Goal: Task Accomplishment & Management: Manage account settings

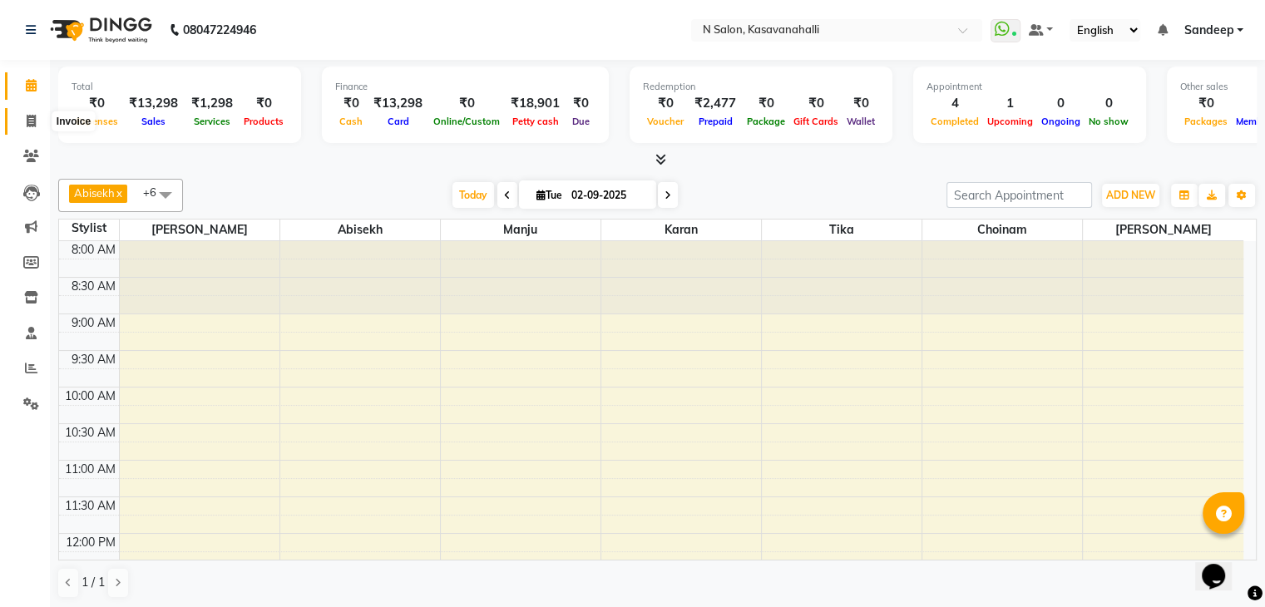
click at [32, 124] on icon at bounding box center [31, 121] width 9 height 12
select select "7111"
select select "service"
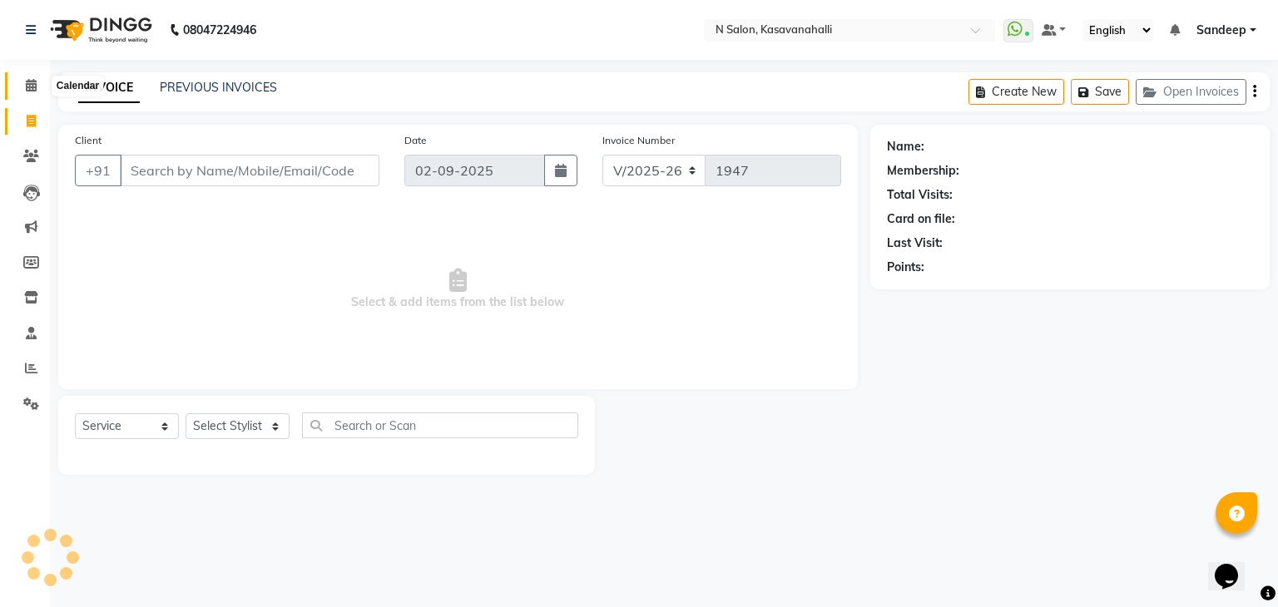
click at [34, 89] on icon at bounding box center [31, 85] width 11 height 12
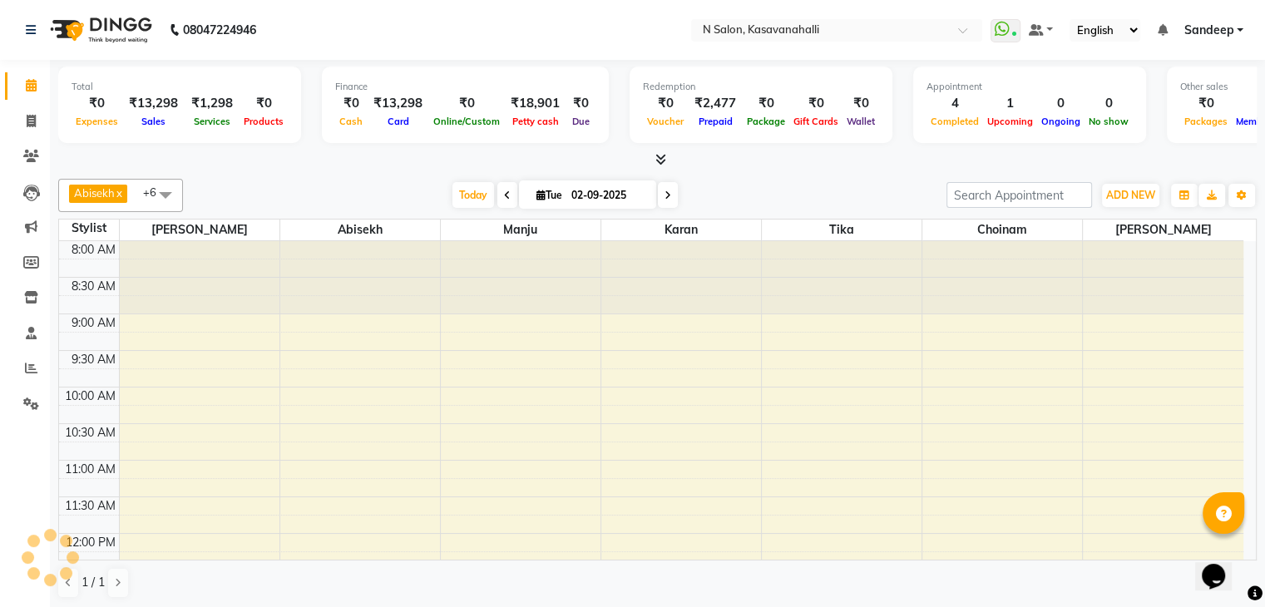
scroll to position [591, 0]
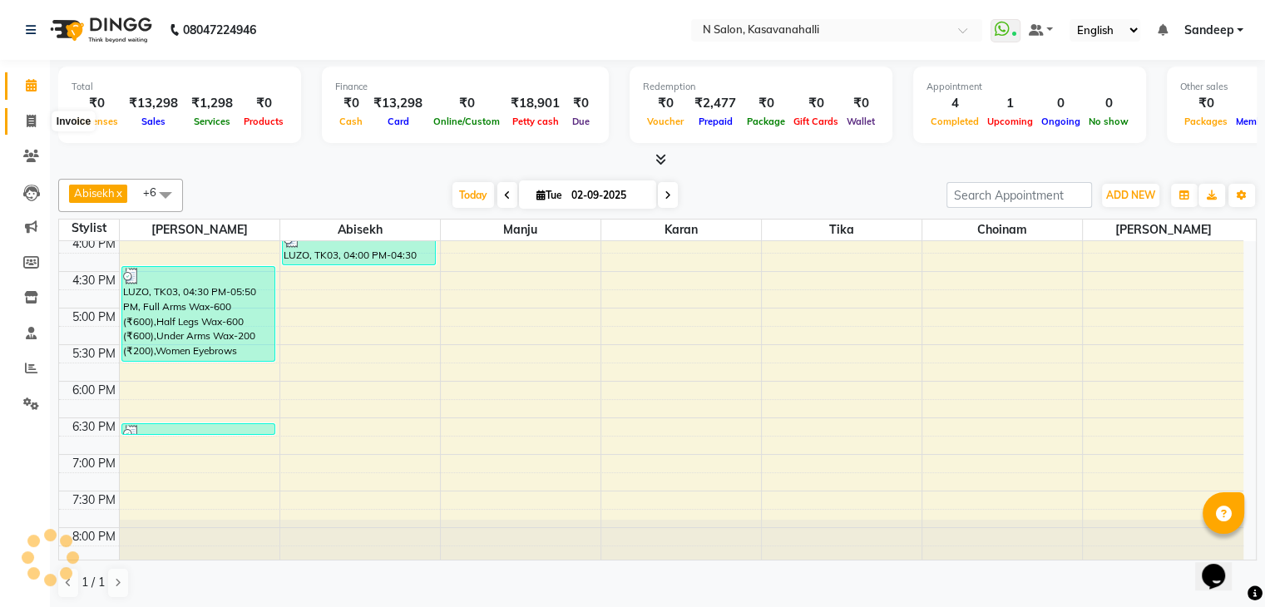
click at [32, 122] on icon at bounding box center [31, 121] width 9 height 12
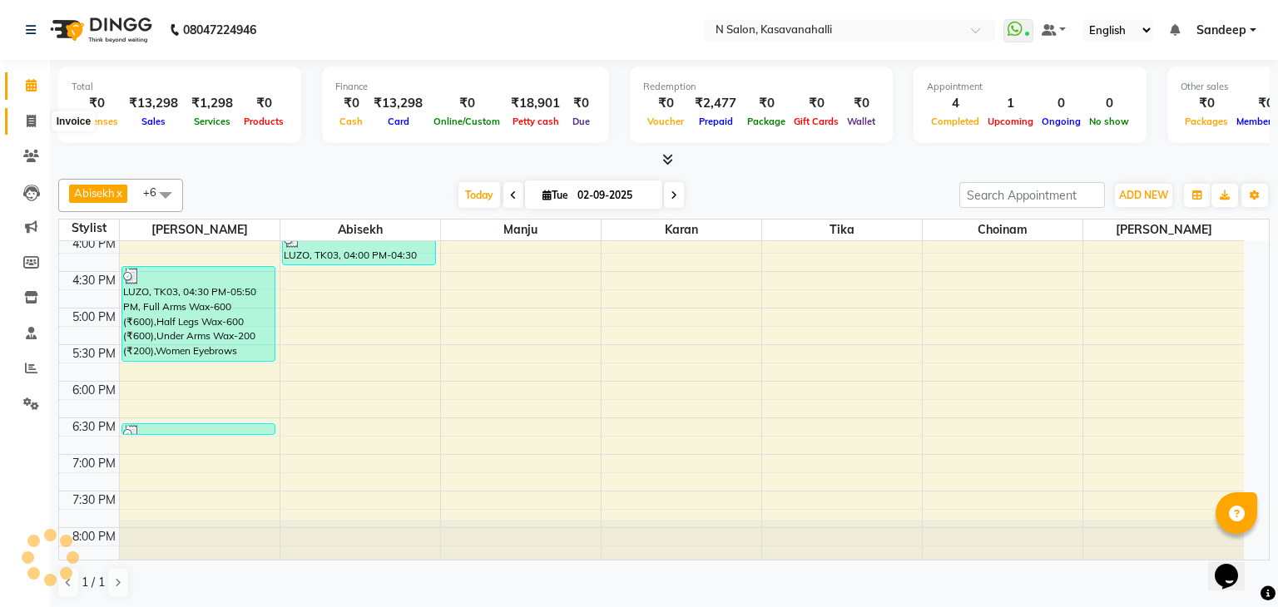
select select "7111"
select select "service"
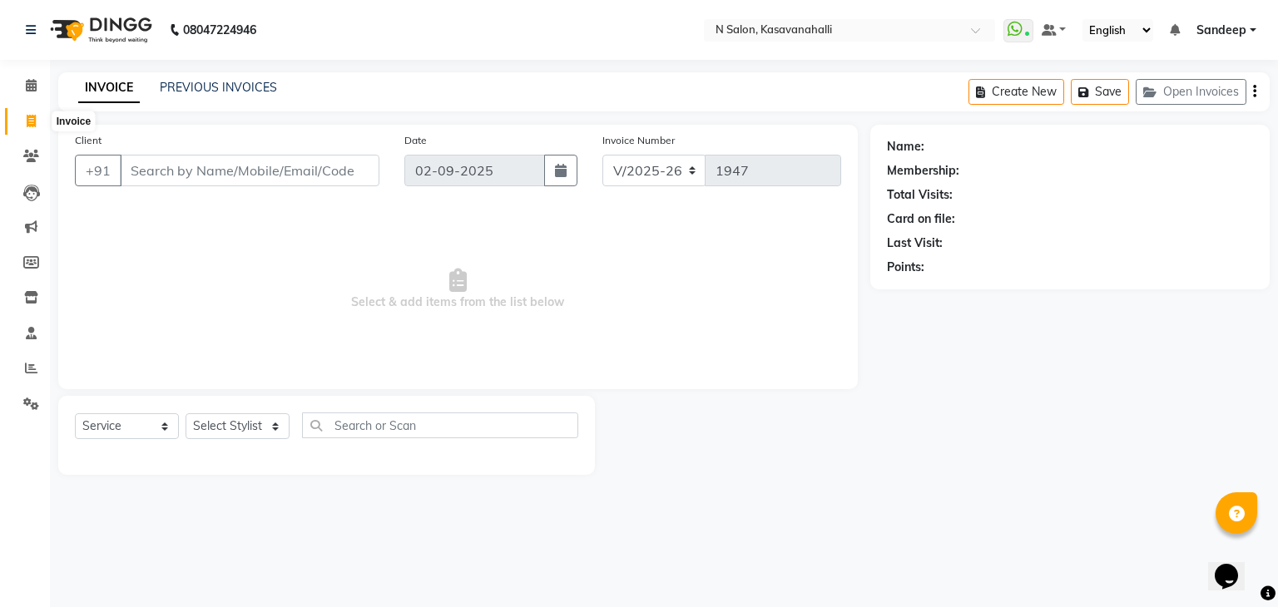
drag, startPoint x: 24, startPoint y: 121, endPoint x: 35, endPoint y: 96, distance: 27.2
click at [24, 120] on span at bounding box center [31, 121] width 29 height 19
select select "service"
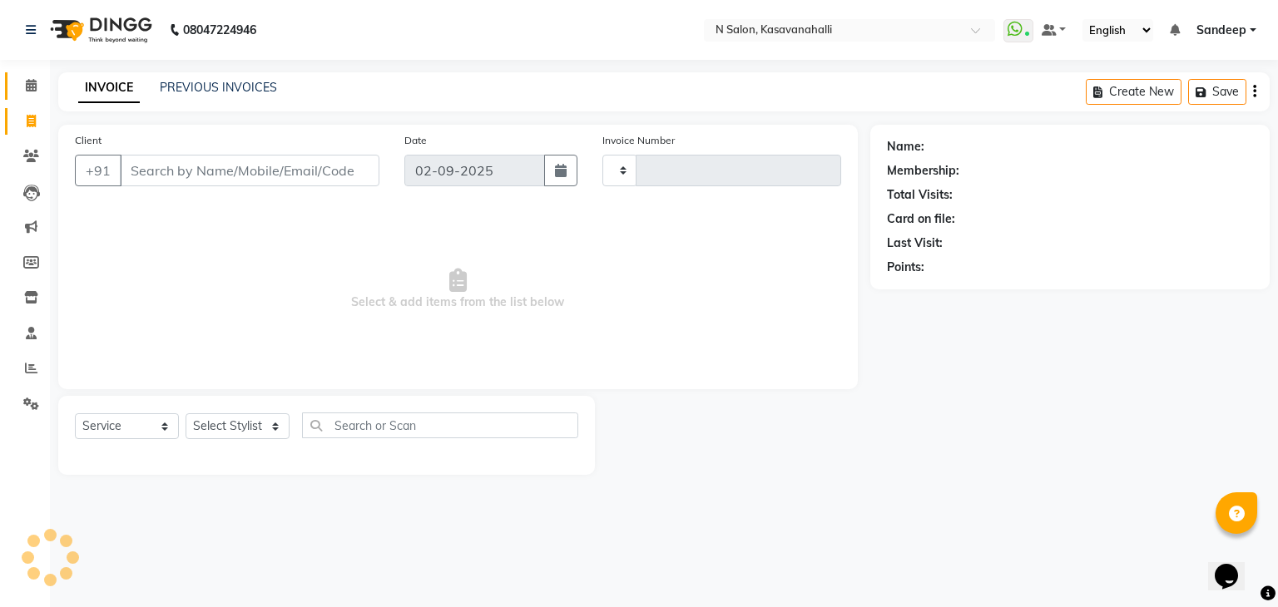
type input "1947"
select select "7111"
click at [33, 87] on icon at bounding box center [31, 85] width 11 height 12
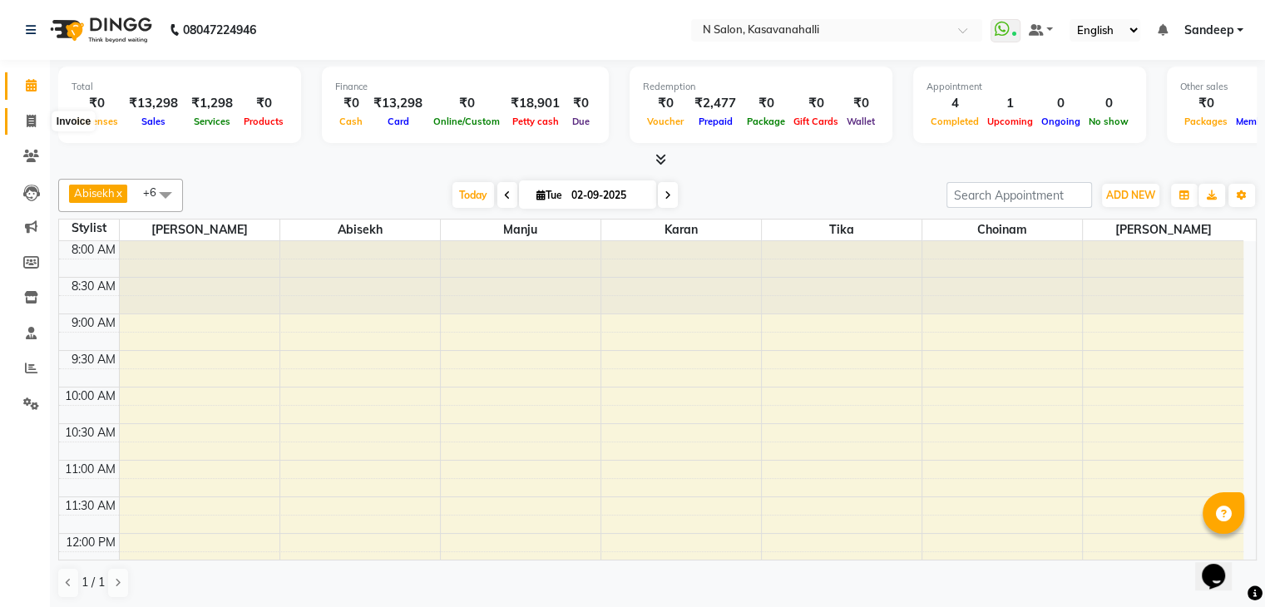
click at [26, 126] on span at bounding box center [31, 121] width 29 height 19
select select "service"
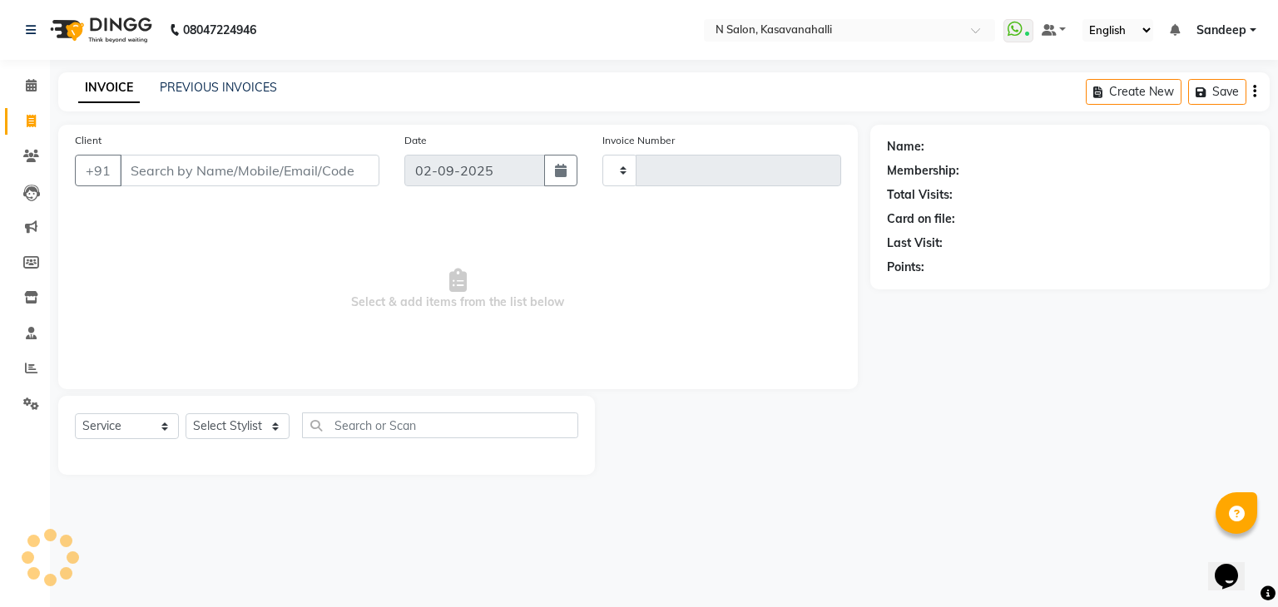
type input "1947"
select select "7111"
click at [213, 179] on input "Client" at bounding box center [249, 171] width 259 height 32
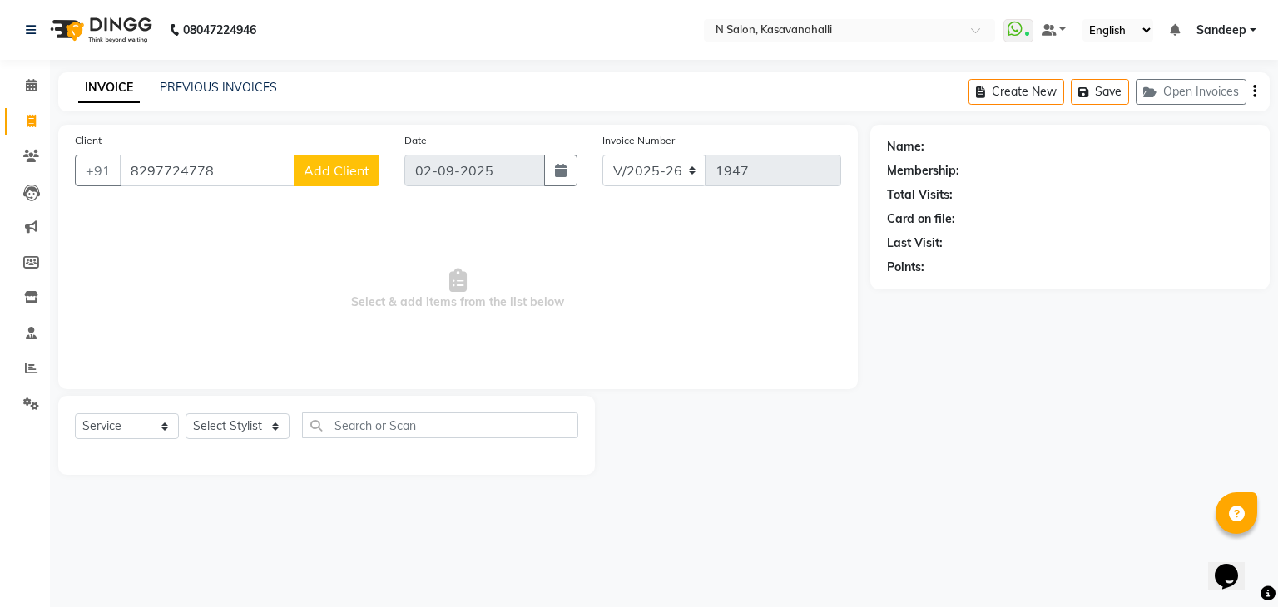
type input "8297724778"
click at [329, 171] on span "Add Client" at bounding box center [337, 170] width 66 height 17
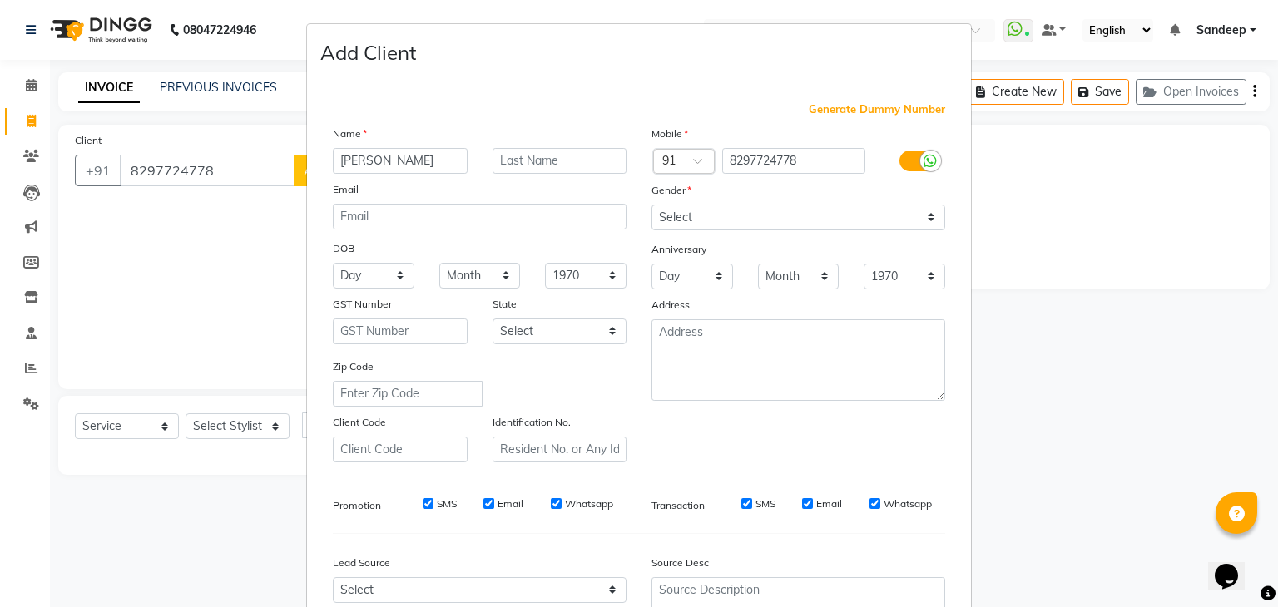
type input "Chandana"
click at [912, 225] on select "Select [DEMOGRAPHIC_DATA] [DEMOGRAPHIC_DATA] Other Prefer Not To Say" at bounding box center [798, 218] width 294 height 26
select select "female"
click at [651, 205] on select "Select [DEMOGRAPHIC_DATA] [DEMOGRAPHIC_DATA] Other Prefer Not To Say" at bounding box center [798, 218] width 294 height 26
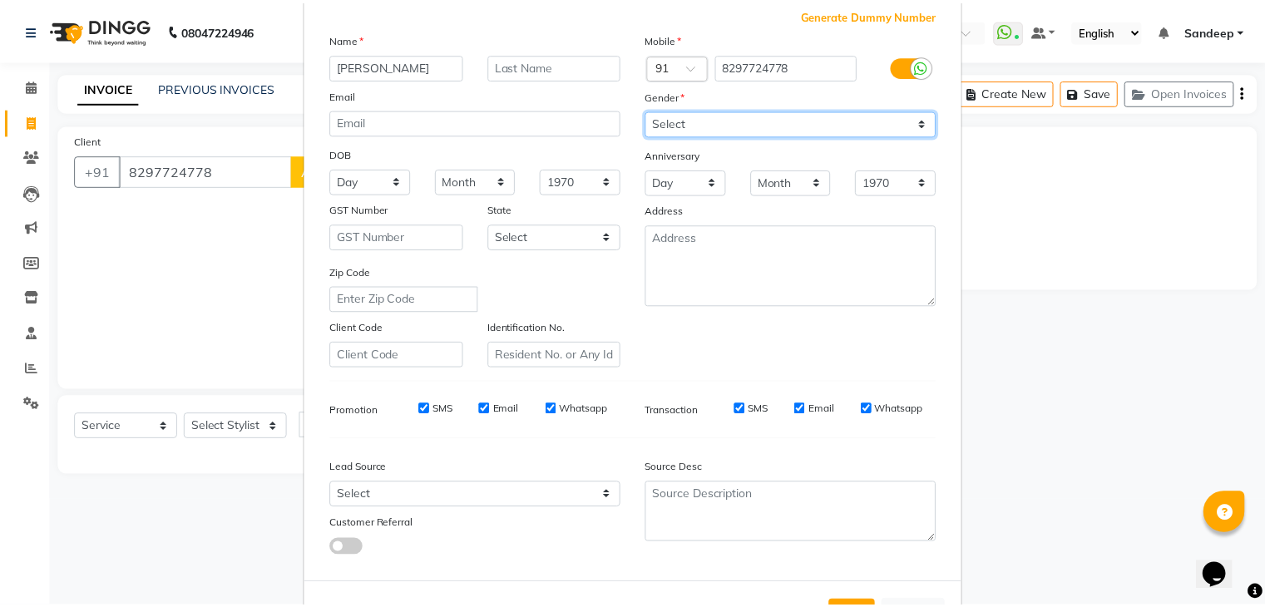
scroll to position [169, 0]
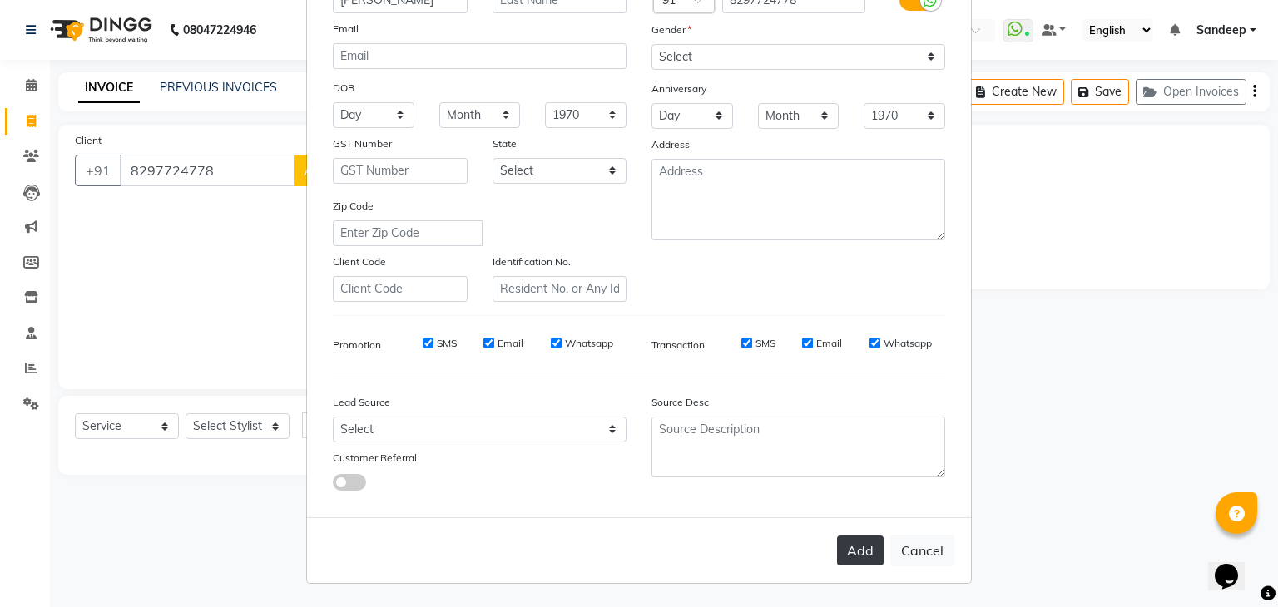
click at [852, 546] on button "Add" at bounding box center [860, 551] width 47 height 30
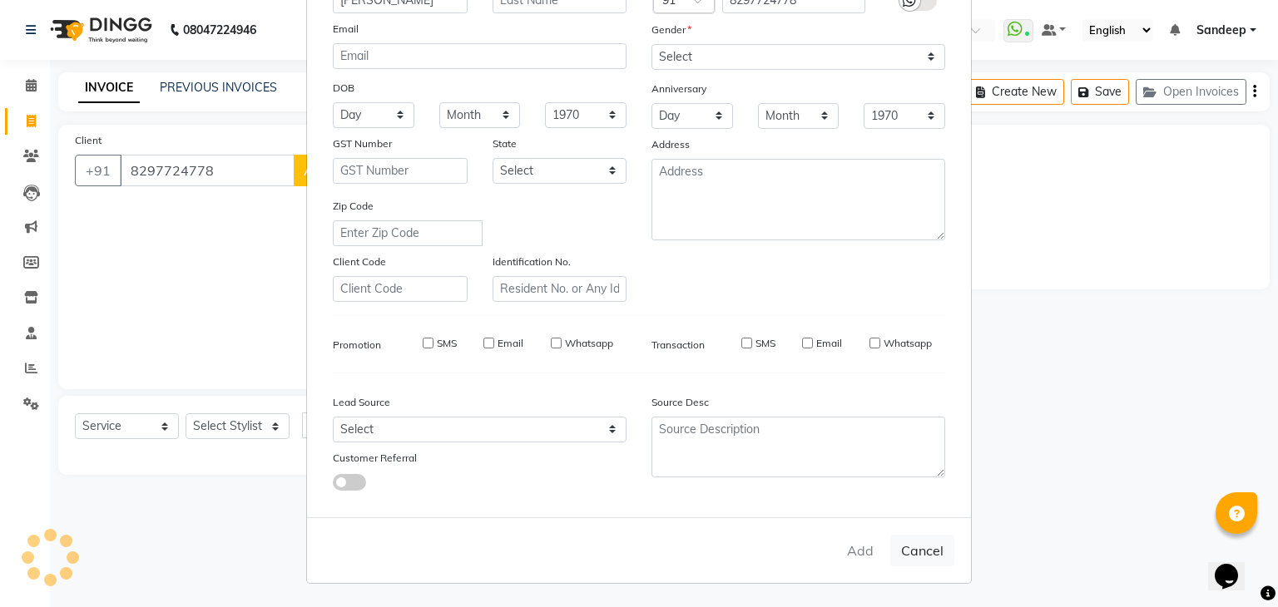
select select
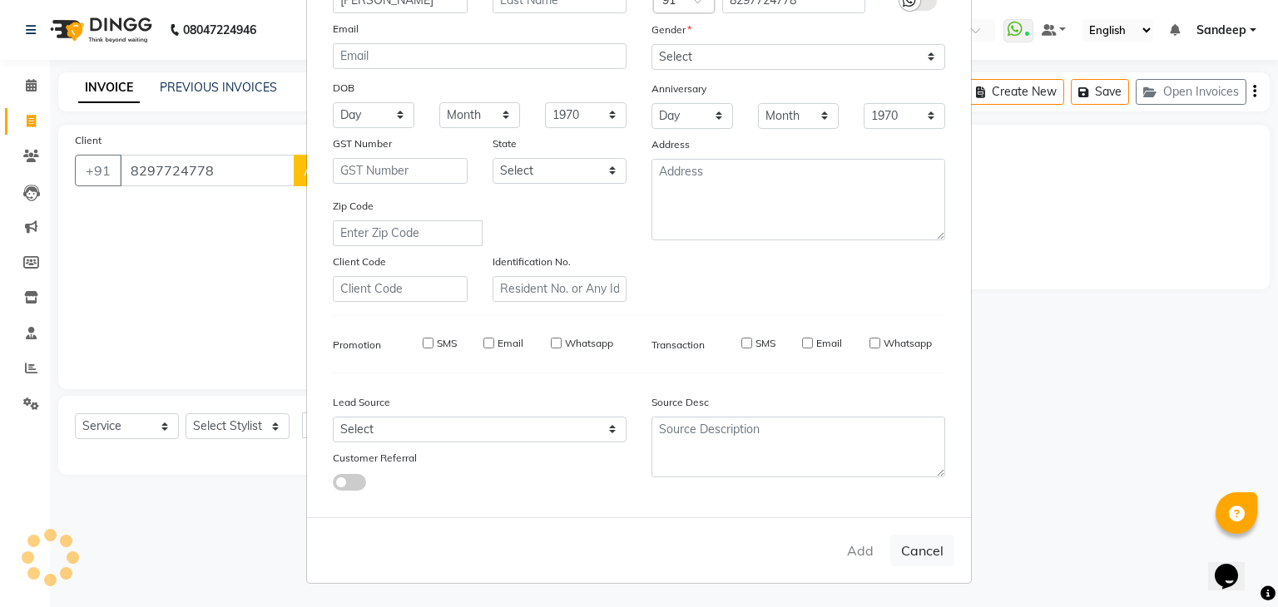
select select
checkbox input "false"
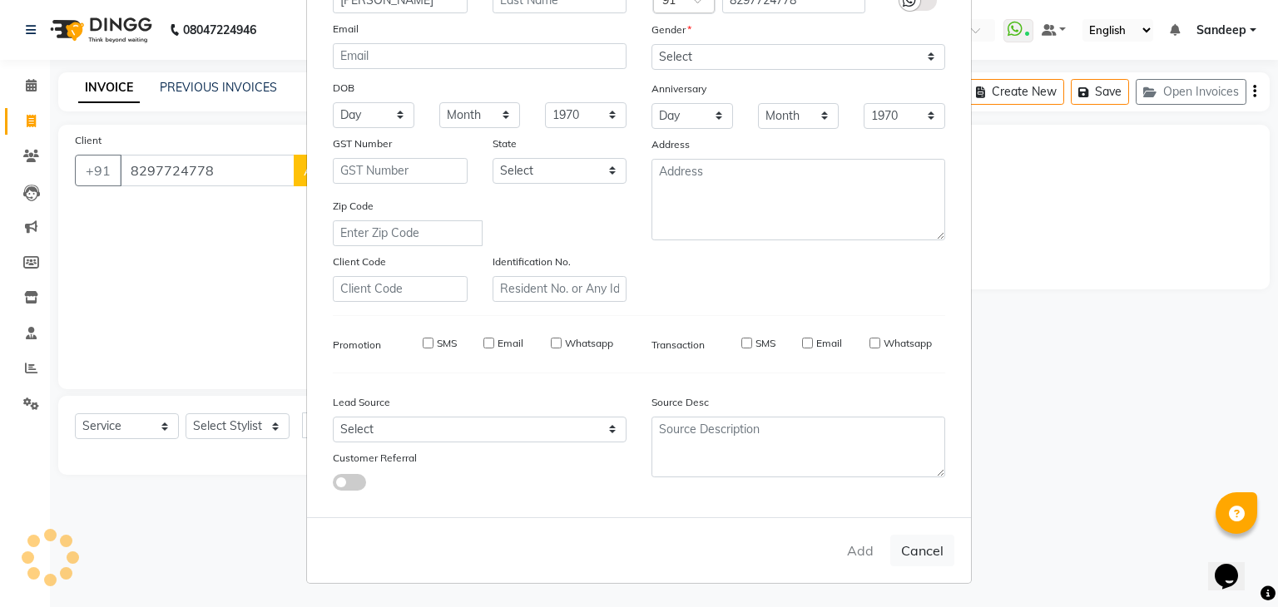
checkbox input "false"
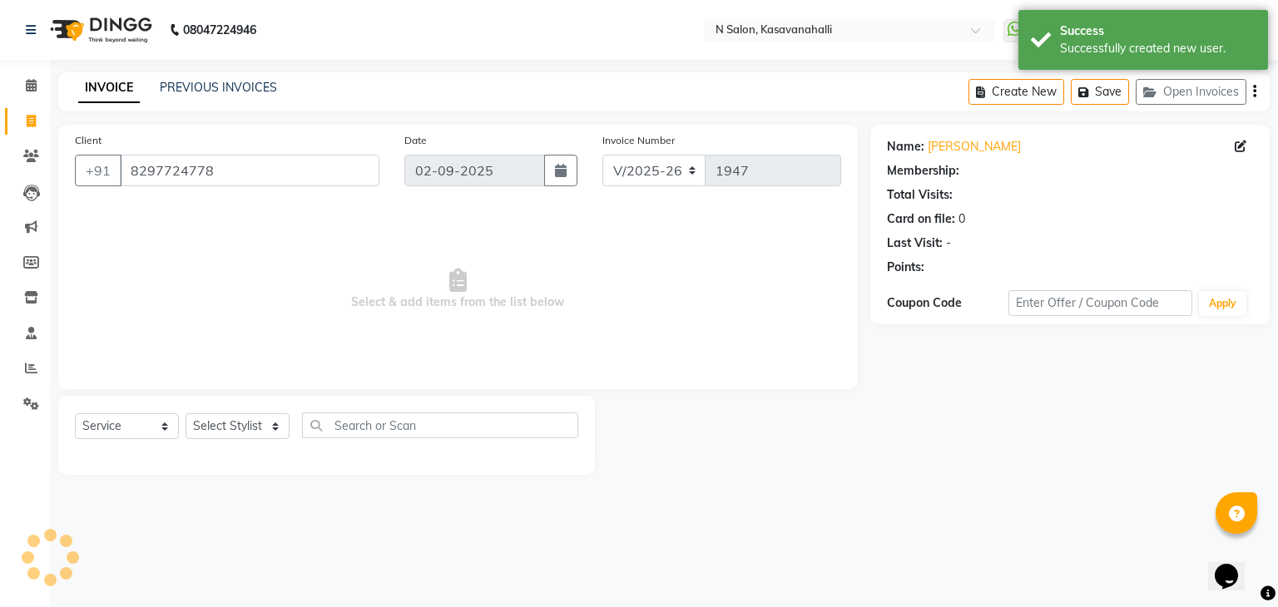
select select "1: Object"
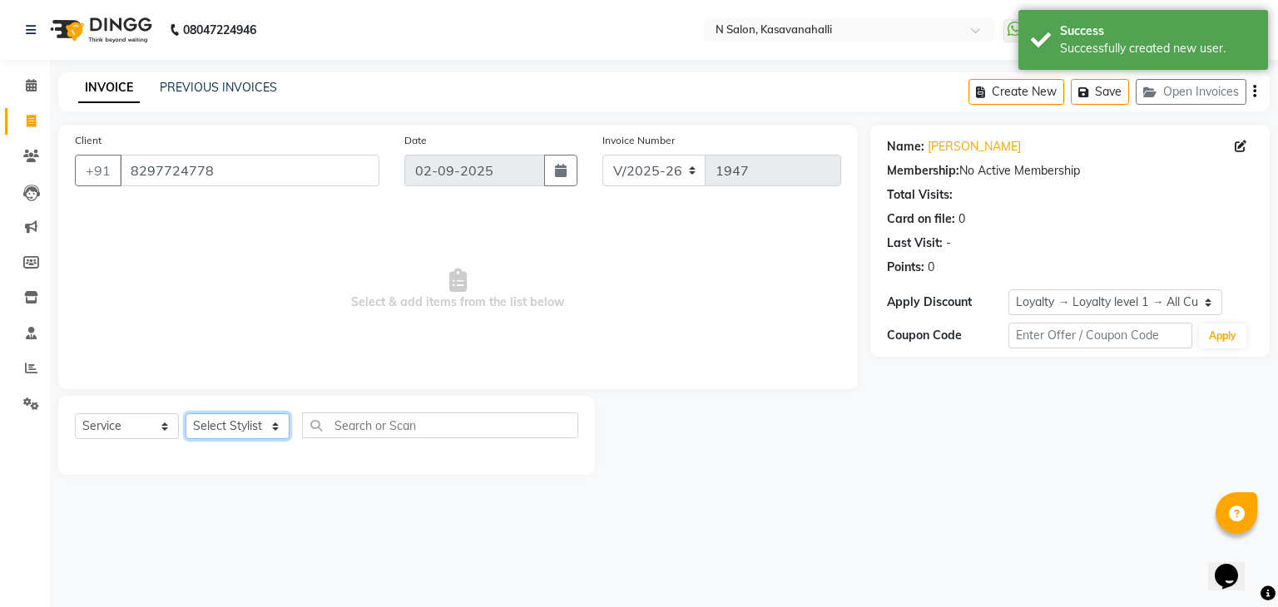
click at [274, 439] on select "Select Stylist Abisekh [PERSON_NAME] Choinam Karan Manju Owner [PERSON_NAME]" at bounding box center [237, 426] width 104 height 26
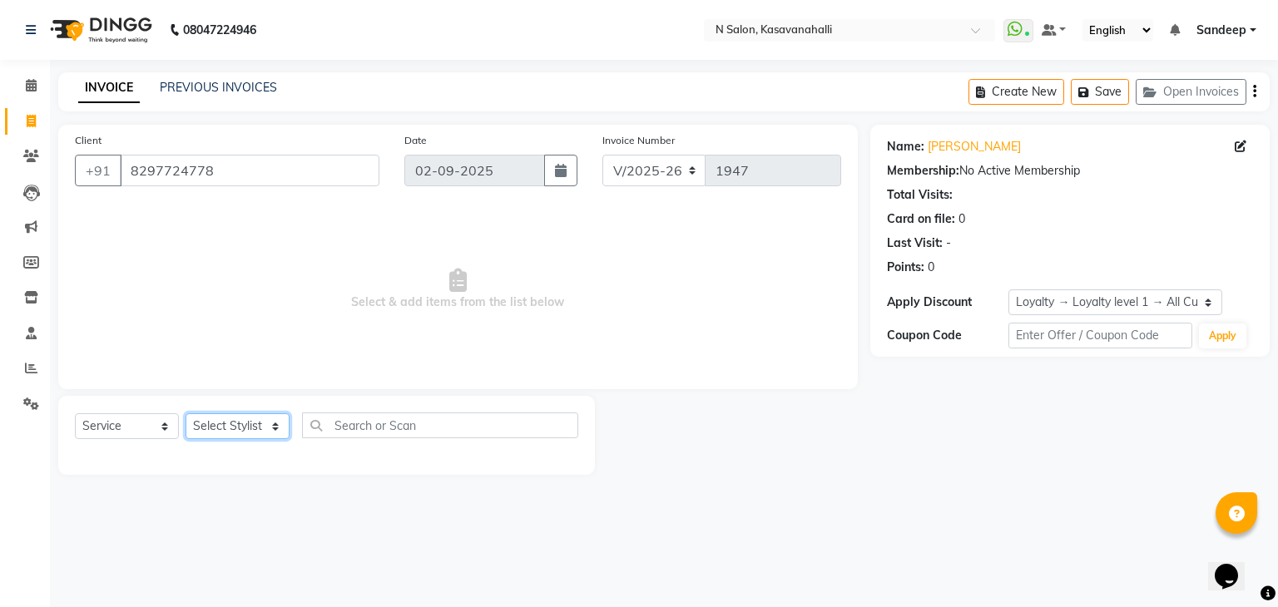
select select "90046"
click at [185, 414] on select "Select Stylist Abisekh [PERSON_NAME] Choinam Karan Manju Owner [PERSON_NAME]" at bounding box center [237, 426] width 104 height 26
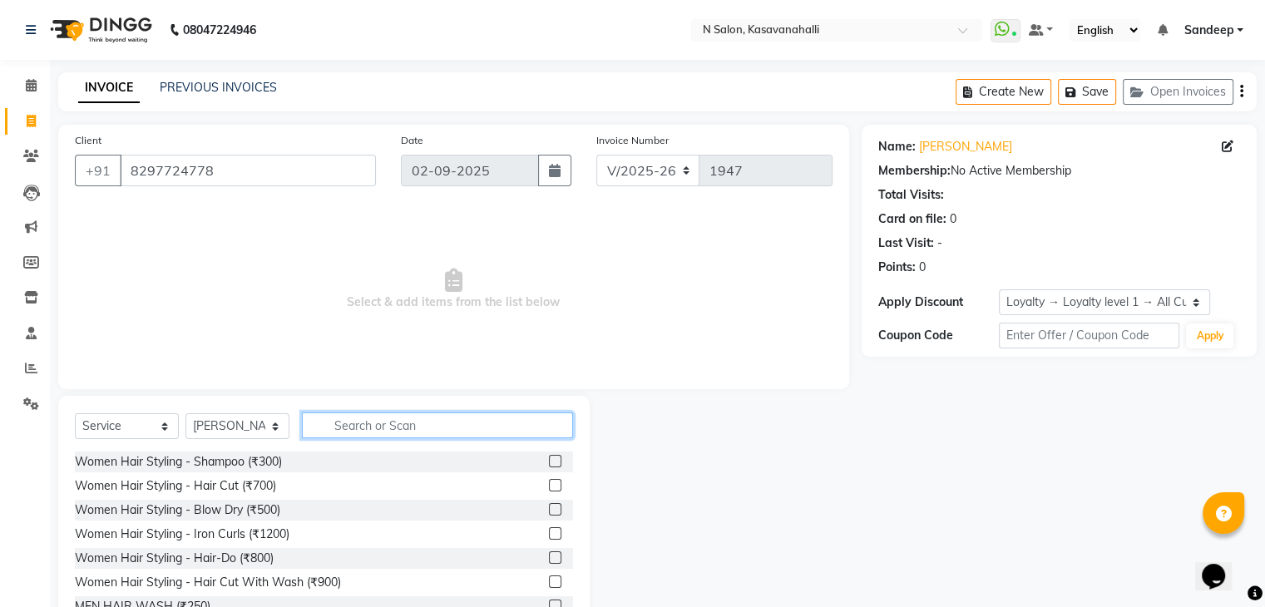
click at [379, 431] on input "text" at bounding box center [437, 426] width 271 height 26
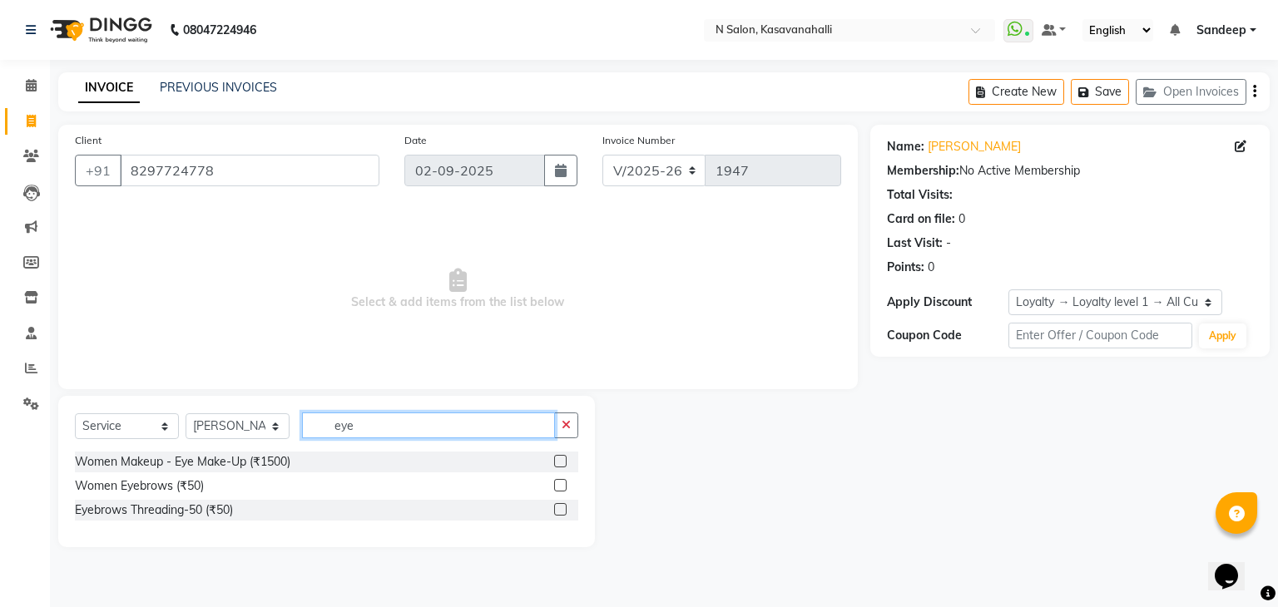
type input "eye"
click at [552, 483] on div "Women Eyebrows (₹50)" at bounding box center [326, 486] width 503 height 21
click at [556, 483] on label at bounding box center [560, 485] width 12 height 12
click at [556, 483] on input "checkbox" at bounding box center [559, 486] width 11 height 11
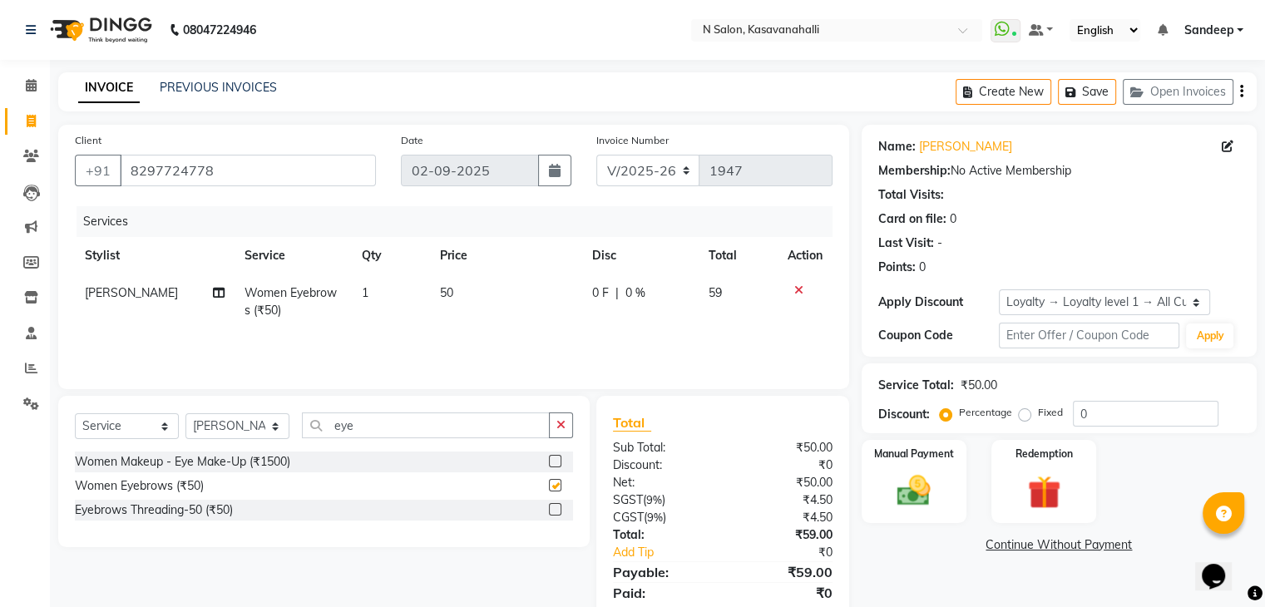
checkbox input "false"
click at [918, 507] on img at bounding box center [914, 492] width 56 height 40
click at [1051, 547] on span "CARD" at bounding box center [1049, 545] width 36 height 19
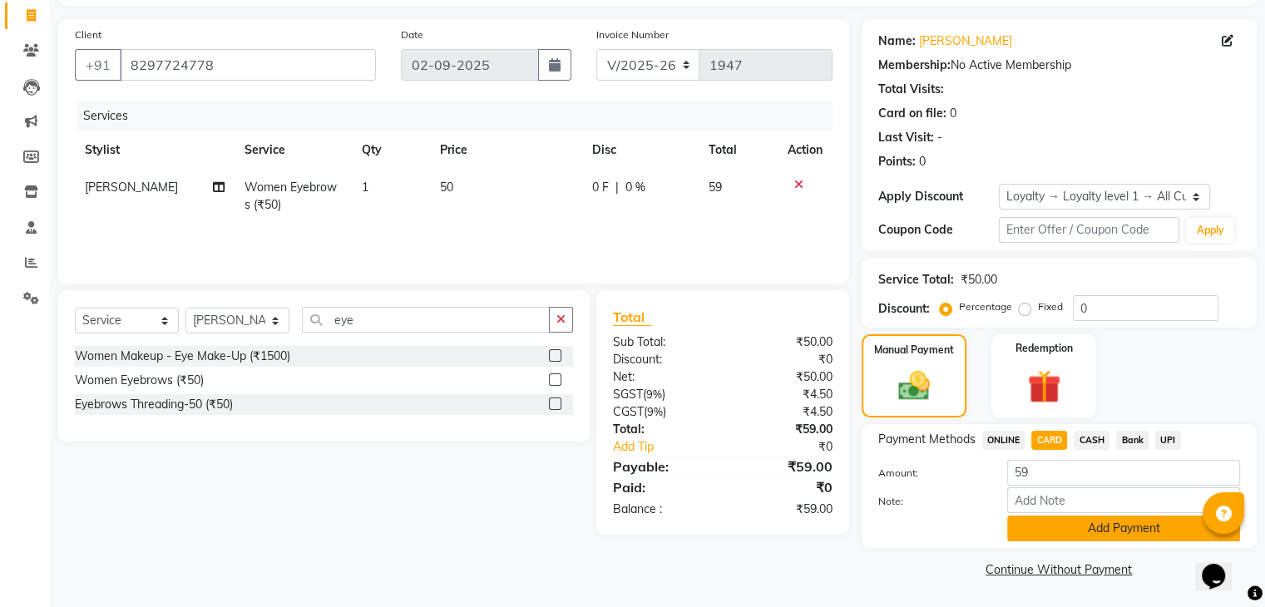
click at [1055, 536] on button "Add Payment" at bounding box center [1123, 529] width 233 height 26
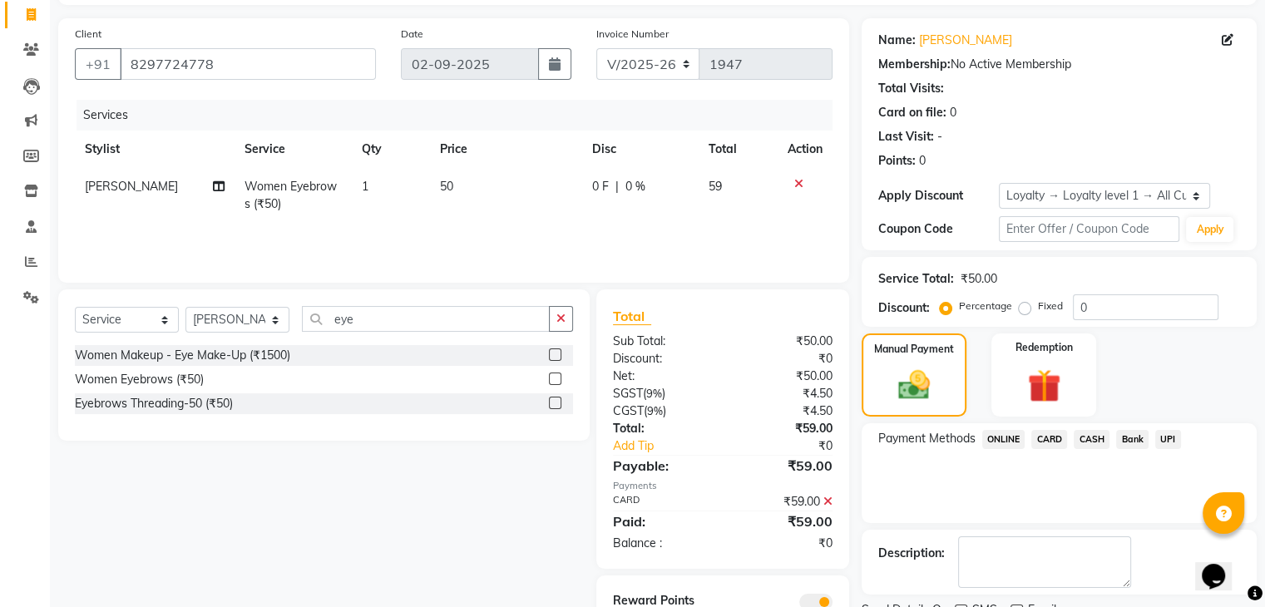
scroll to position [176, 0]
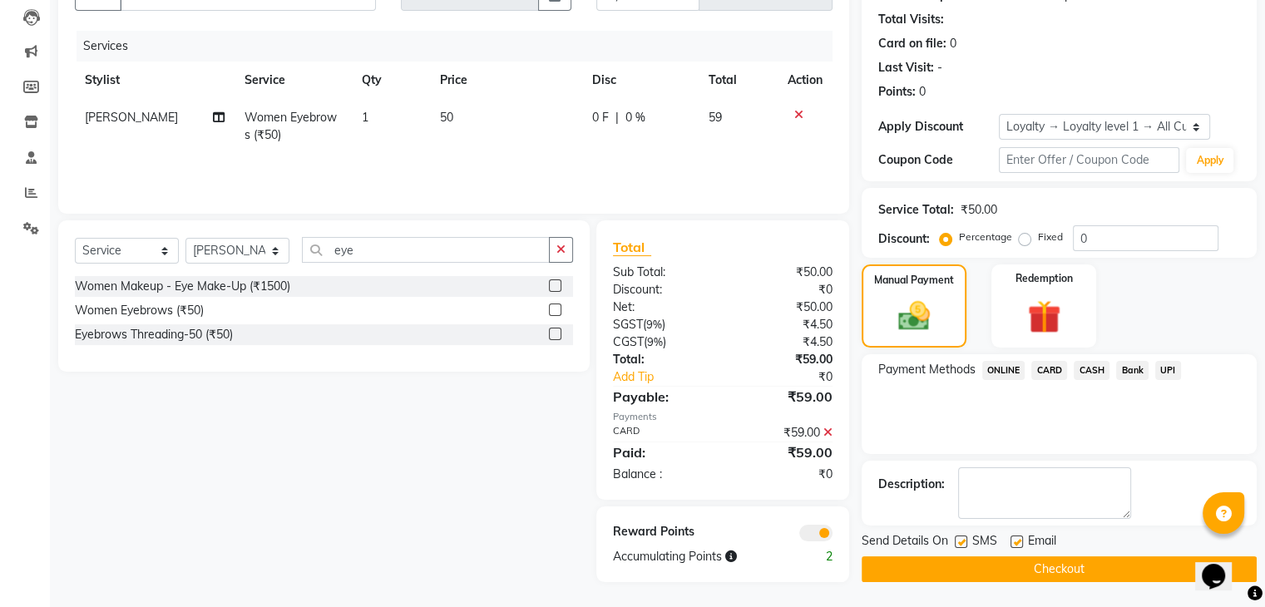
click at [1034, 561] on button "Checkout" at bounding box center [1059, 569] width 395 height 26
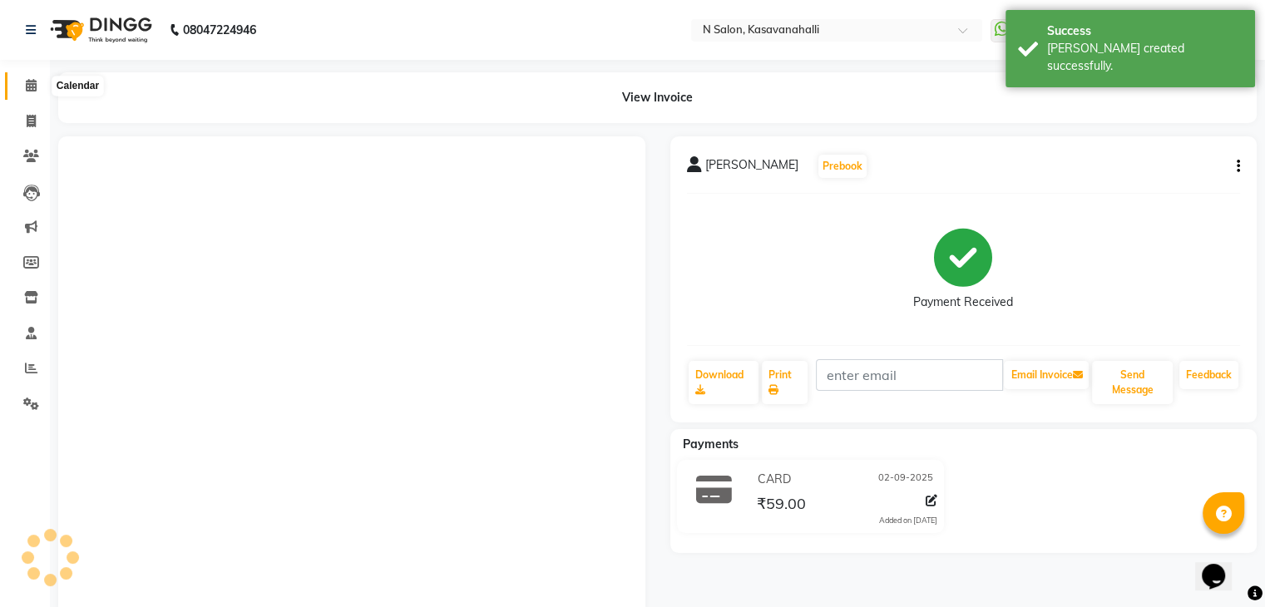
click at [20, 89] on span at bounding box center [31, 86] width 29 height 19
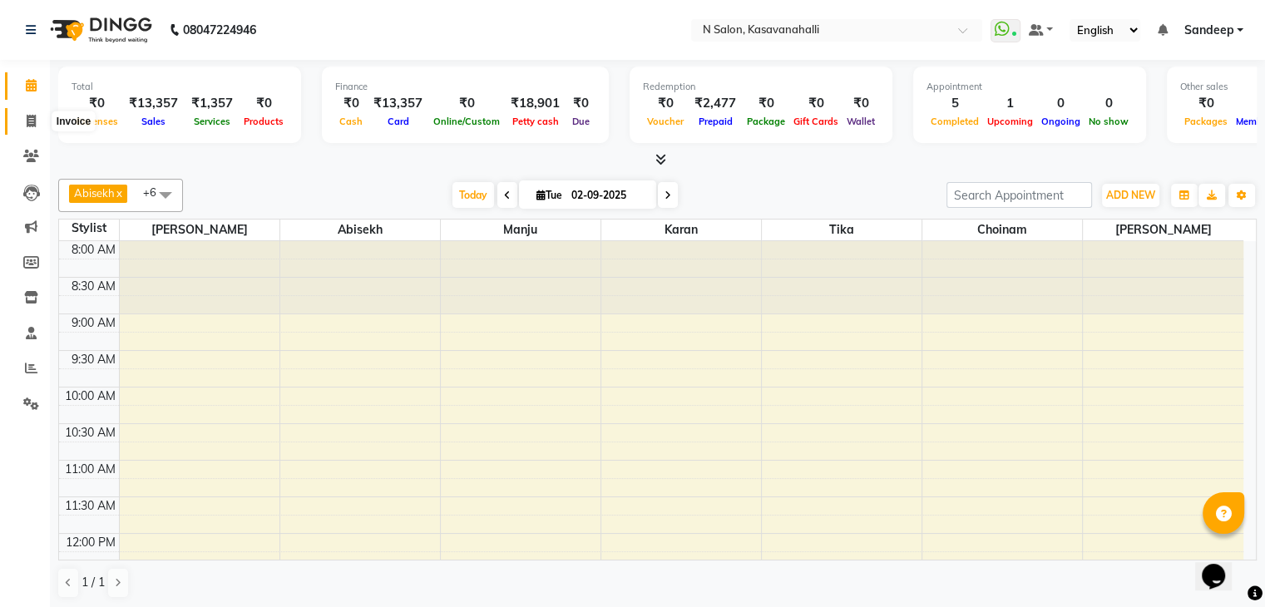
click at [20, 127] on span at bounding box center [31, 121] width 29 height 19
select select "service"
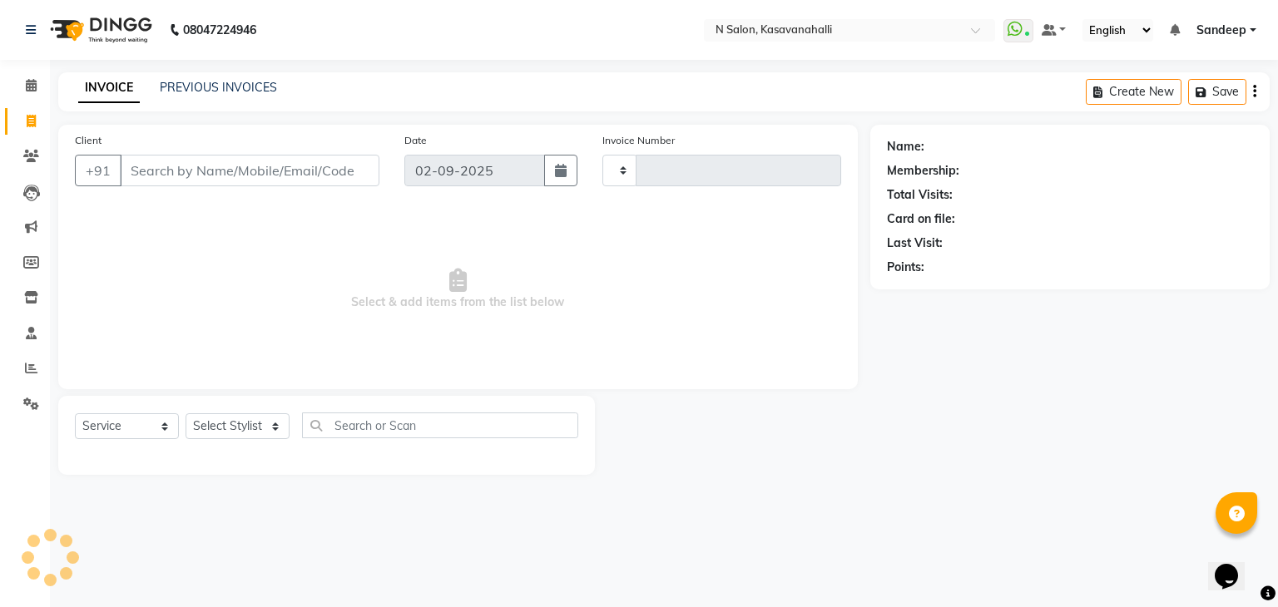
type input "1948"
select select "7111"
click at [26, 96] on link "Calendar" at bounding box center [25, 85] width 40 height 27
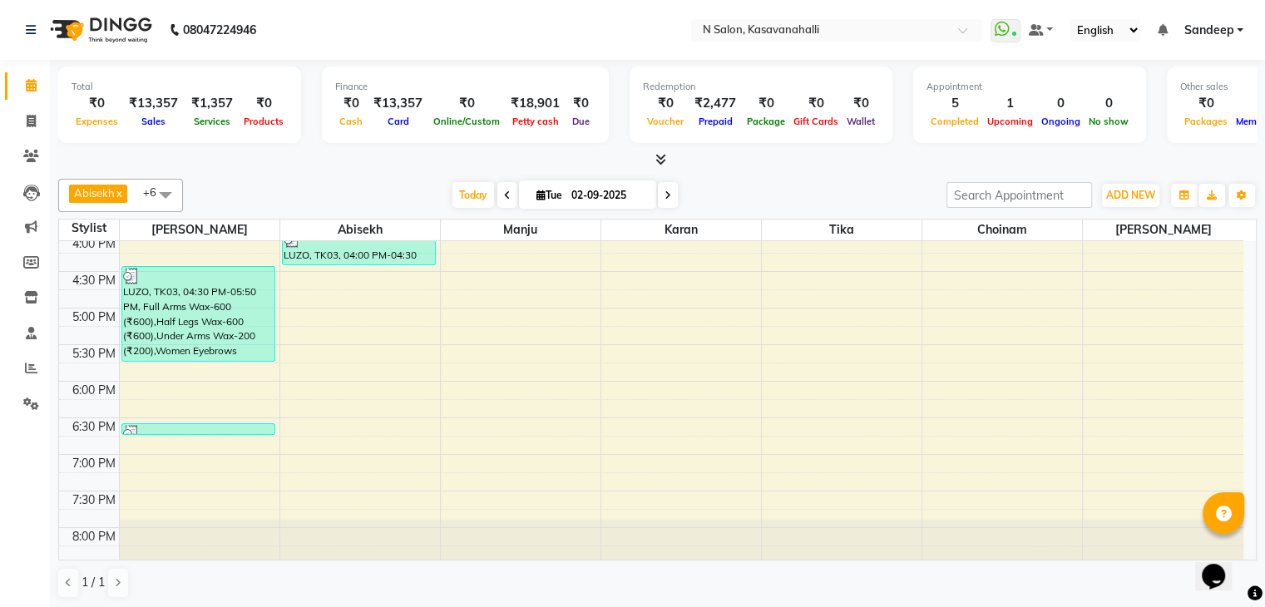
scroll to position [425, 0]
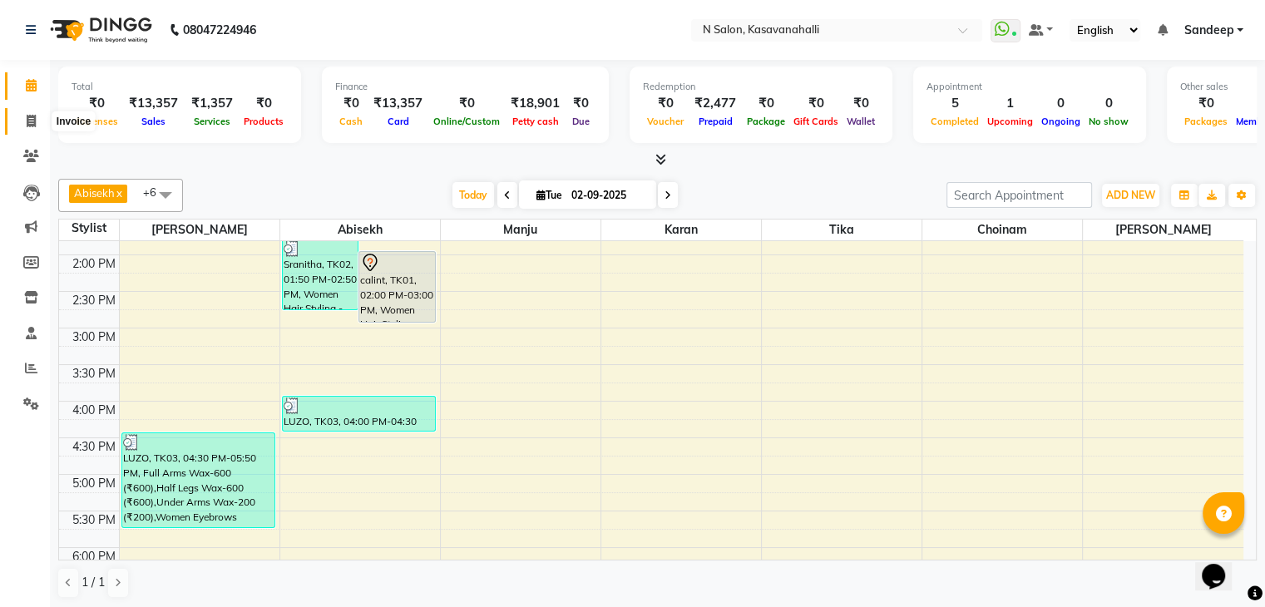
click at [30, 121] on icon at bounding box center [31, 121] width 9 height 12
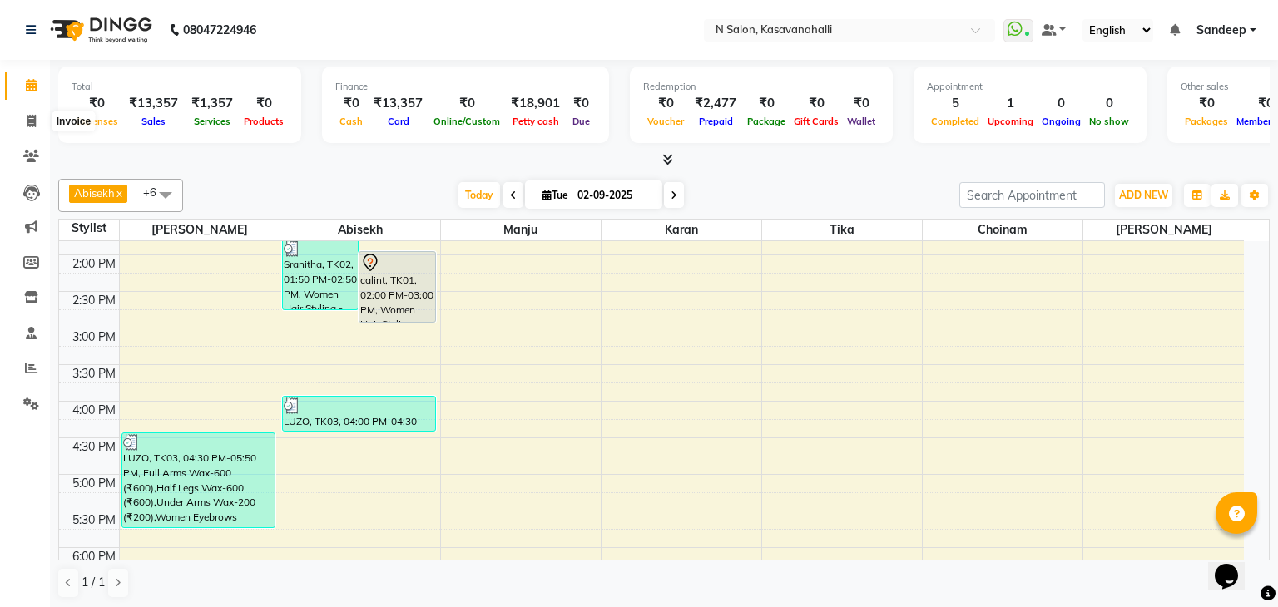
select select "7111"
select select "service"
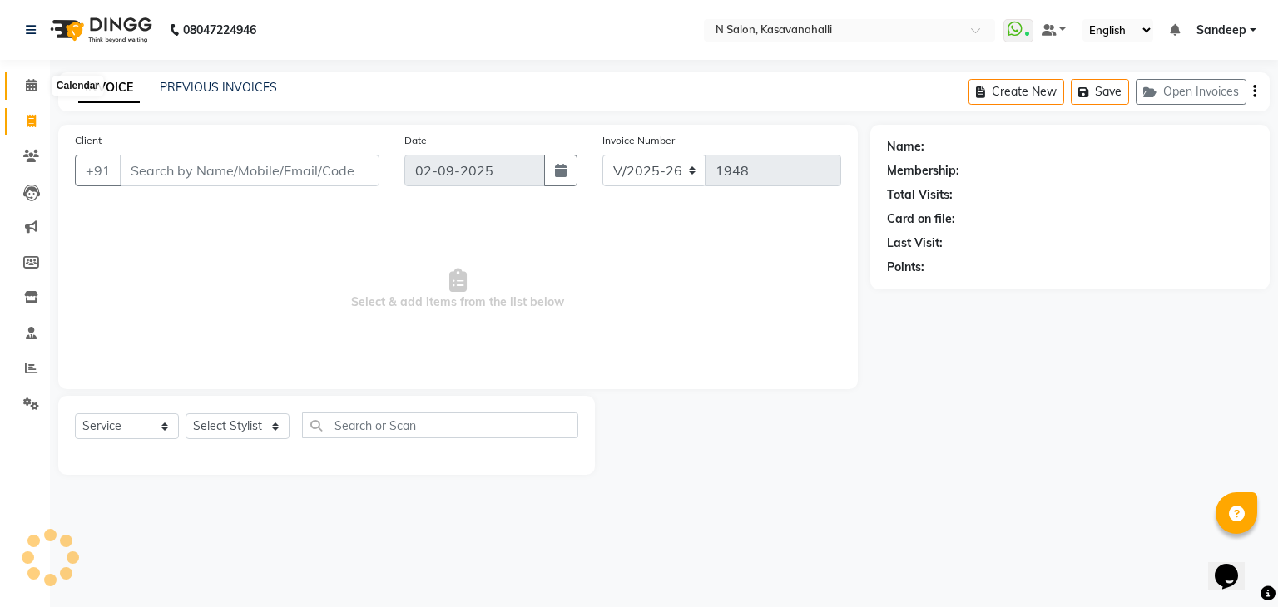
click at [27, 91] on icon at bounding box center [31, 85] width 11 height 12
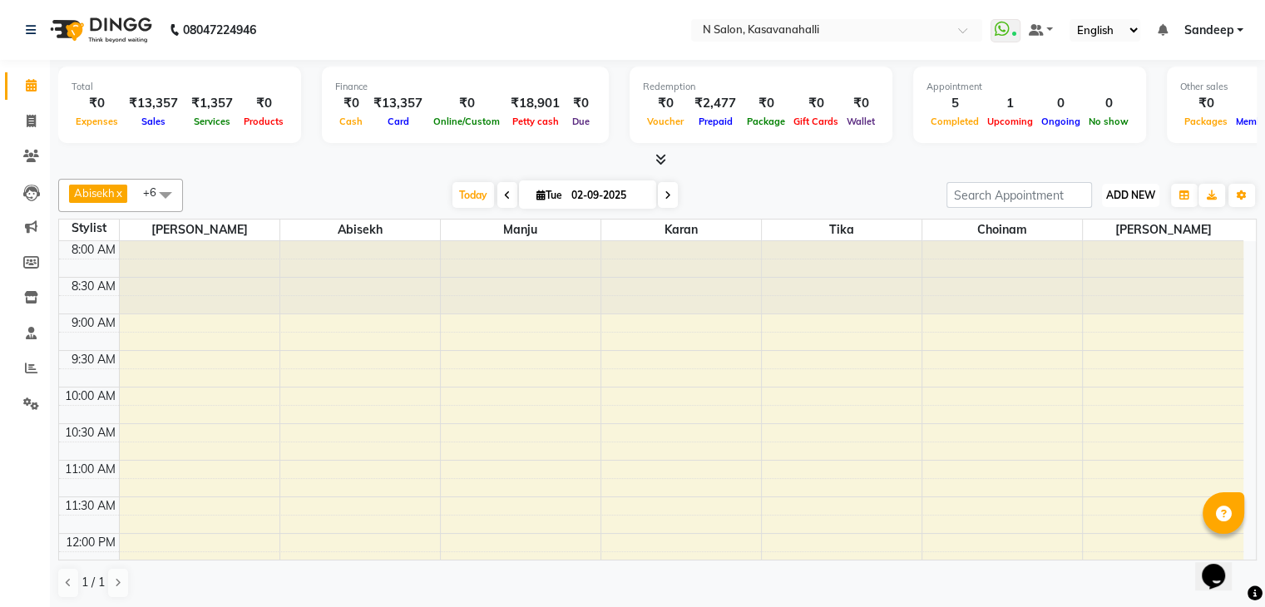
click at [1133, 197] on span "ADD NEW" at bounding box center [1130, 195] width 49 height 12
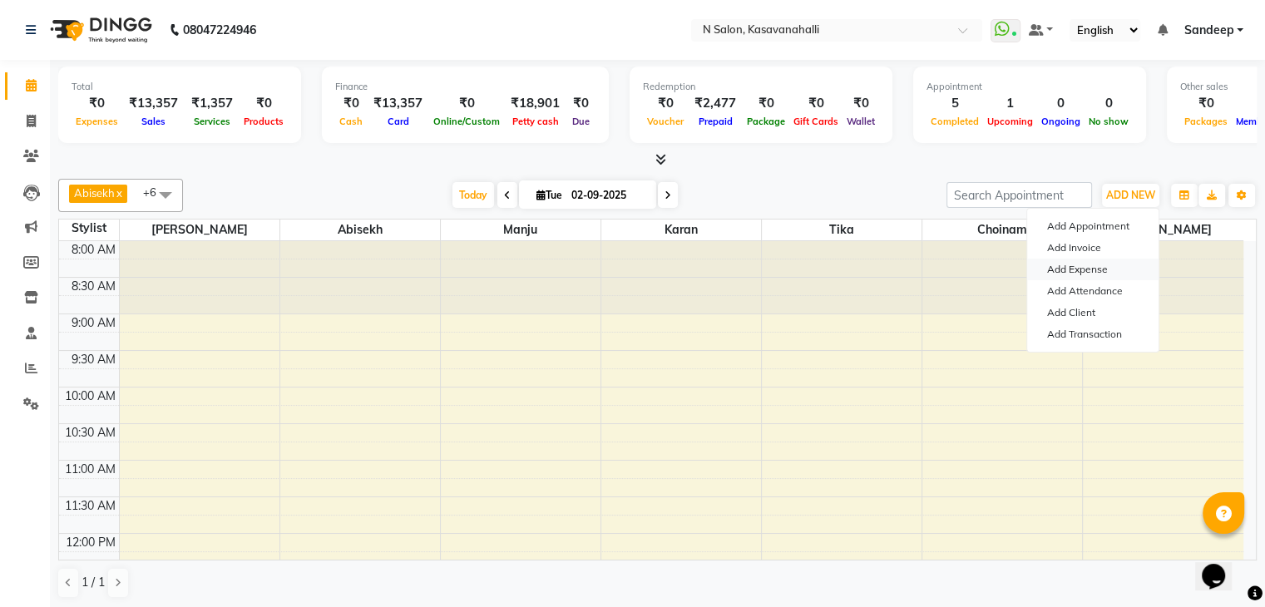
click at [1088, 274] on link "Add Expense" at bounding box center [1092, 270] width 131 height 22
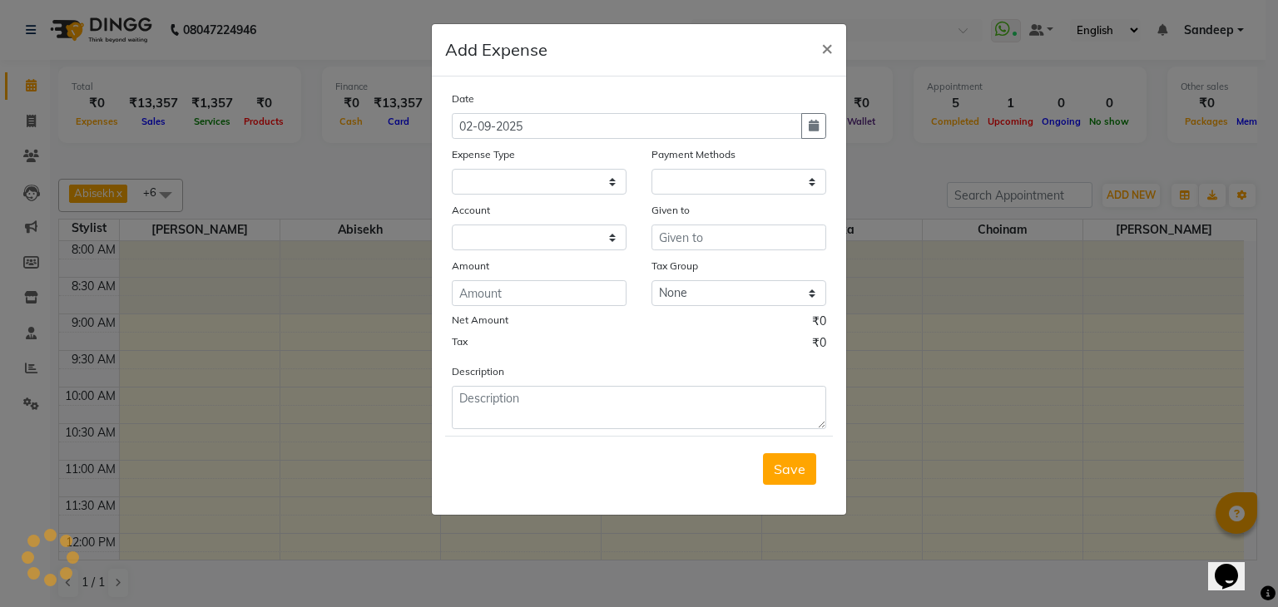
select select "1"
select select "6191"
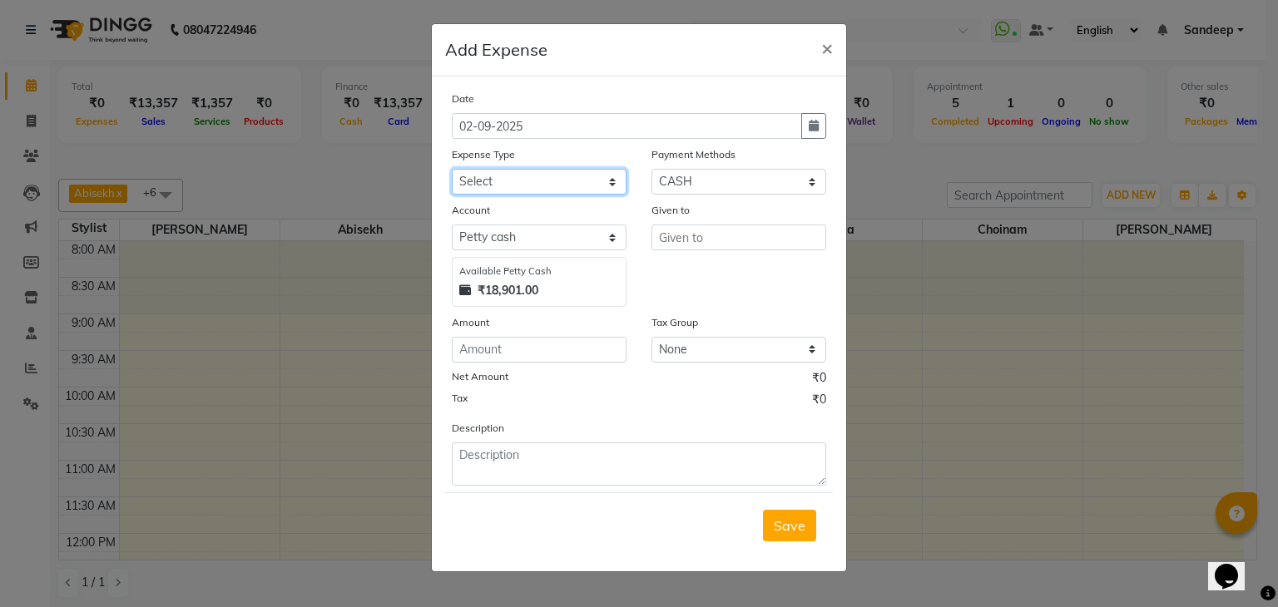
click at [578, 186] on select "Select advance salary BANK DEPOSIT building maintenance Day target DIESEL elect…" at bounding box center [539, 182] width 175 height 26
select select "21276"
click at [452, 171] on select "Select advance salary BANK DEPOSIT building maintenance Day target DIESEL elect…" at bounding box center [539, 182] width 175 height 26
click at [532, 359] on input "number" at bounding box center [539, 350] width 175 height 26
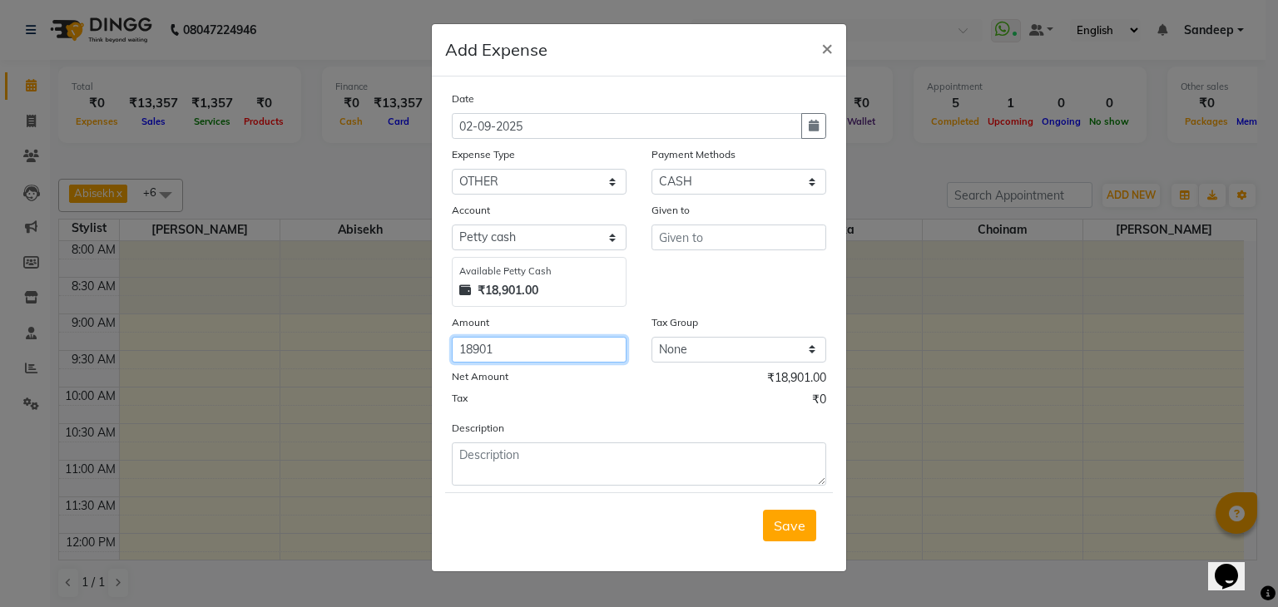
type input "18901"
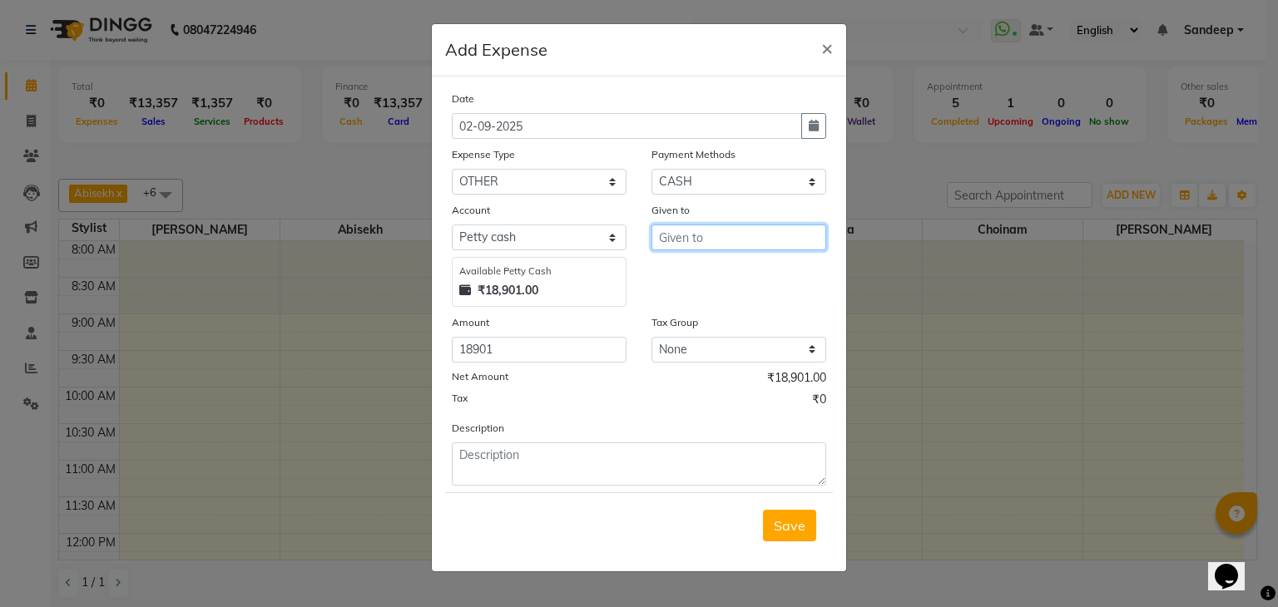
click at [749, 249] on input "text" at bounding box center [738, 238] width 175 height 26
type input "All month expense"
click at [791, 530] on span "Save" at bounding box center [789, 525] width 32 height 17
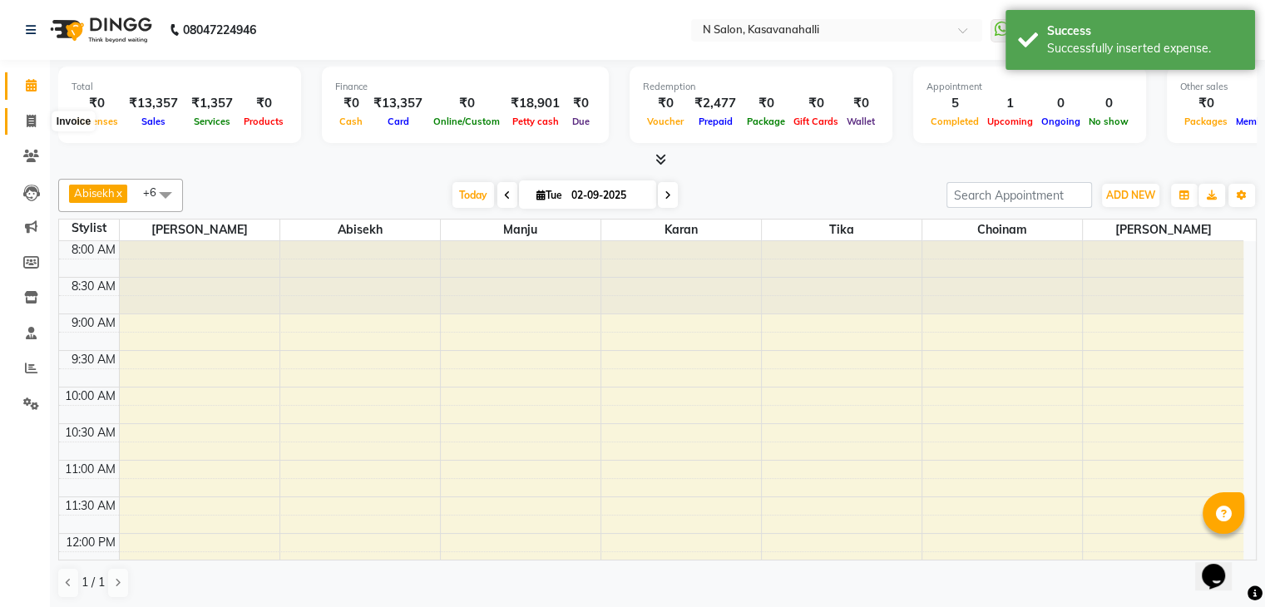
drag, startPoint x: 33, startPoint y: 119, endPoint x: 33, endPoint y: 108, distance: 10.8
click at [33, 117] on icon at bounding box center [31, 121] width 9 height 12
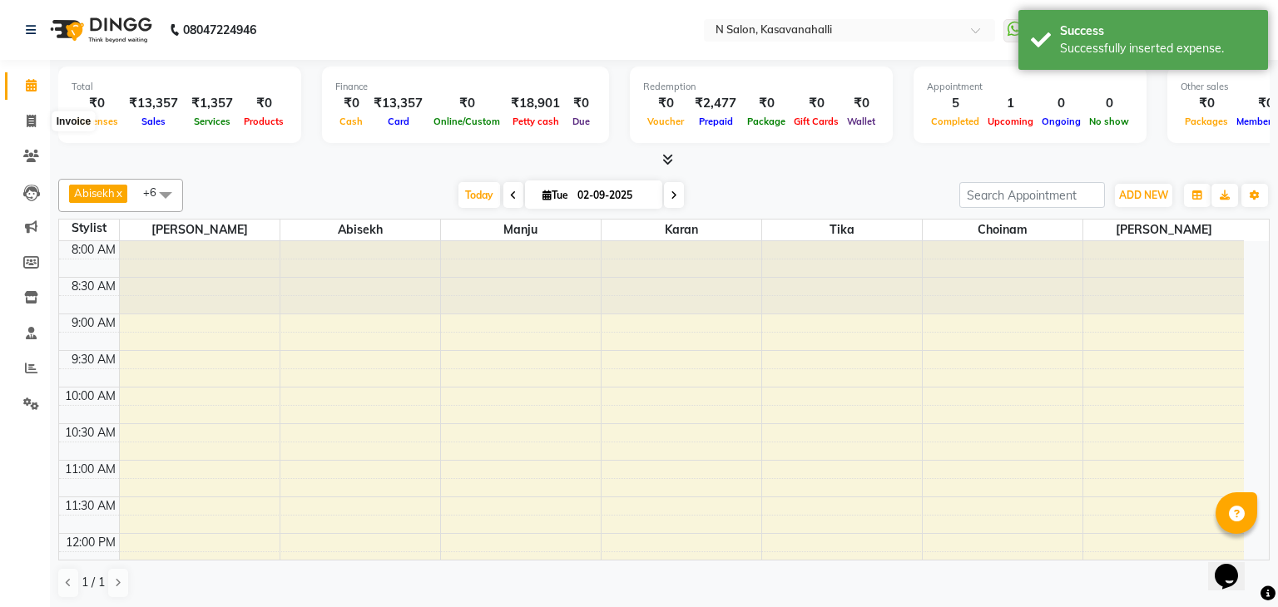
select select "7111"
select select "service"
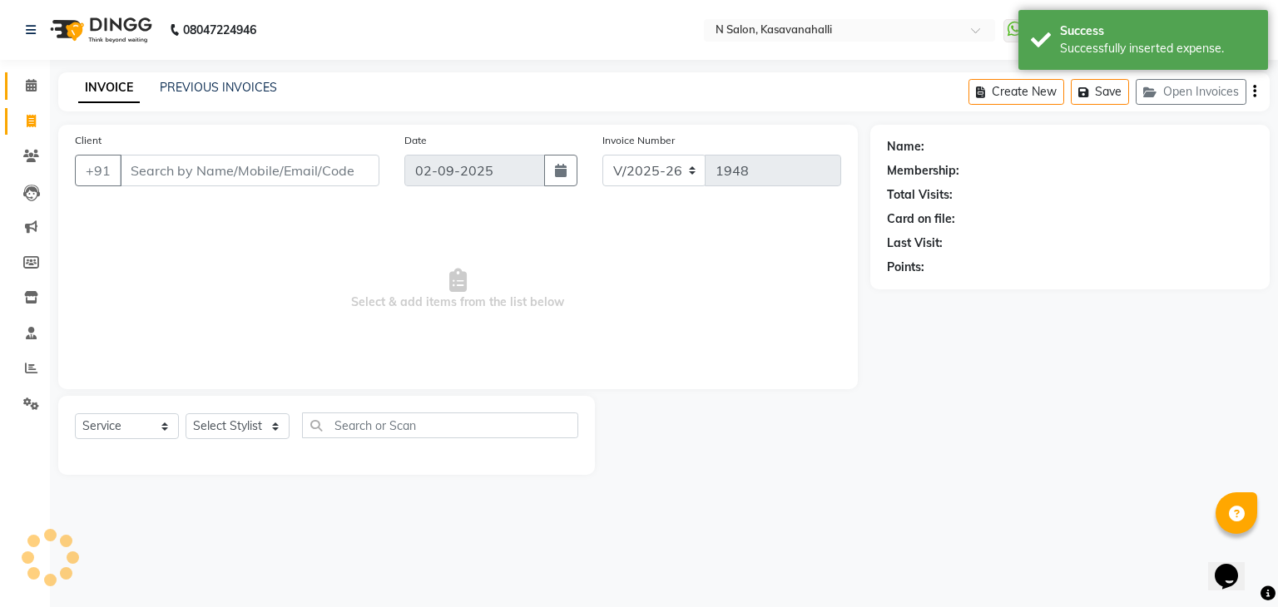
click at [30, 75] on link "Calendar" at bounding box center [25, 85] width 40 height 27
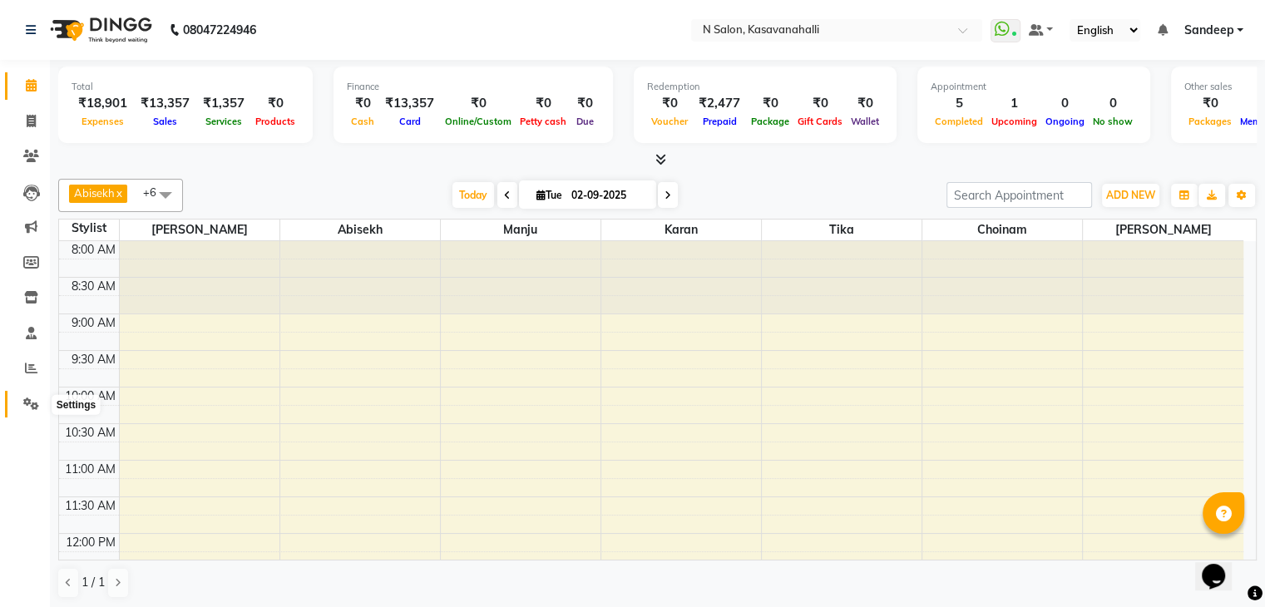
click at [32, 404] on icon at bounding box center [31, 404] width 16 height 12
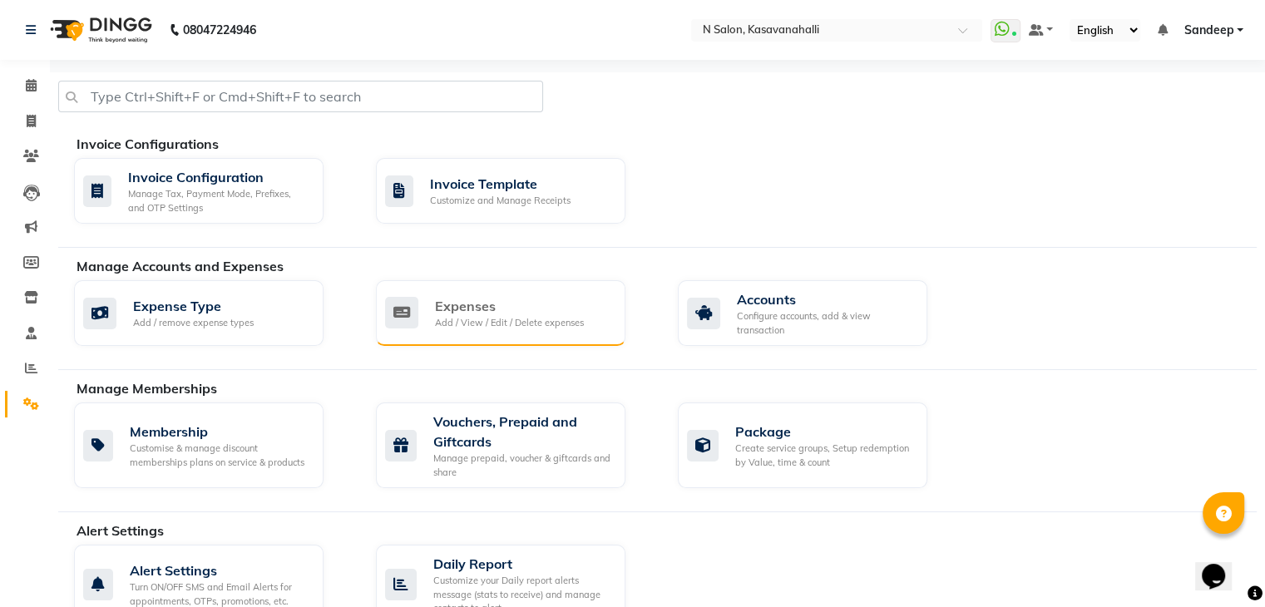
click at [467, 317] on div "Add / View / Edit / Delete expenses" at bounding box center [509, 323] width 149 height 14
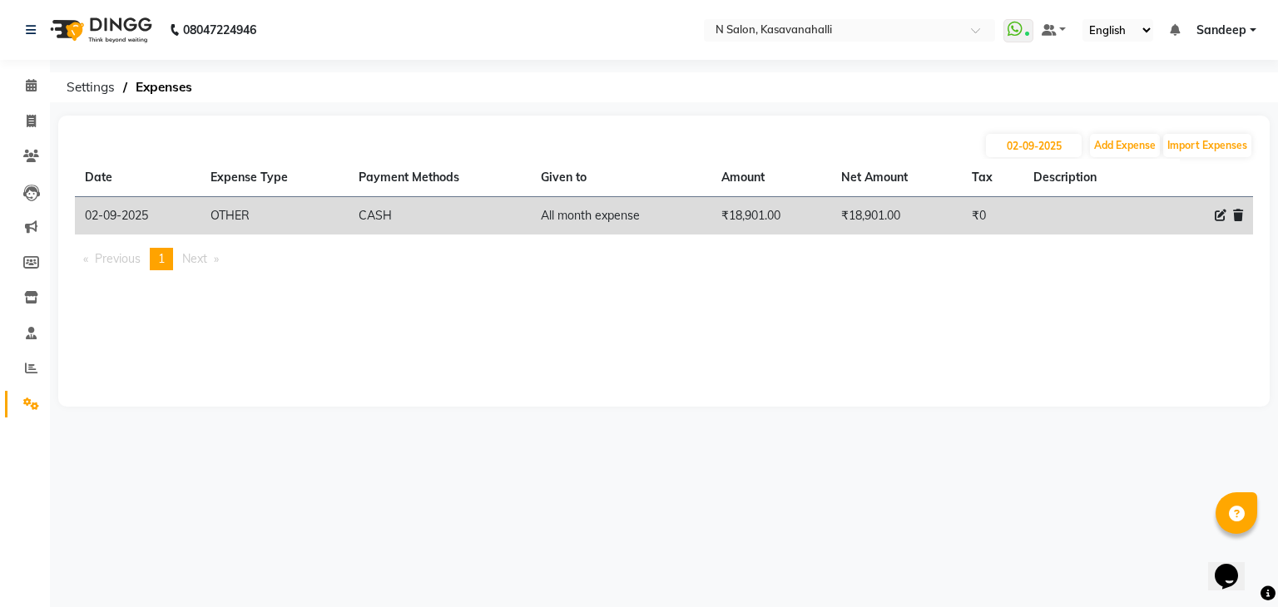
click at [107, 210] on td "02-09-2025" at bounding box center [138, 216] width 126 height 38
click at [1218, 216] on icon at bounding box center [1220, 216] width 12 height 12
select select "21276"
select select "1"
select select "6191"
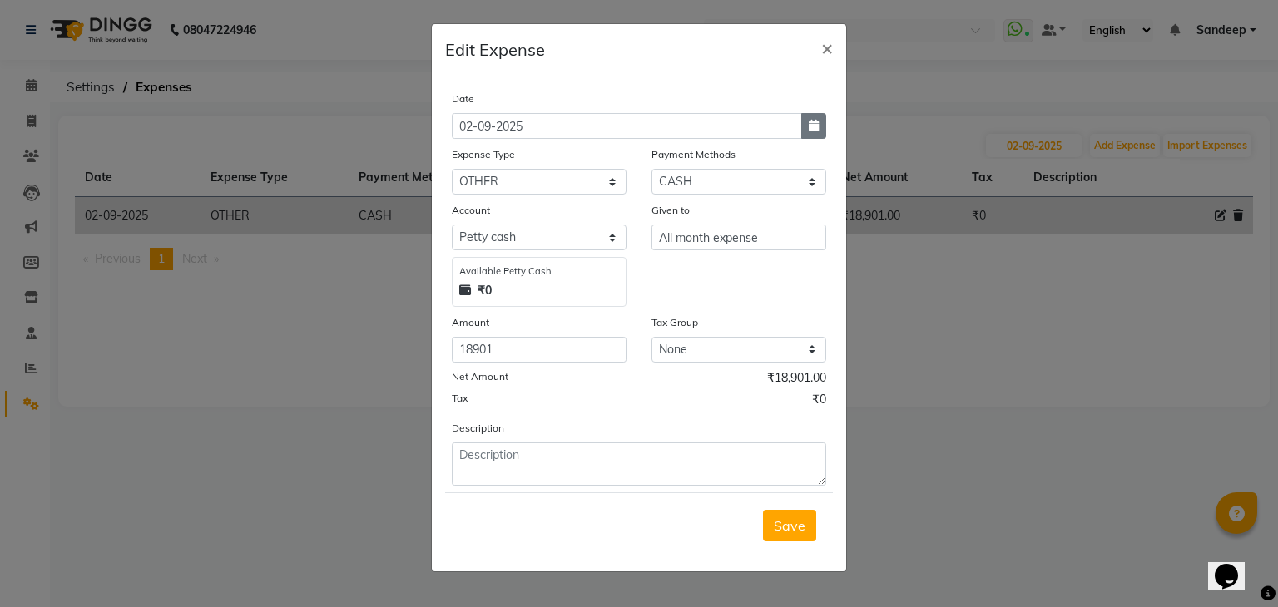
click at [818, 126] on icon "button" at bounding box center [813, 126] width 10 height 12
select select "9"
select select "2025"
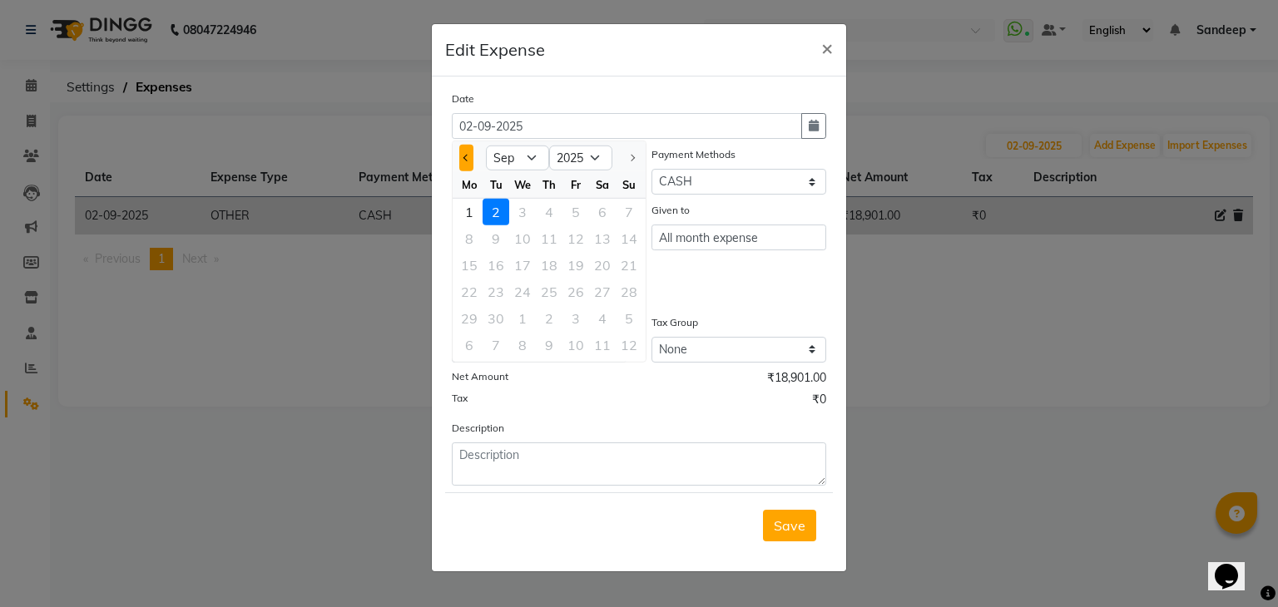
click at [465, 161] on span "Previous month" at bounding box center [466, 158] width 7 height 7
select select "8"
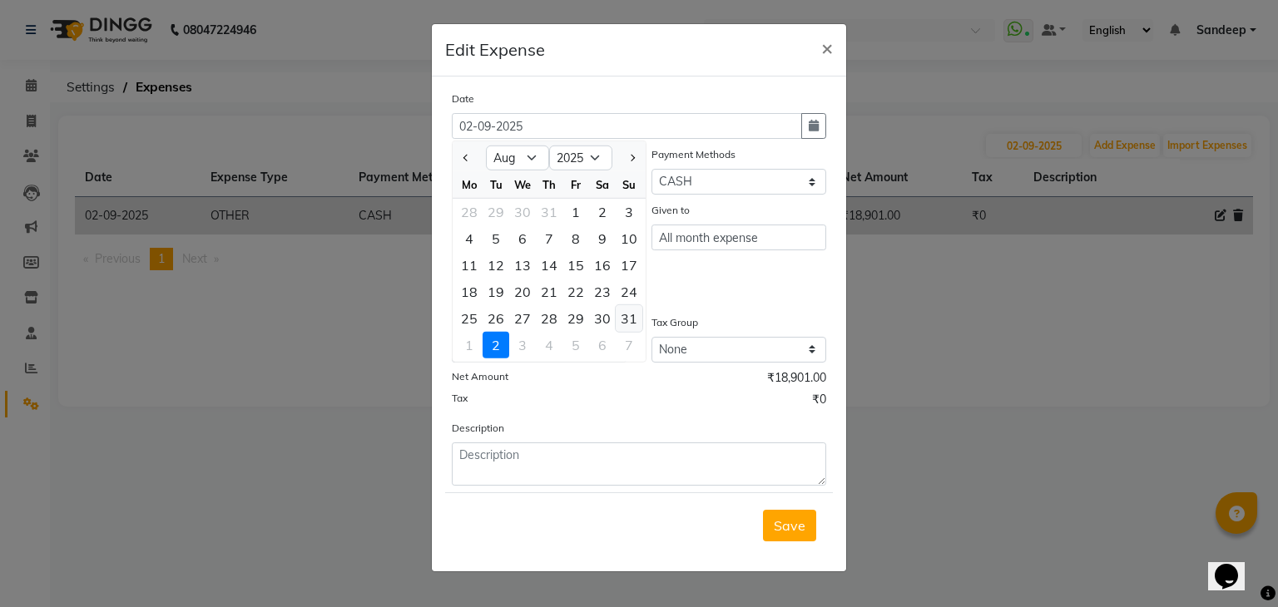
click at [630, 324] on div "31" at bounding box center [628, 318] width 27 height 27
type input "31-08-2025"
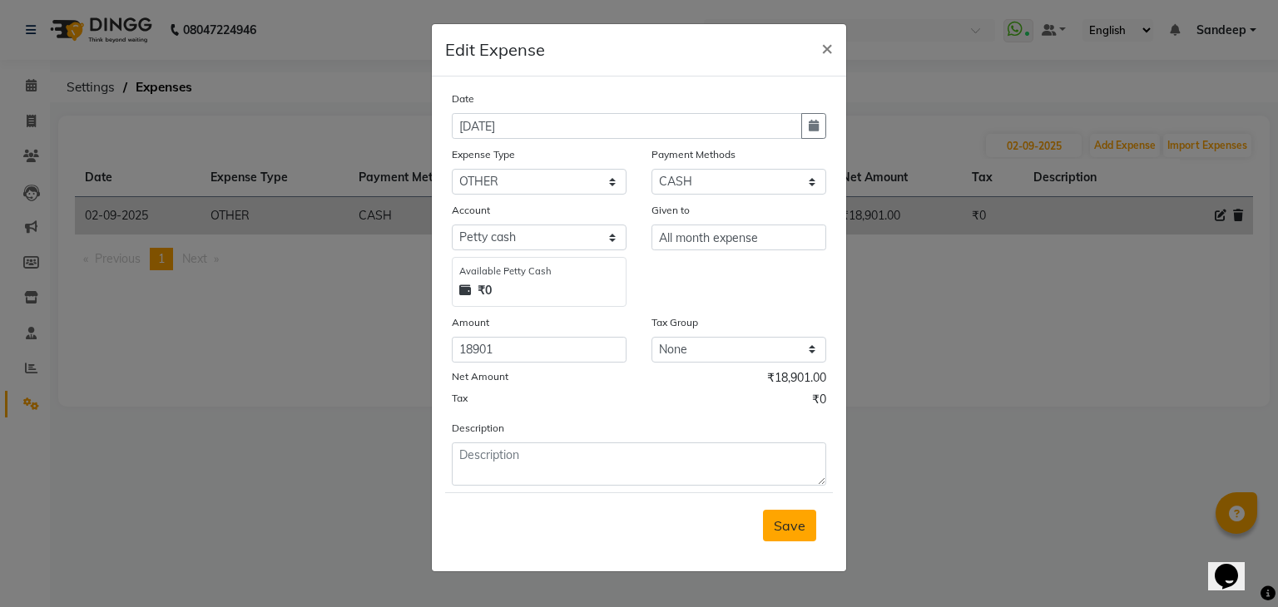
click at [773, 531] on button "Save" at bounding box center [789, 526] width 53 height 32
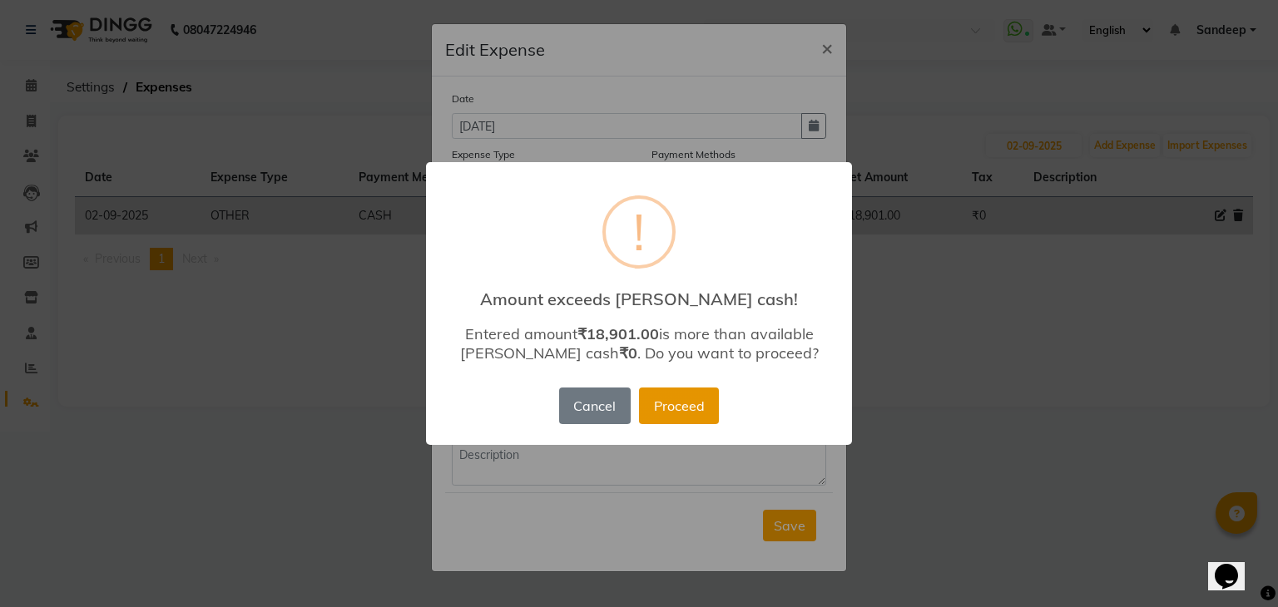
click at [694, 410] on button "Proceed" at bounding box center [679, 406] width 80 height 37
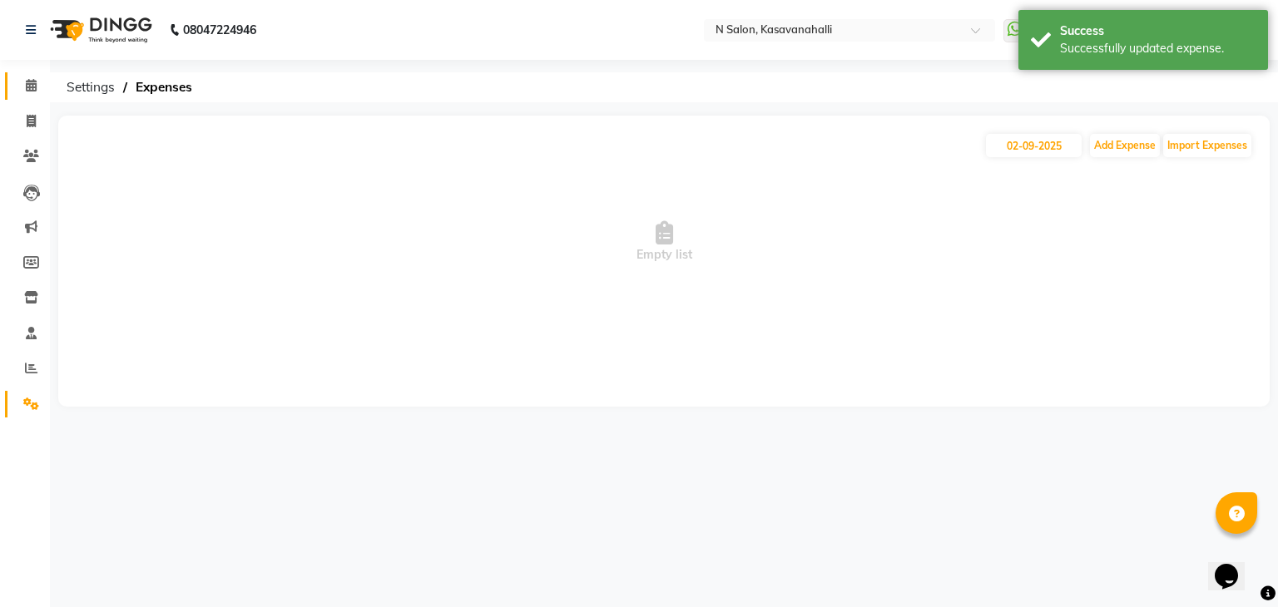
click at [13, 88] on link "Calendar" at bounding box center [25, 85] width 40 height 27
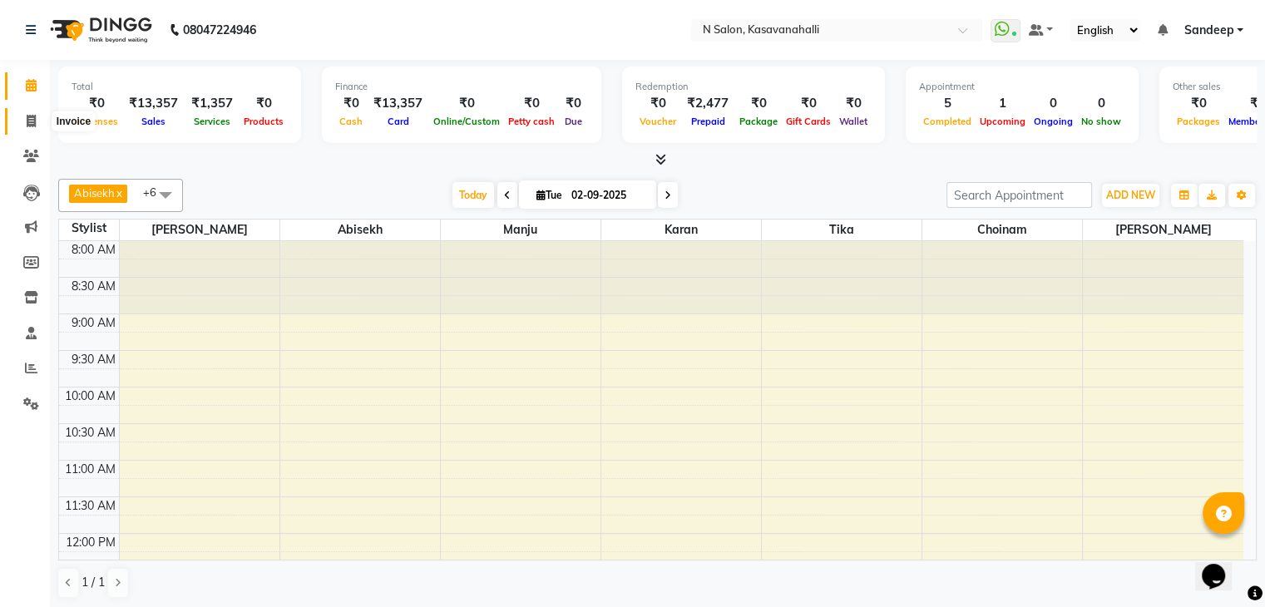
click at [33, 124] on icon at bounding box center [31, 121] width 9 height 12
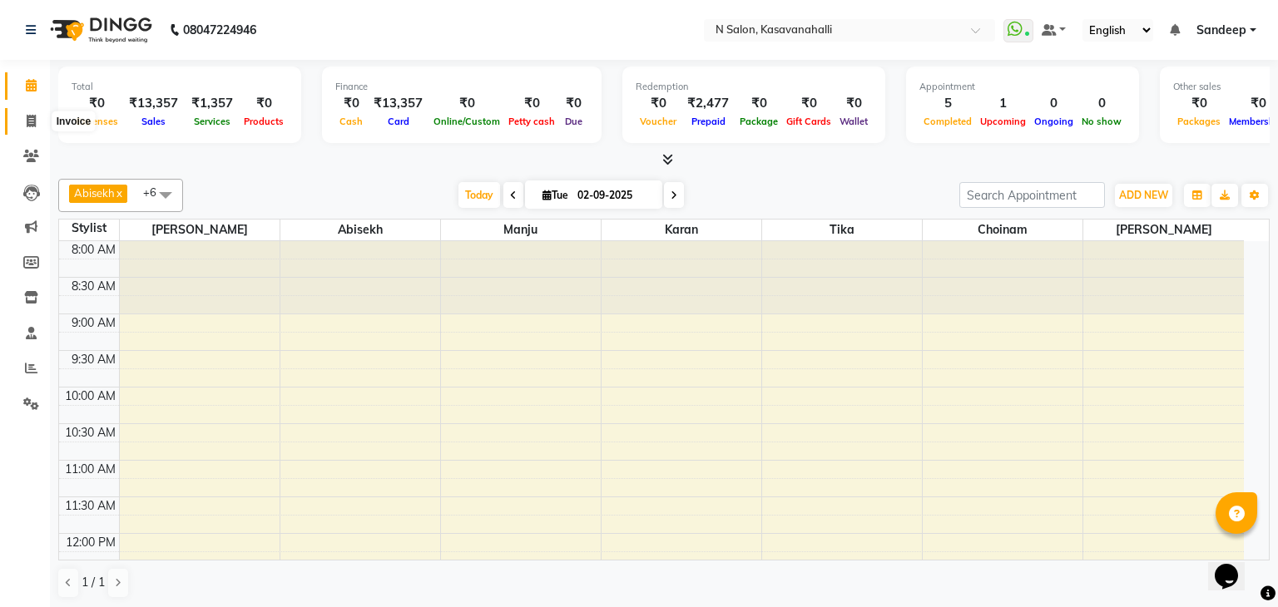
select select "service"
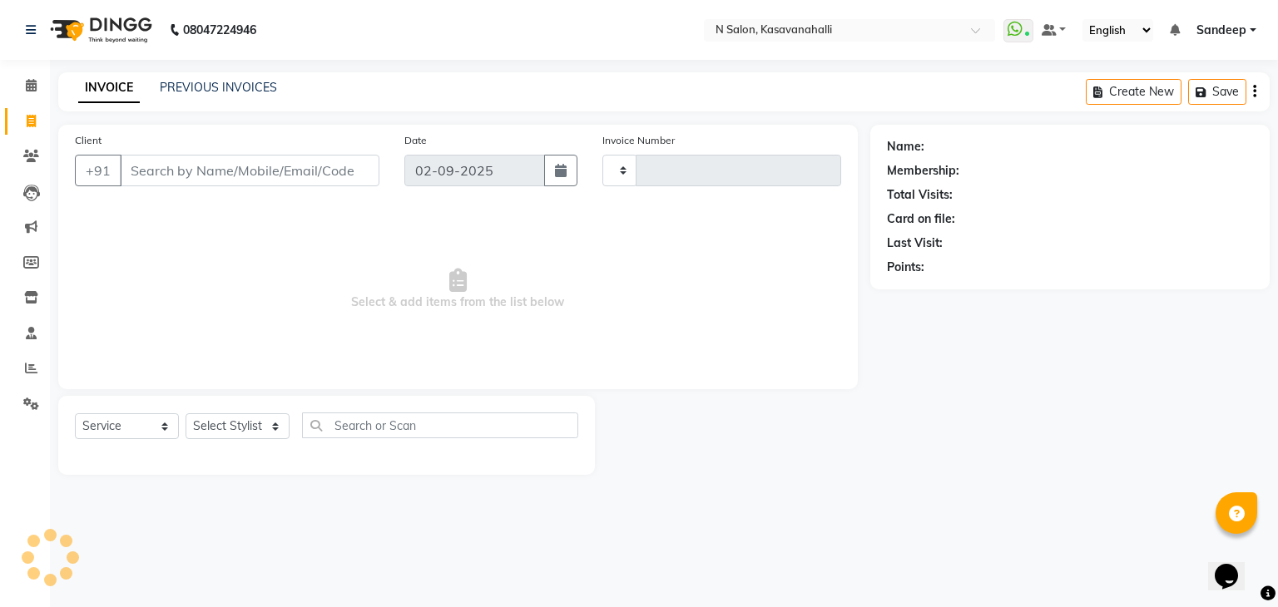
type input "1948"
select select "7111"
click at [29, 82] on icon at bounding box center [31, 85] width 11 height 12
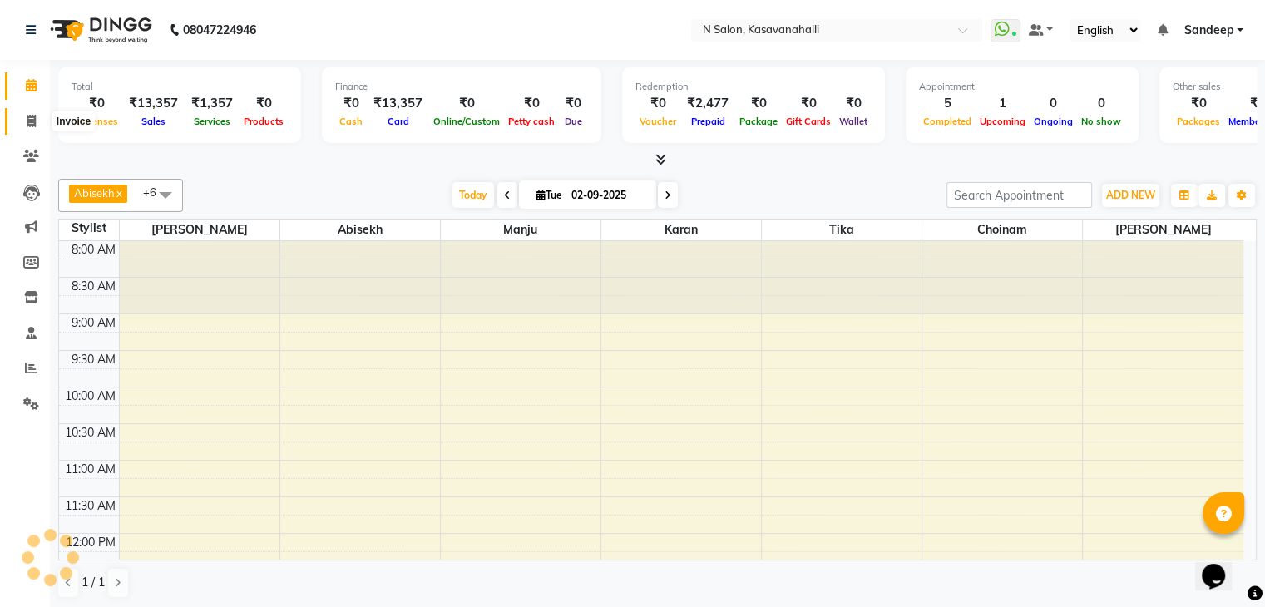
click at [29, 120] on icon at bounding box center [31, 121] width 9 height 12
select select "service"
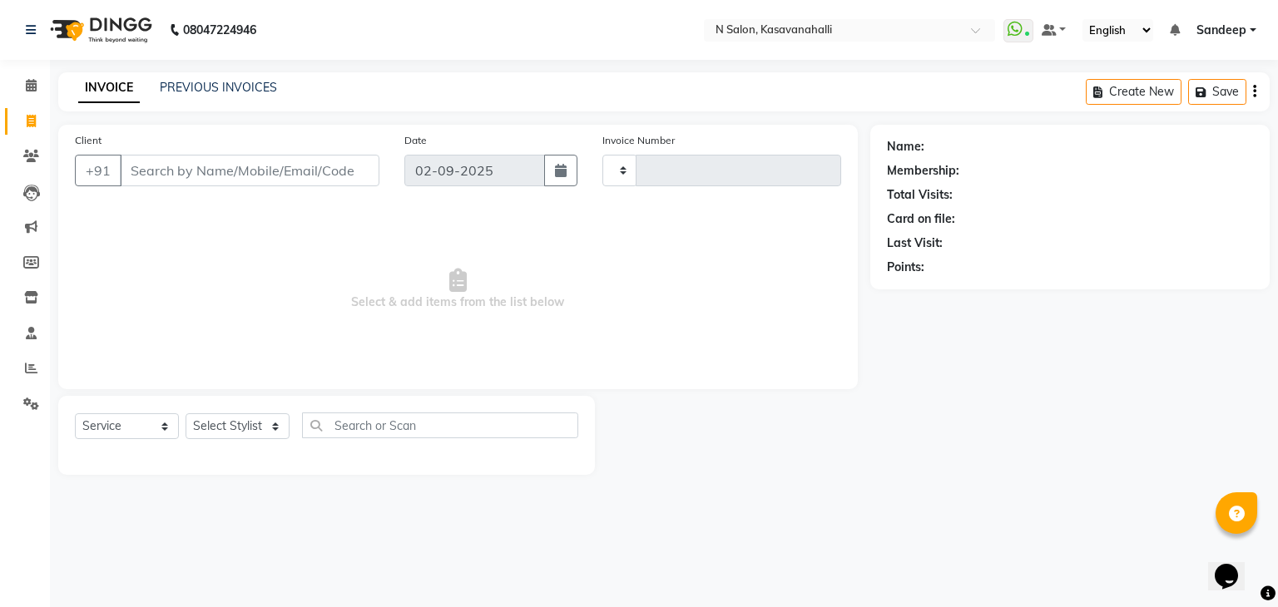
type input "1948"
select select "7111"
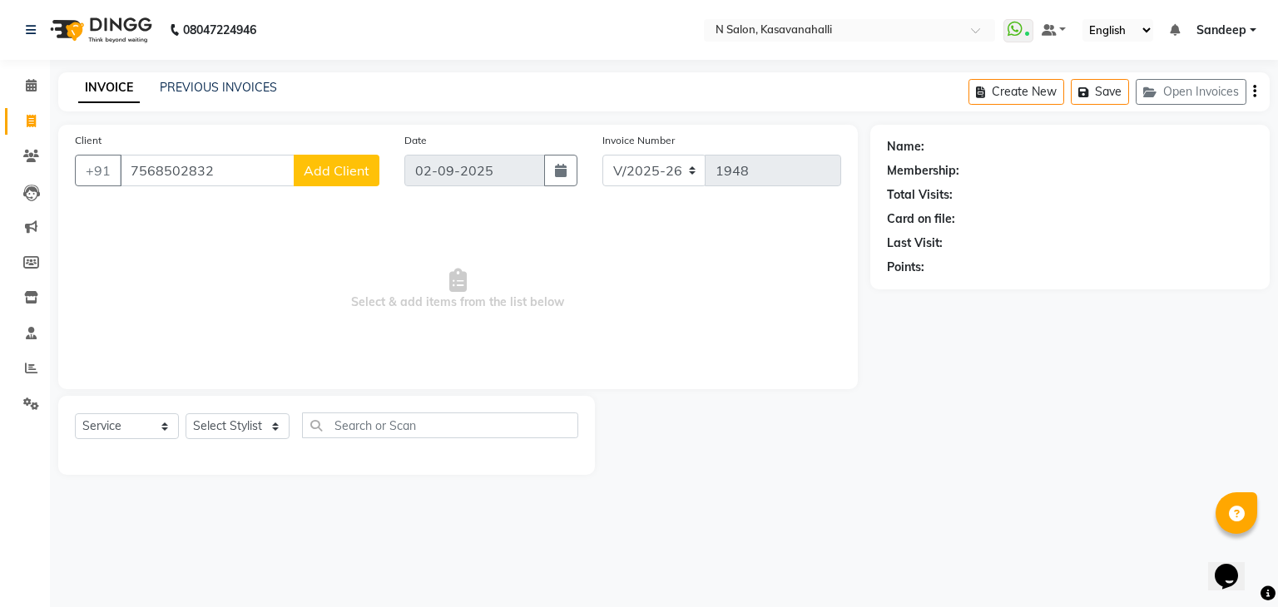
type input "7568502832"
click at [326, 177] on span "Add Client" at bounding box center [337, 170] width 66 height 17
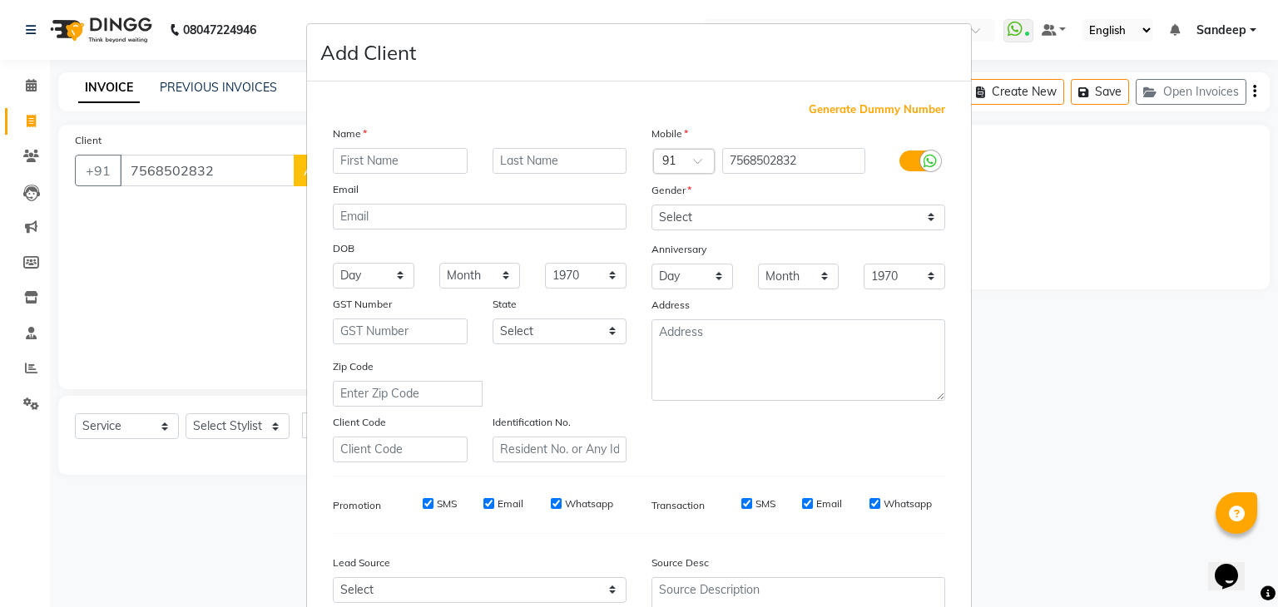
click at [379, 171] on input "text" at bounding box center [400, 161] width 135 height 26
type input "Kanika"
click at [815, 223] on select "Select [DEMOGRAPHIC_DATA] [DEMOGRAPHIC_DATA] Other Prefer Not To Say" at bounding box center [798, 218] width 294 height 26
select select "female"
click at [651, 205] on select "Select [DEMOGRAPHIC_DATA] [DEMOGRAPHIC_DATA] Other Prefer Not To Say" at bounding box center [798, 218] width 294 height 26
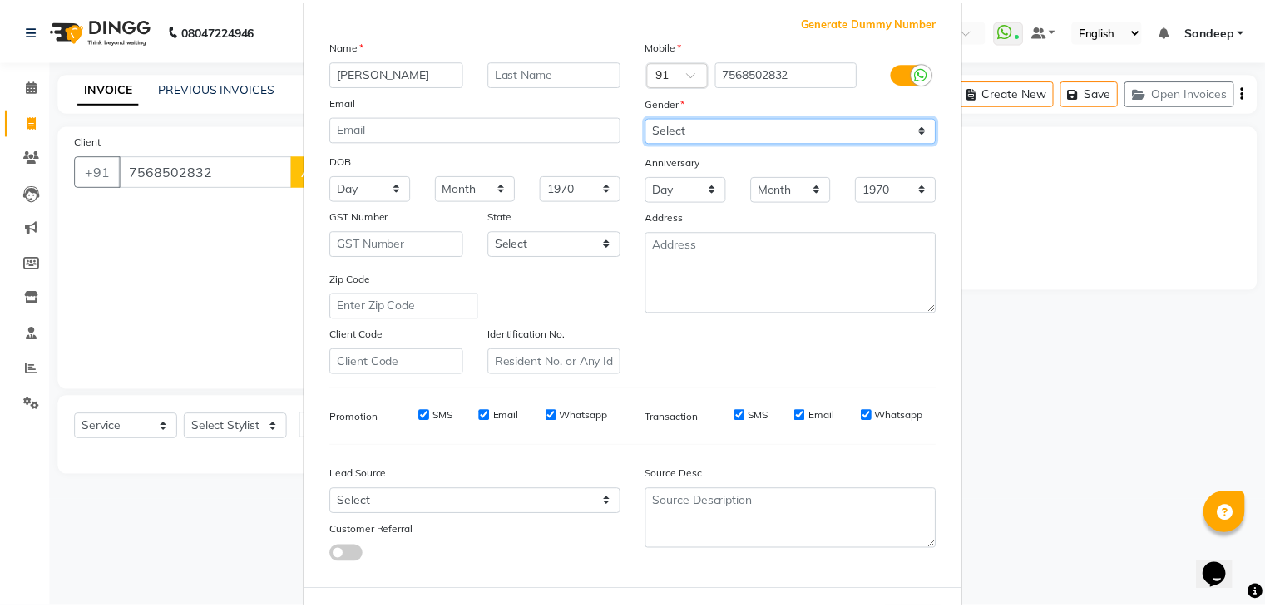
scroll to position [169, 0]
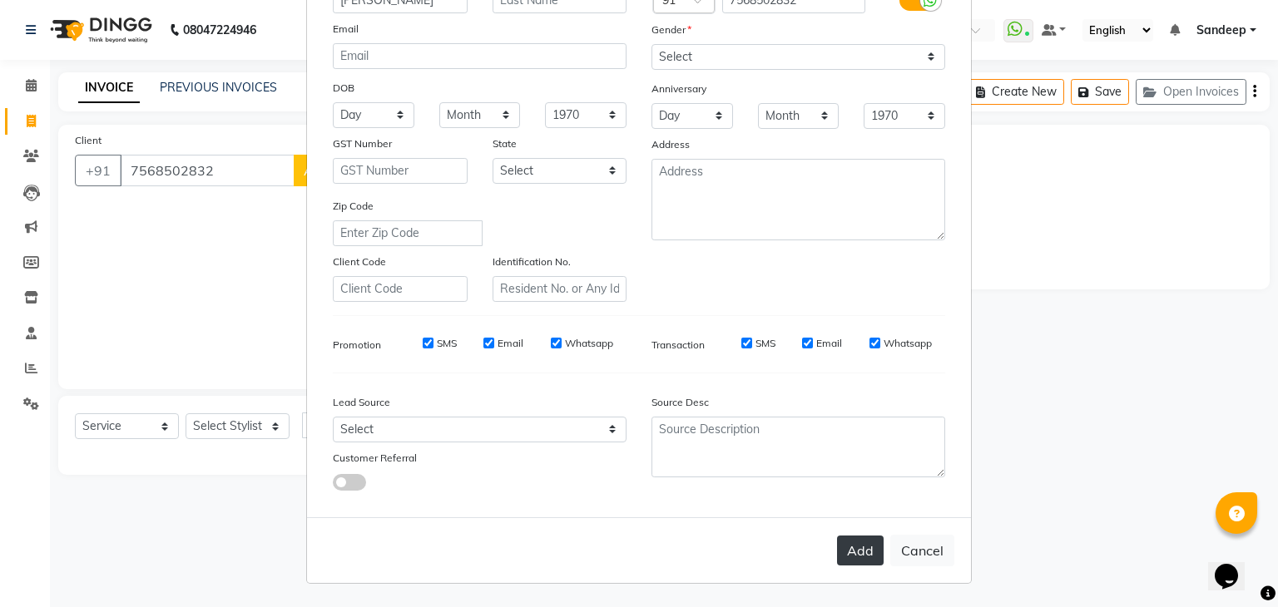
click at [843, 546] on button "Add" at bounding box center [860, 551] width 47 height 30
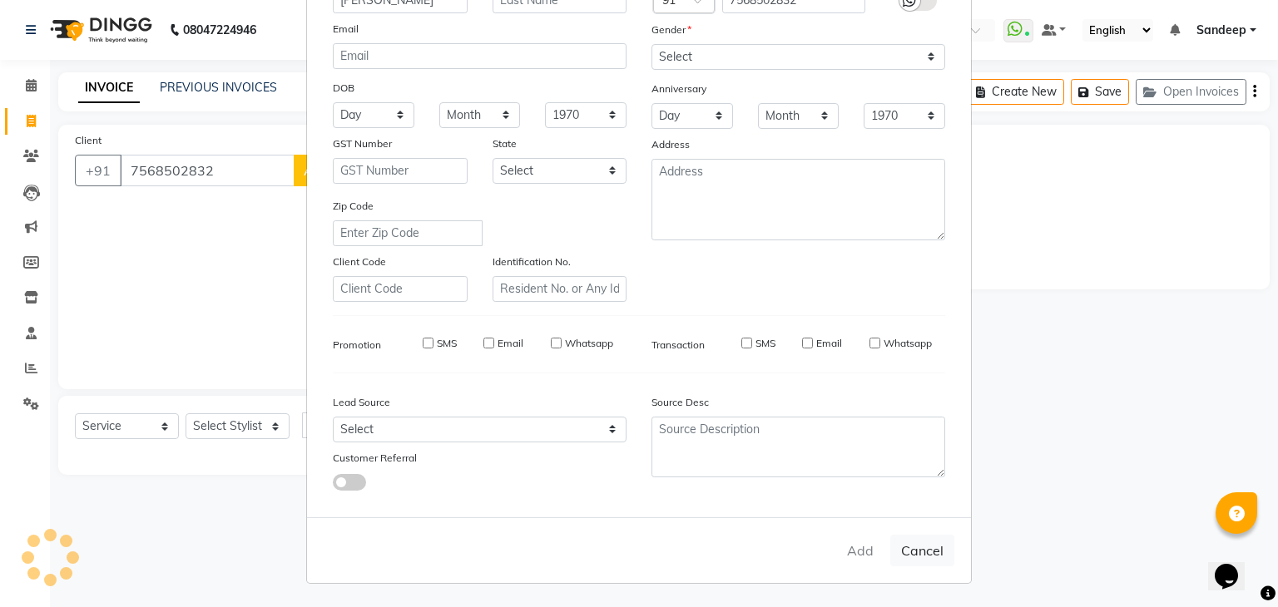
select select
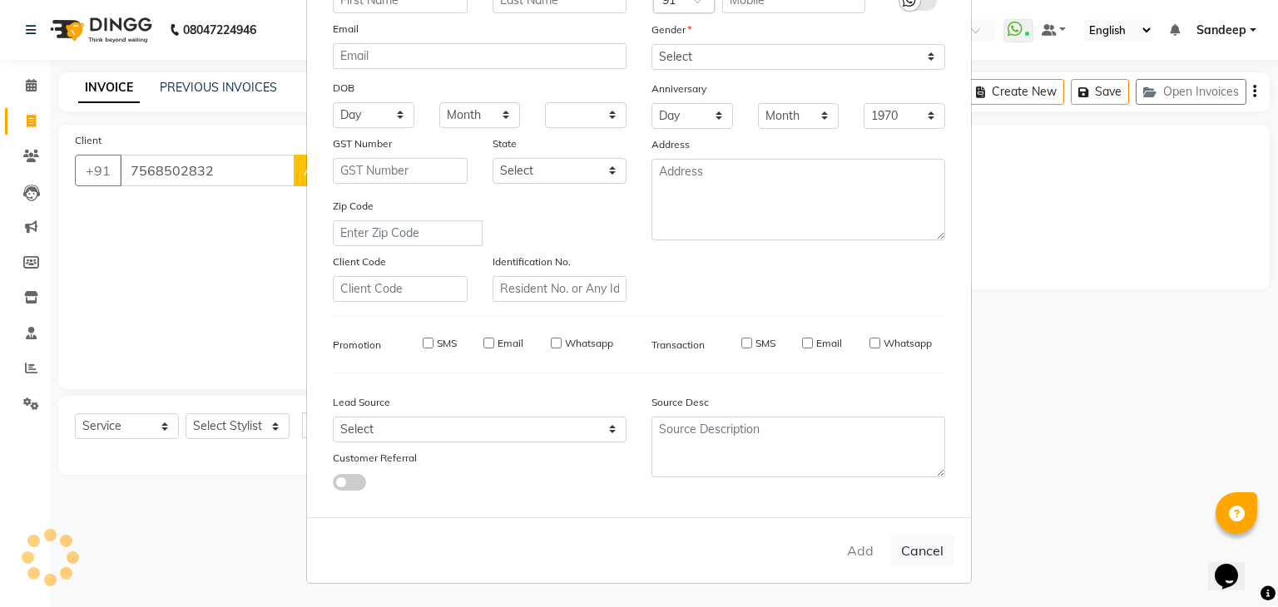
select select
checkbox input "false"
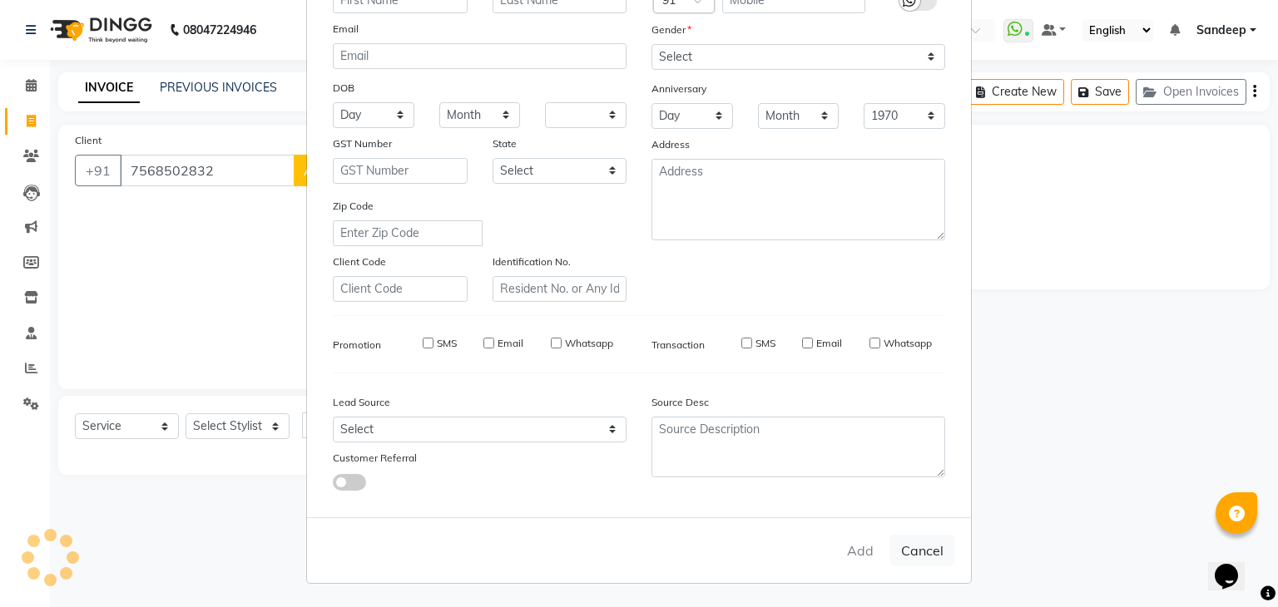
checkbox input "false"
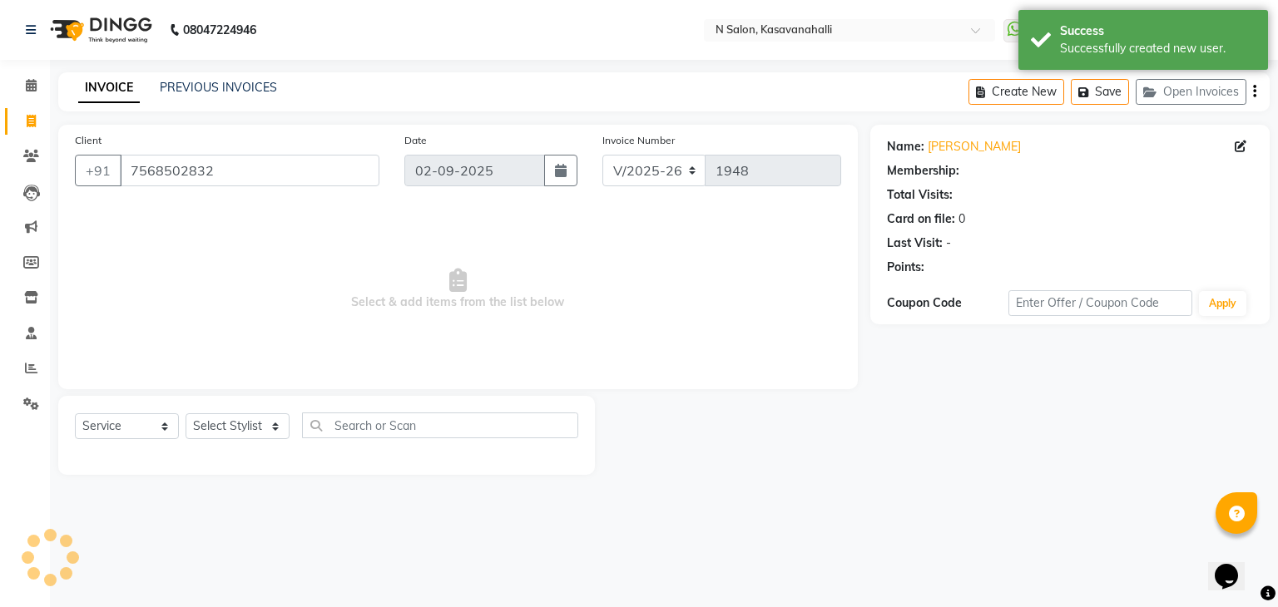
select select "1: Object"
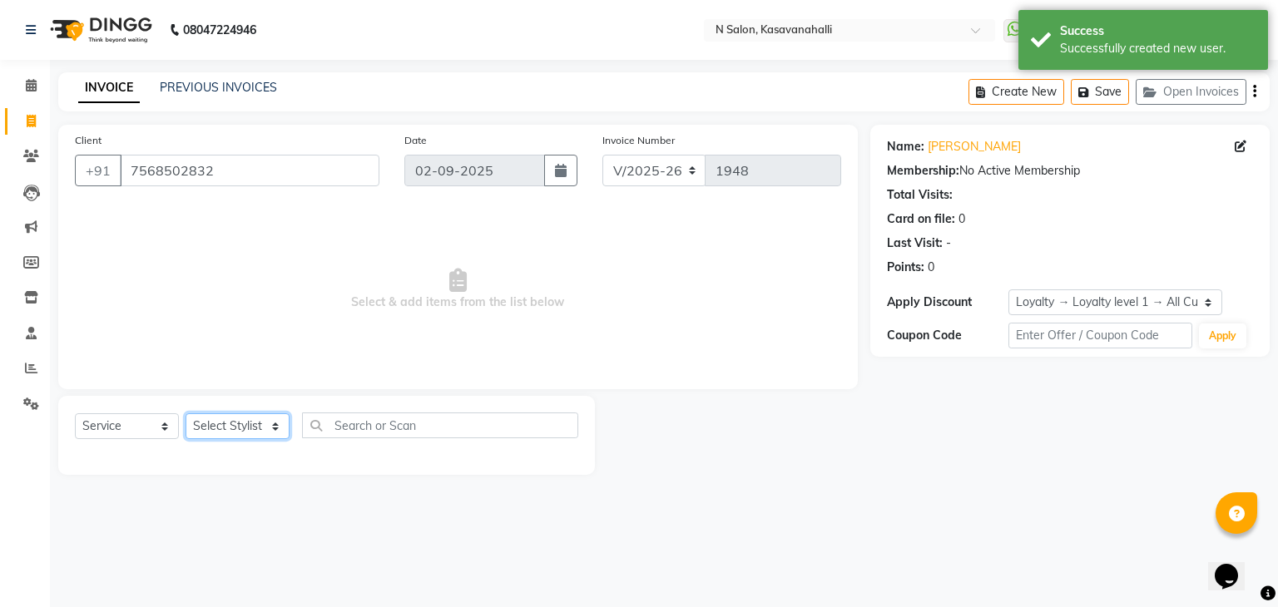
click at [264, 422] on select "Select Stylist Abisekh [PERSON_NAME] Choinam Karan Manju Owner [PERSON_NAME]" at bounding box center [237, 426] width 104 height 26
select select "90046"
click at [185, 414] on select "Select Stylist Abisekh [PERSON_NAME] Choinam Karan Manju Owner [PERSON_NAME]" at bounding box center [237, 426] width 104 height 26
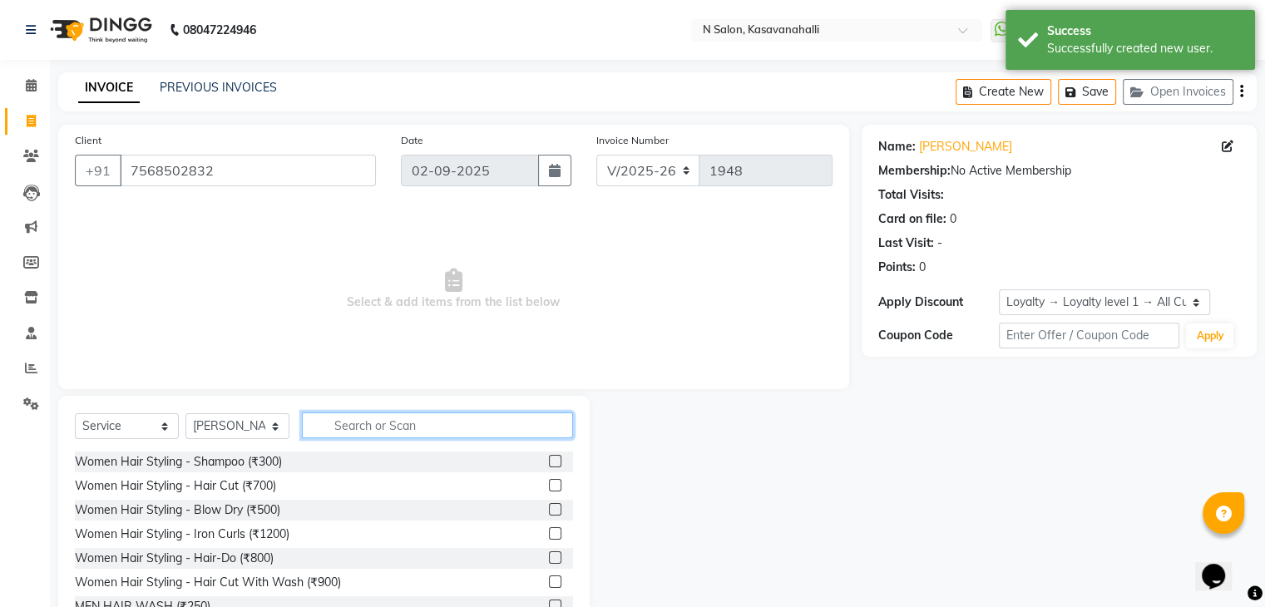
click at [362, 417] on input "text" at bounding box center [437, 426] width 271 height 26
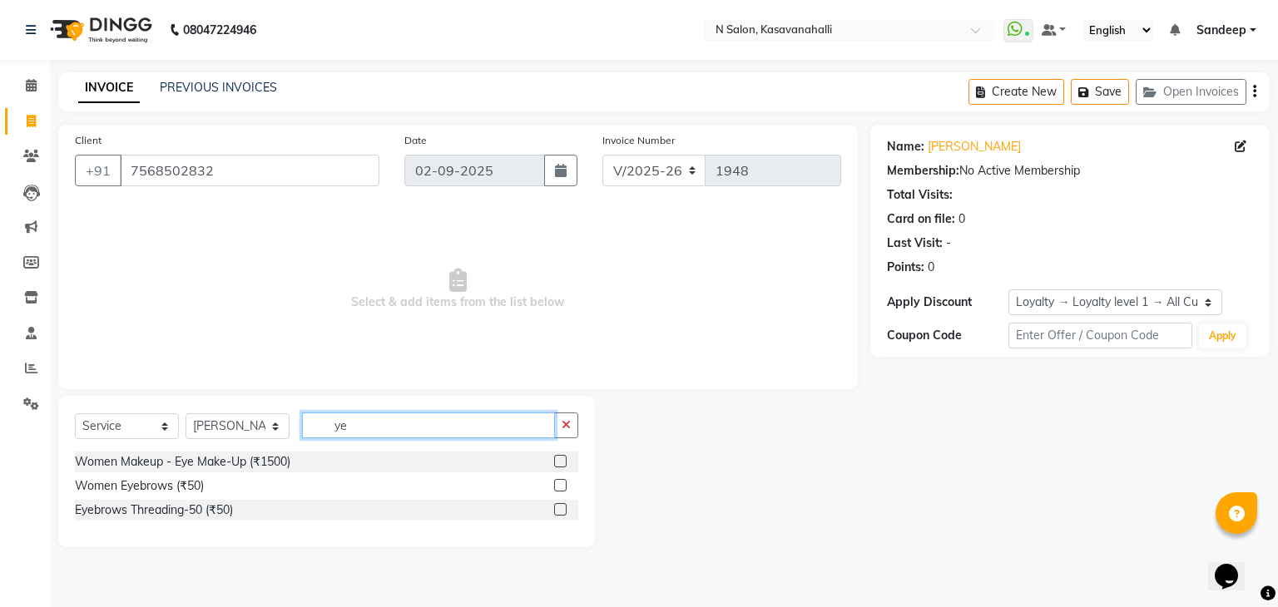
type input "y"
type input "eye"
click at [562, 484] on label at bounding box center [560, 485] width 12 height 12
click at [562, 484] on input "checkbox" at bounding box center [559, 486] width 11 height 11
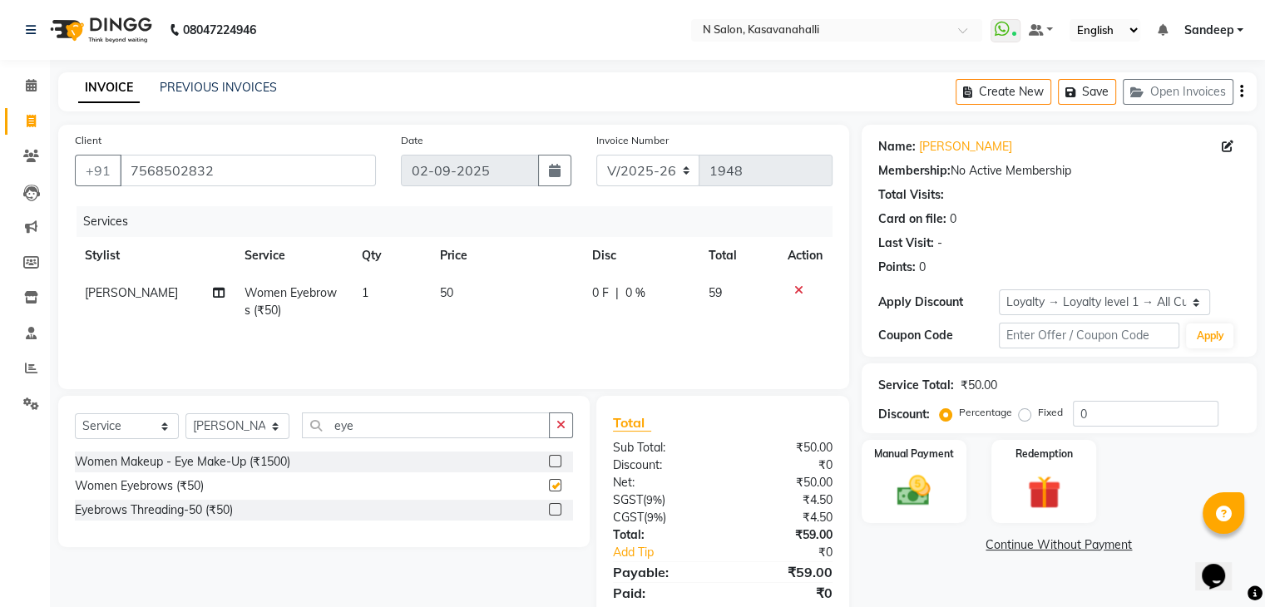
checkbox input "false"
click at [364, 296] on span "1" at bounding box center [365, 292] width 7 height 15
select select "90046"
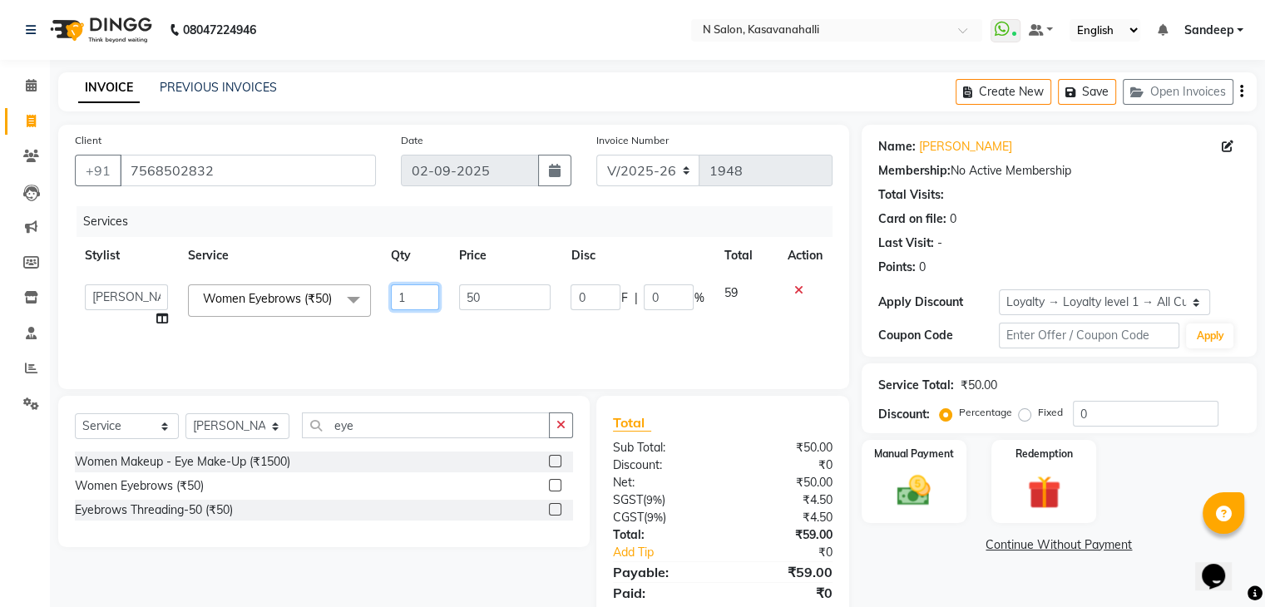
drag, startPoint x: 414, startPoint y: 303, endPoint x: 423, endPoint y: 299, distance: 9.0
click at [418, 303] on input "1" at bounding box center [415, 297] width 48 height 26
type input "3"
click at [467, 339] on div "Services Stylist Service Qty Price Disc Total Action Abisekh Amandeep kaur Choi…" at bounding box center [454, 289] width 758 height 166
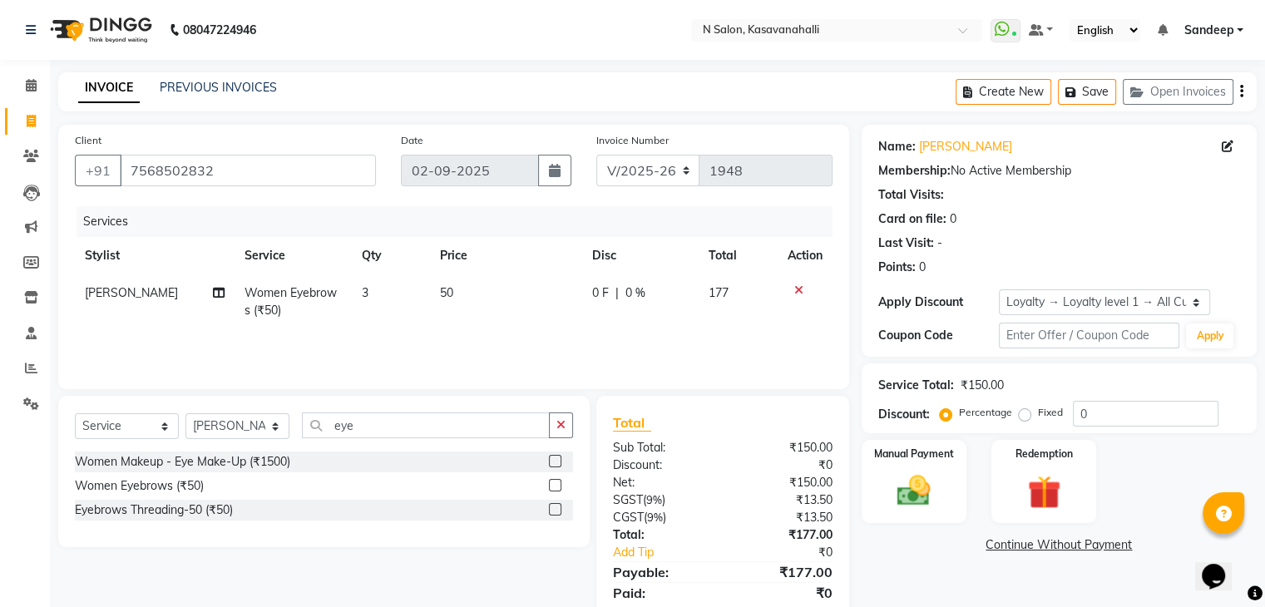
scroll to position [59, 0]
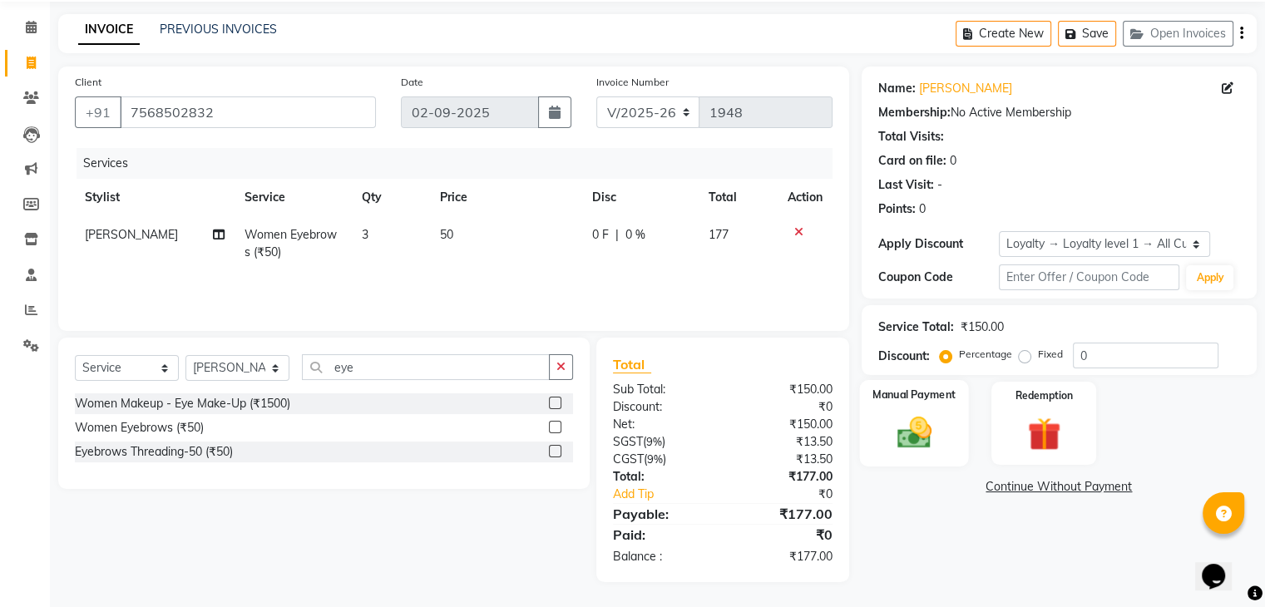
click at [920, 443] on img at bounding box center [914, 433] width 56 height 40
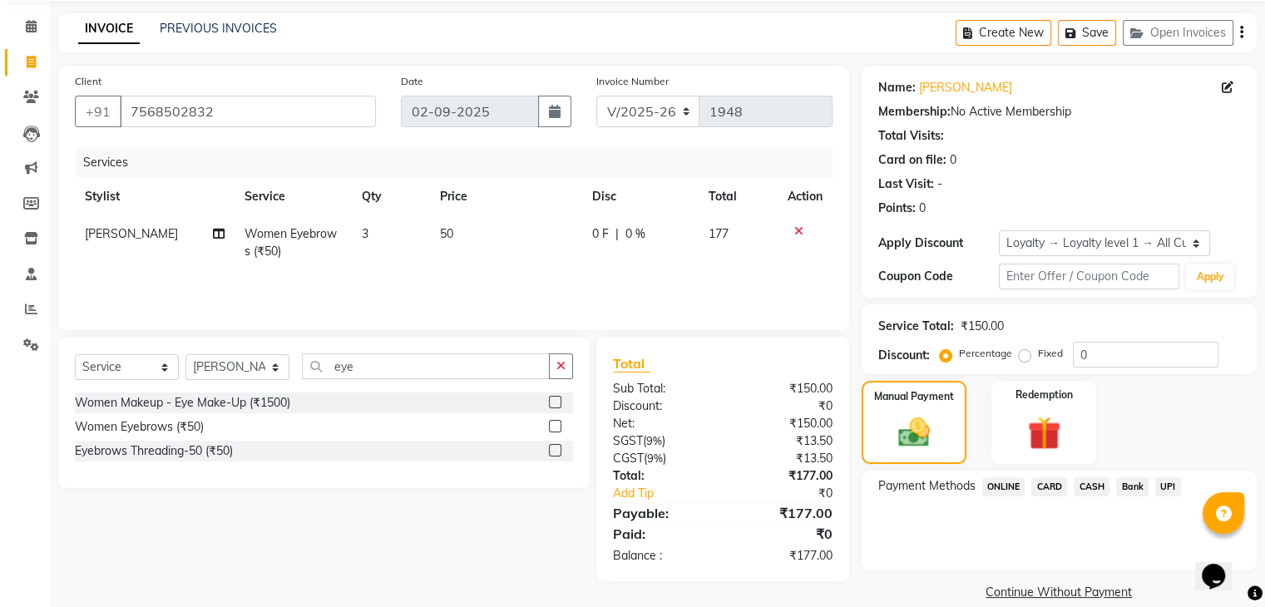
click at [1043, 483] on span "CARD" at bounding box center [1049, 486] width 36 height 19
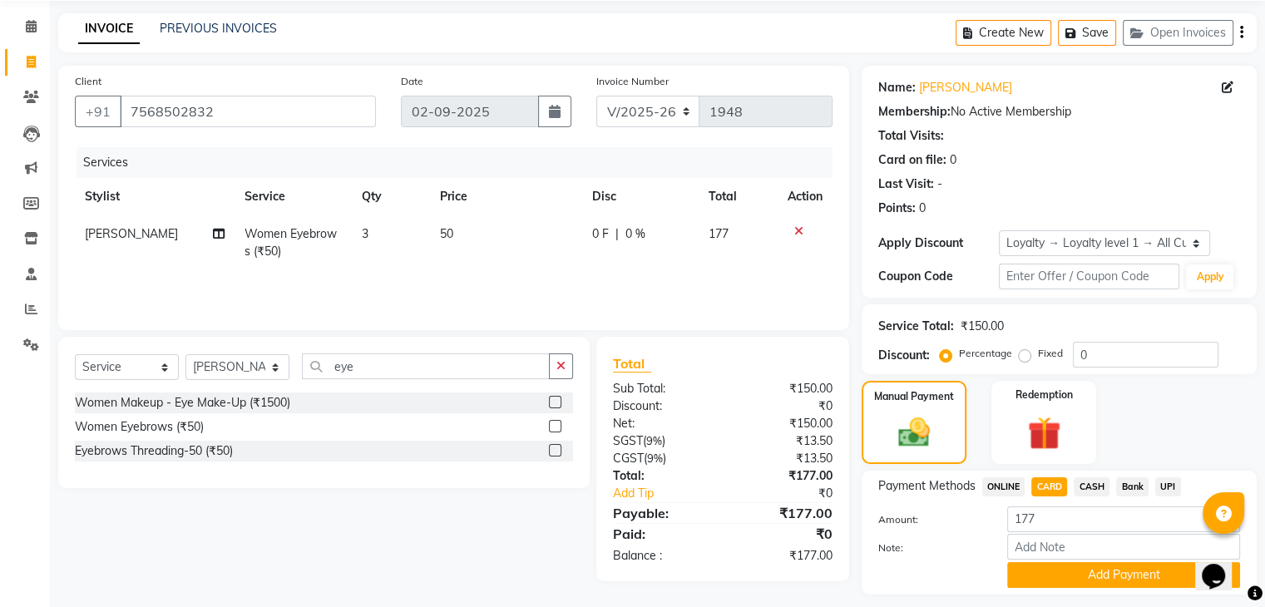
scroll to position [106, 0]
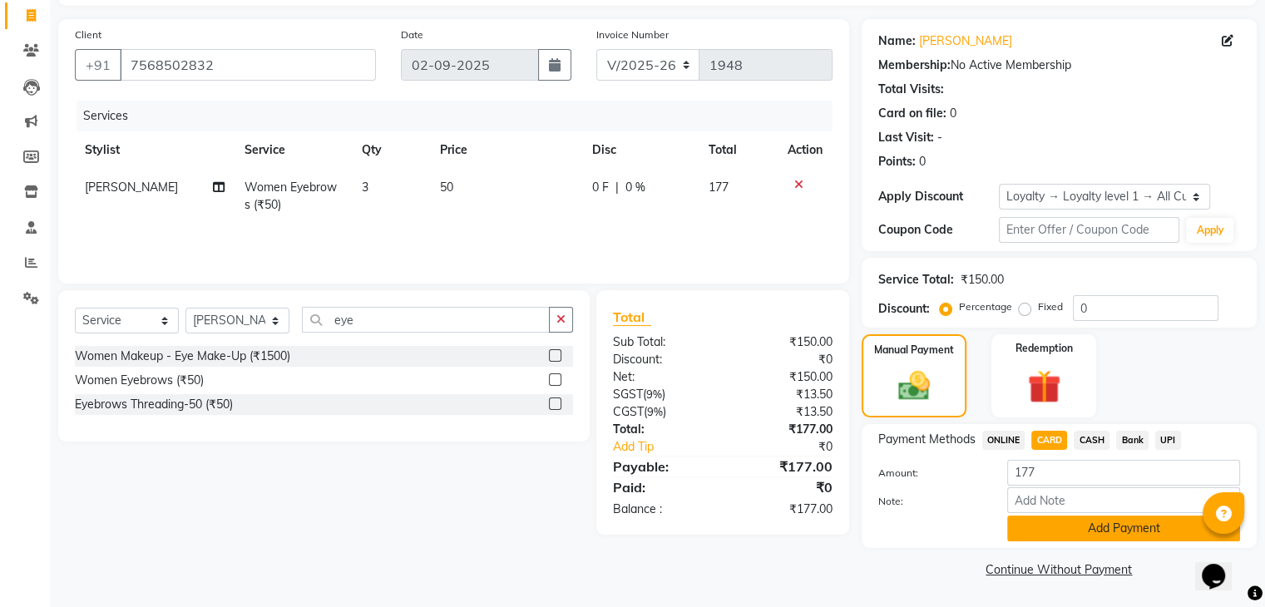
click at [1065, 526] on button "Add Payment" at bounding box center [1123, 529] width 233 height 26
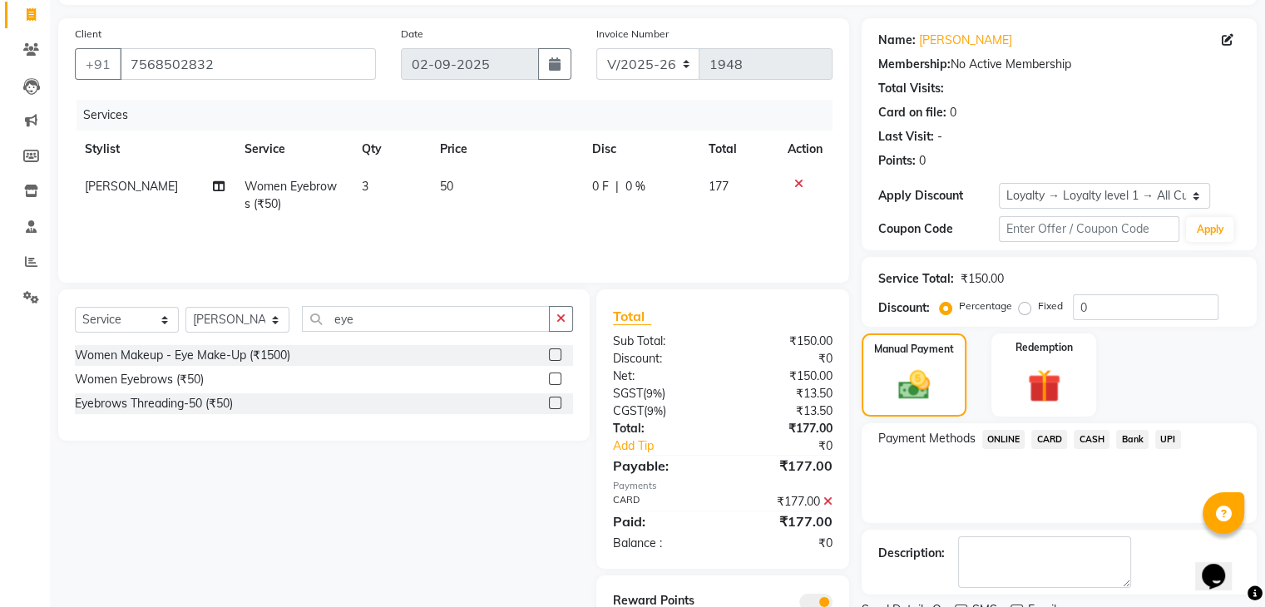
scroll to position [176, 0]
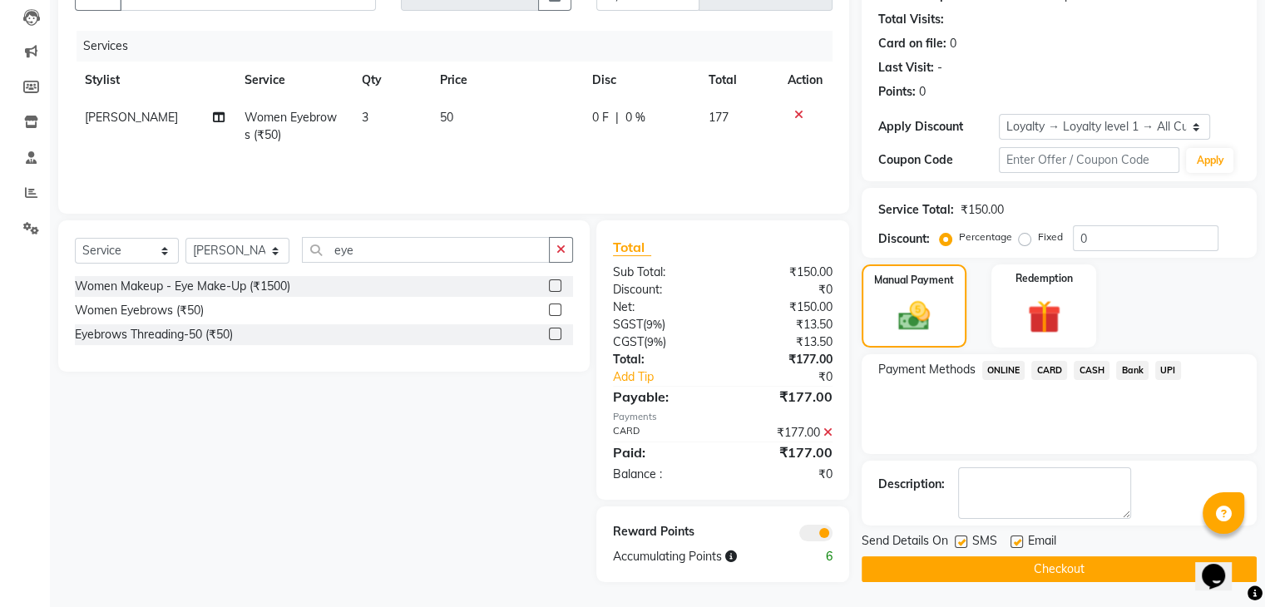
click at [1021, 563] on button "Checkout" at bounding box center [1059, 569] width 395 height 26
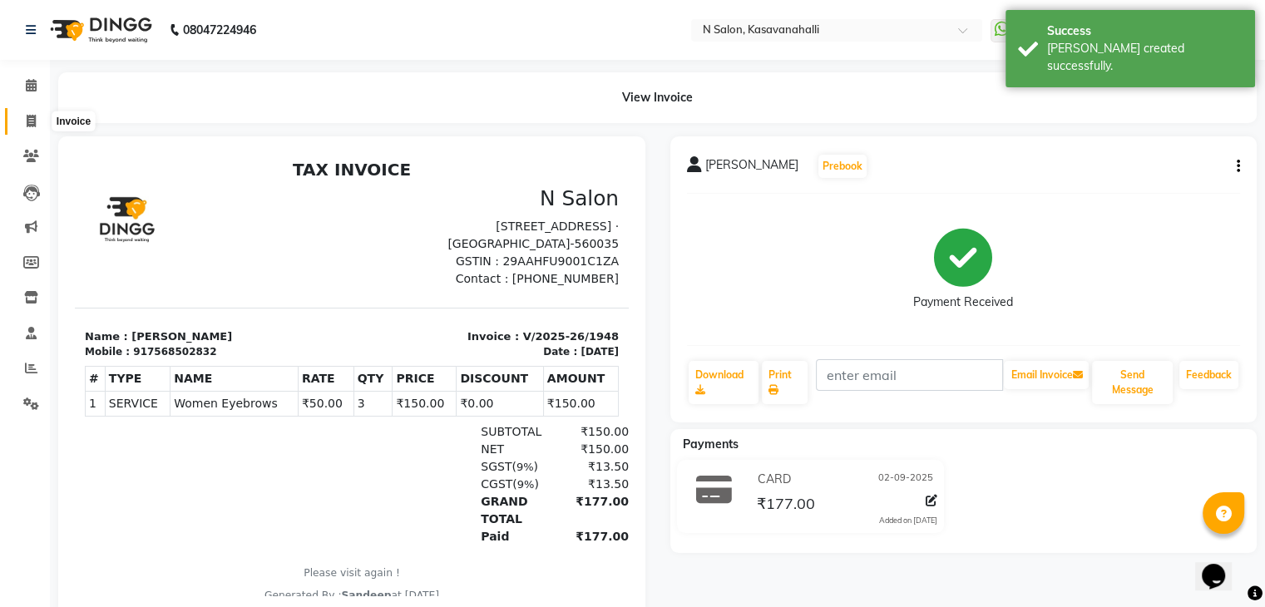
click at [35, 122] on icon at bounding box center [31, 121] width 9 height 12
select select "7111"
select select "service"
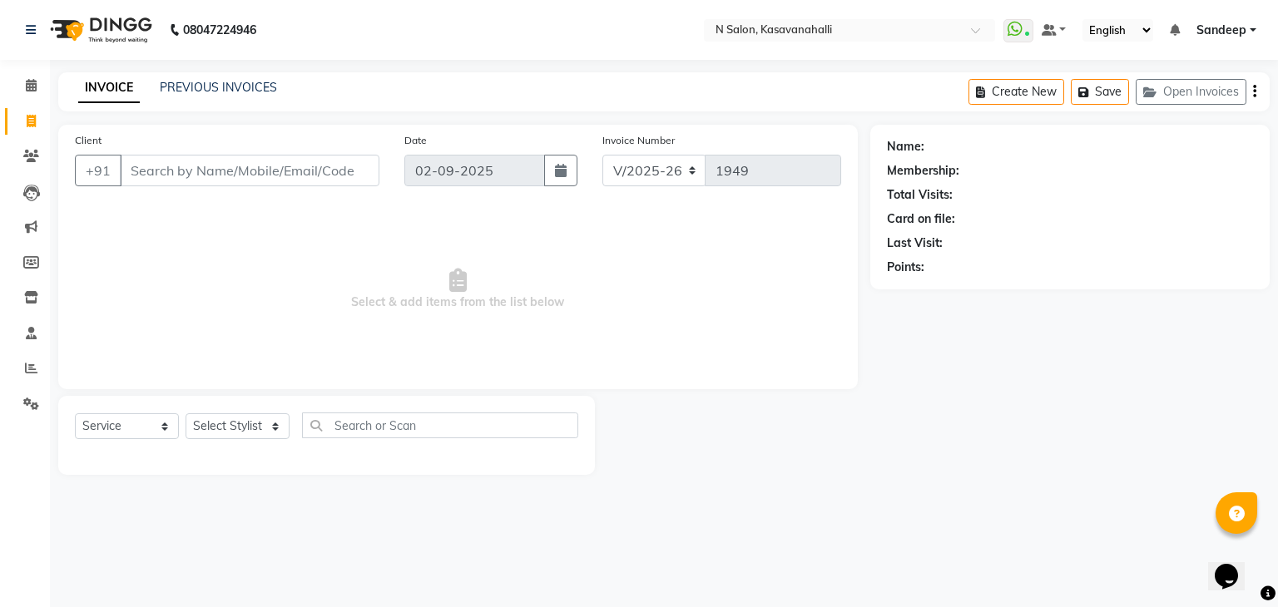
click at [29, 131] on link "Invoice" at bounding box center [25, 121] width 40 height 27
select select "7111"
select select "service"
click at [33, 92] on span at bounding box center [31, 86] width 29 height 19
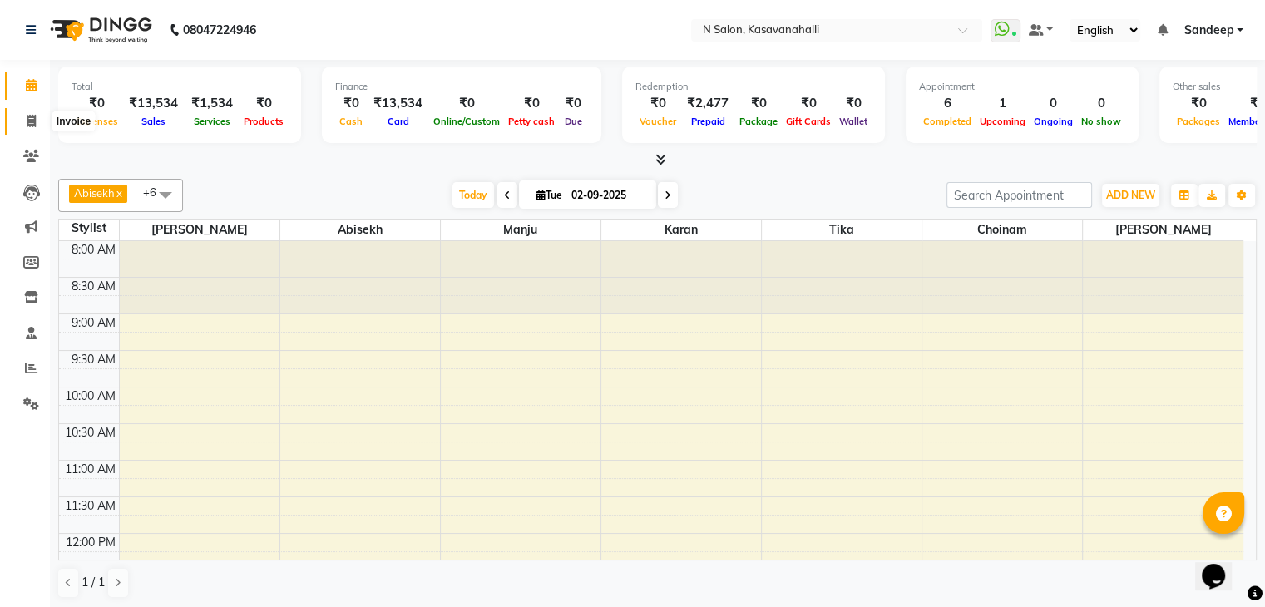
click at [27, 126] on icon at bounding box center [31, 121] width 9 height 12
select select "7111"
select select "service"
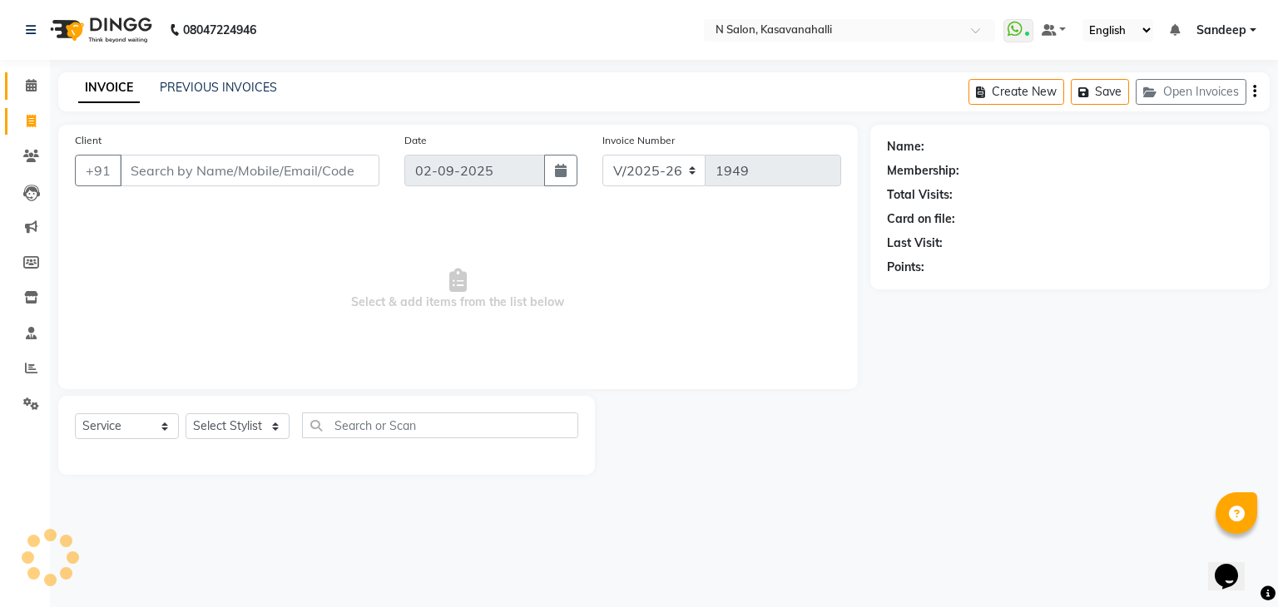
click at [36, 98] on link "Calendar" at bounding box center [25, 85] width 40 height 27
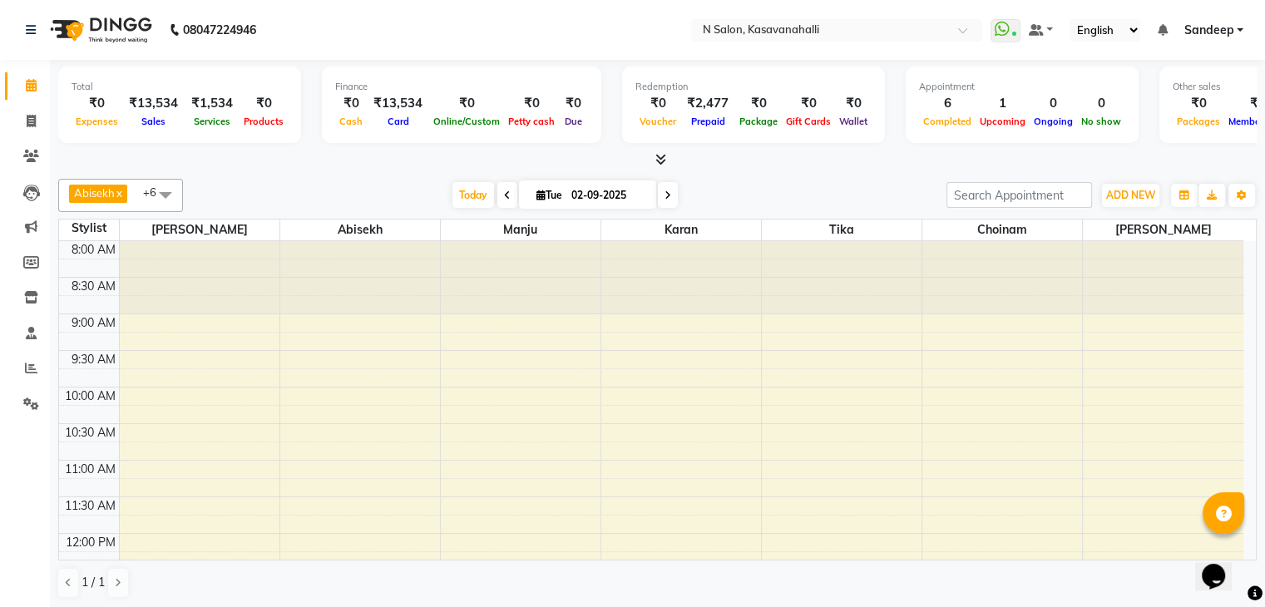
click at [657, 161] on icon at bounding box center [660, 159] width 11 height 12
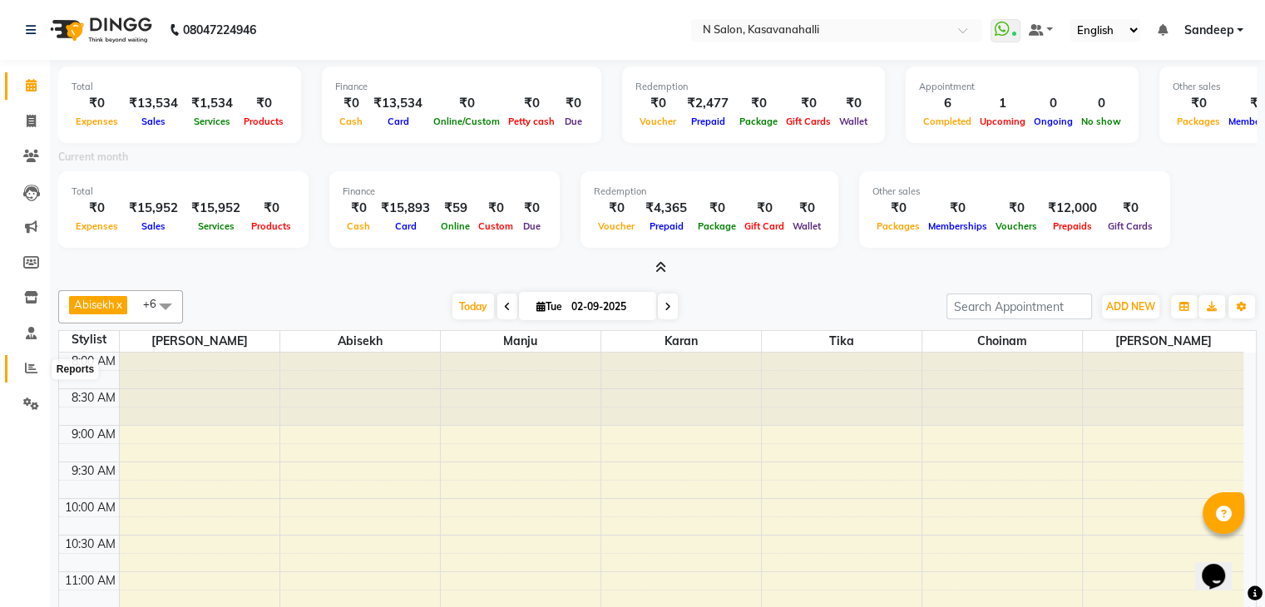
drag, startPoint x: 32, startPoint y: 376, endPoint x: 65, endPoint y: 355, distance: 38.5
click at [32, 376] on span at bounding box center [31, 368] width 29 height 19
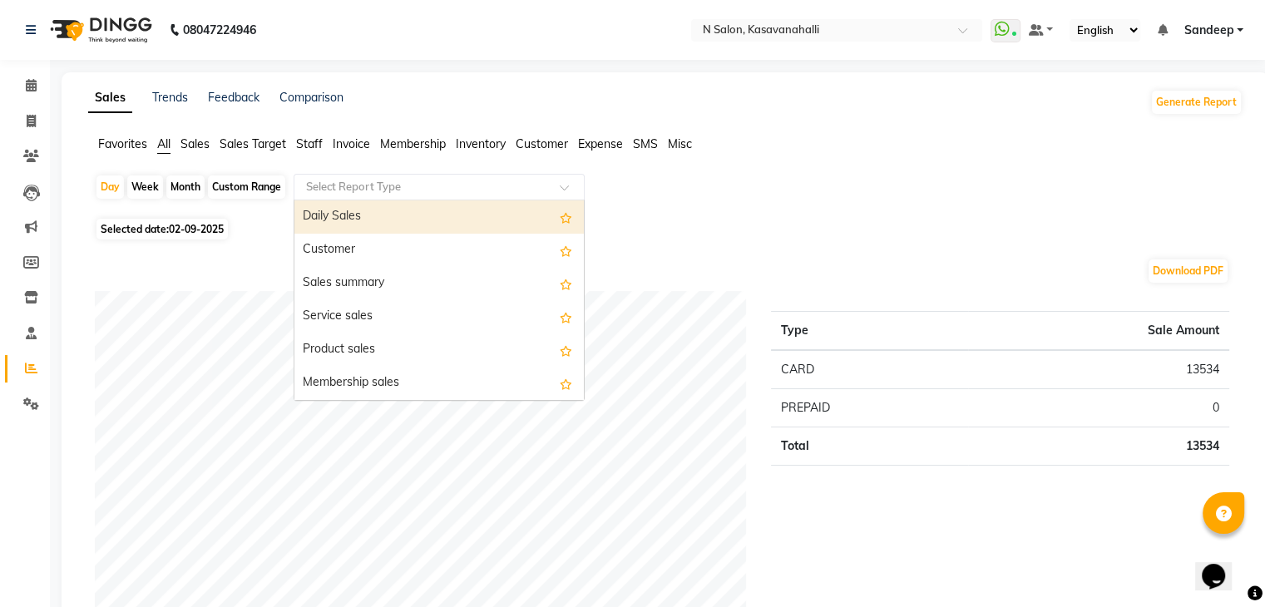
click at [498, 194] on input "text" at bounding box center [423, 187] width 240 height 17
click at [388, 220] on div "Daily Sales" at bounding box center [438, 216] width 289 height 33
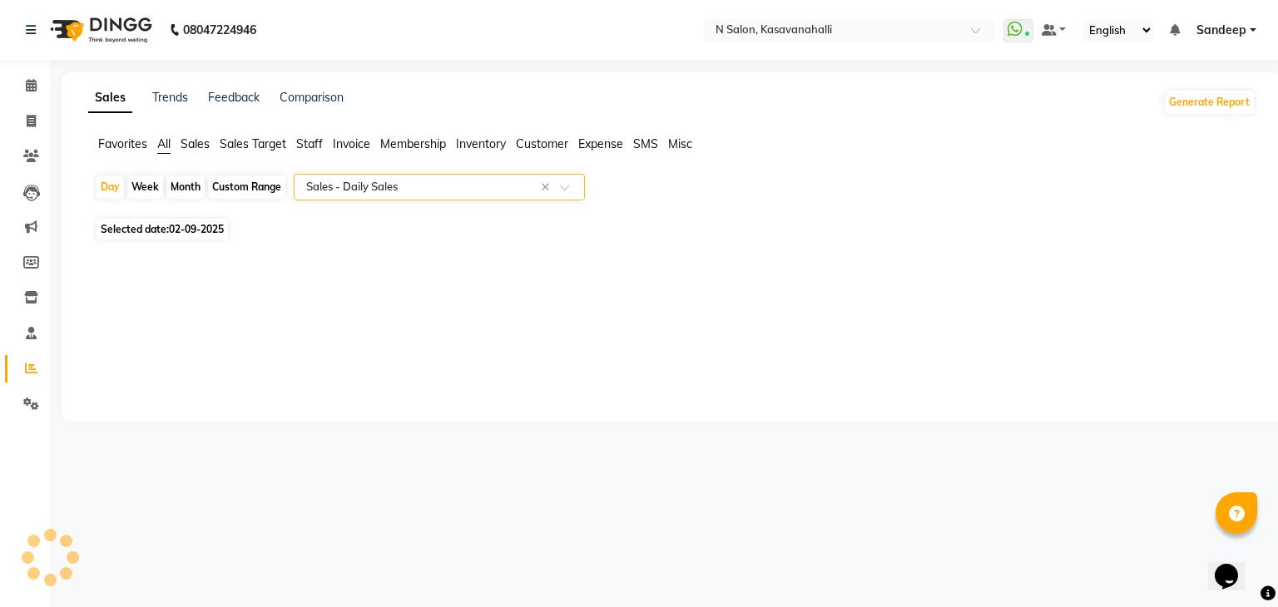
select select "filtered_report"
select select "csv"
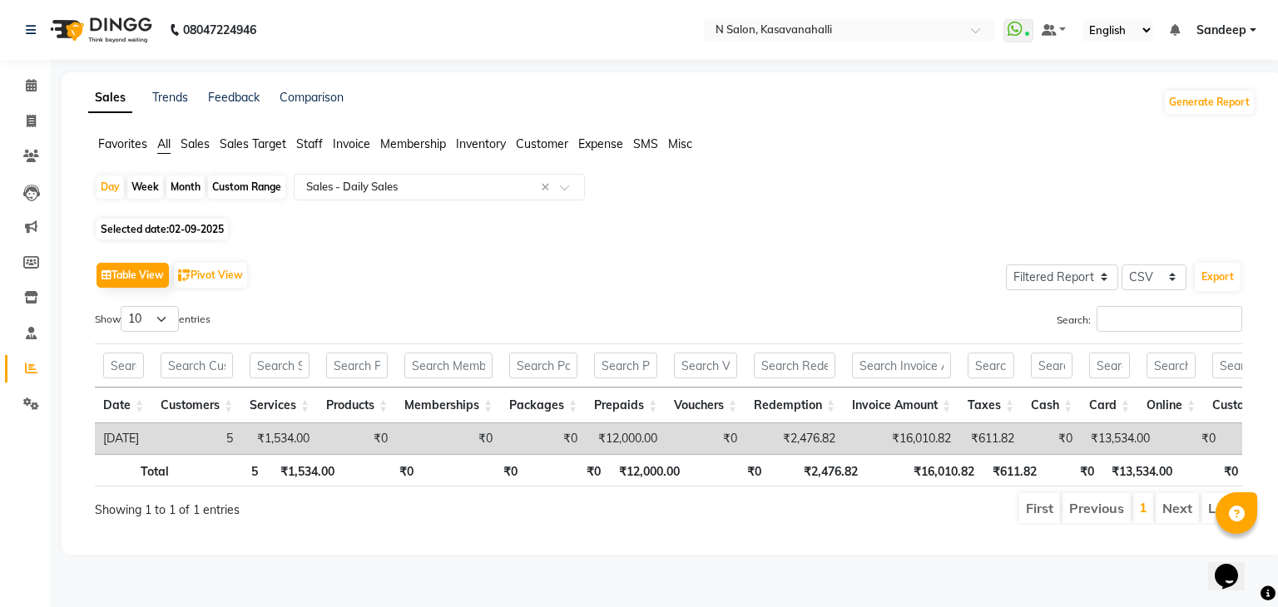
click at [180, 188] on div "Month" at bounding box center [185, 186] width 38 height 23
select select "9"
select select "2025"
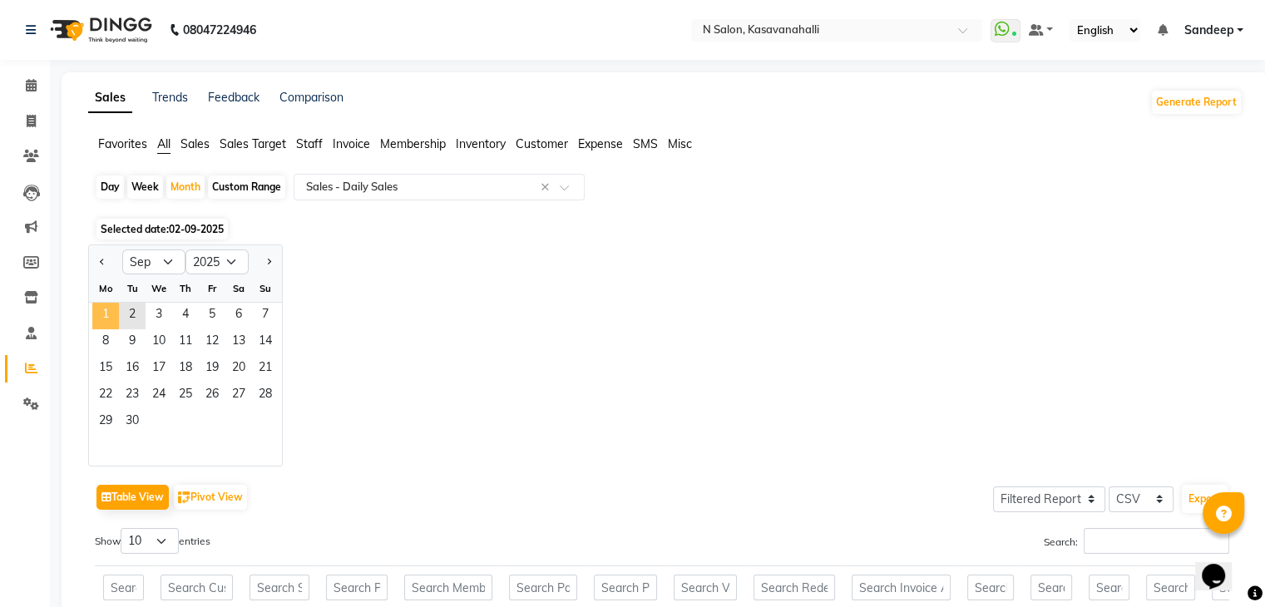
click at [105, 313] on span "1" at bounding box center [105, 316] width 27 height 27
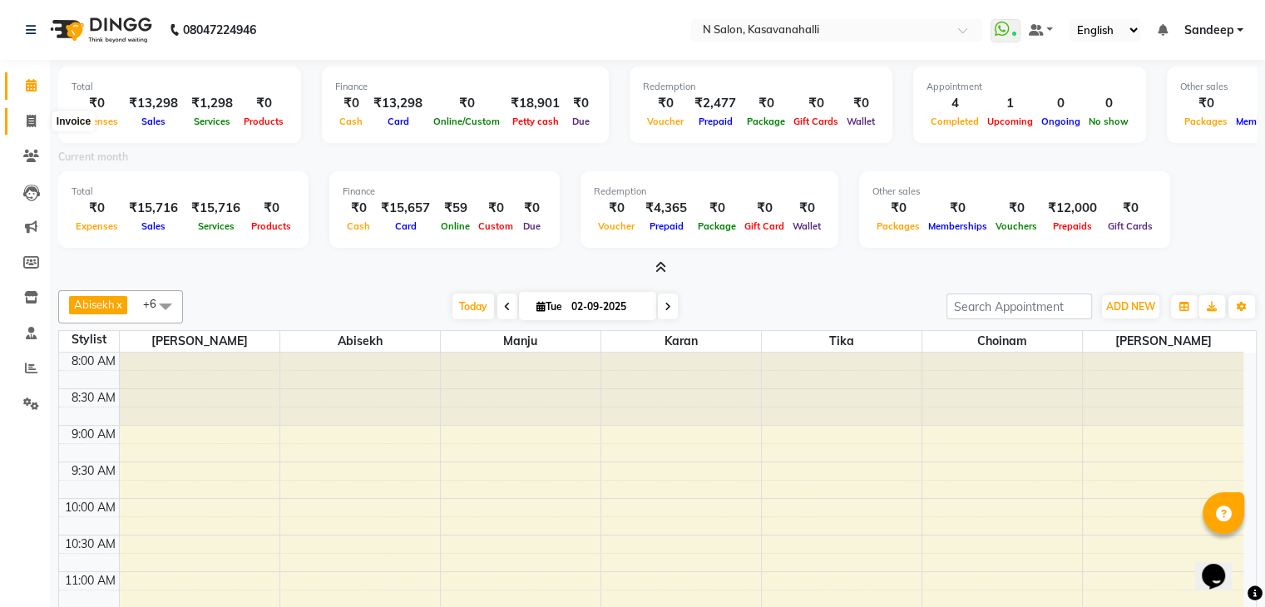
click at [36, 126] on span at bounding box center [31, 121] width 29 height 19
select select "service"
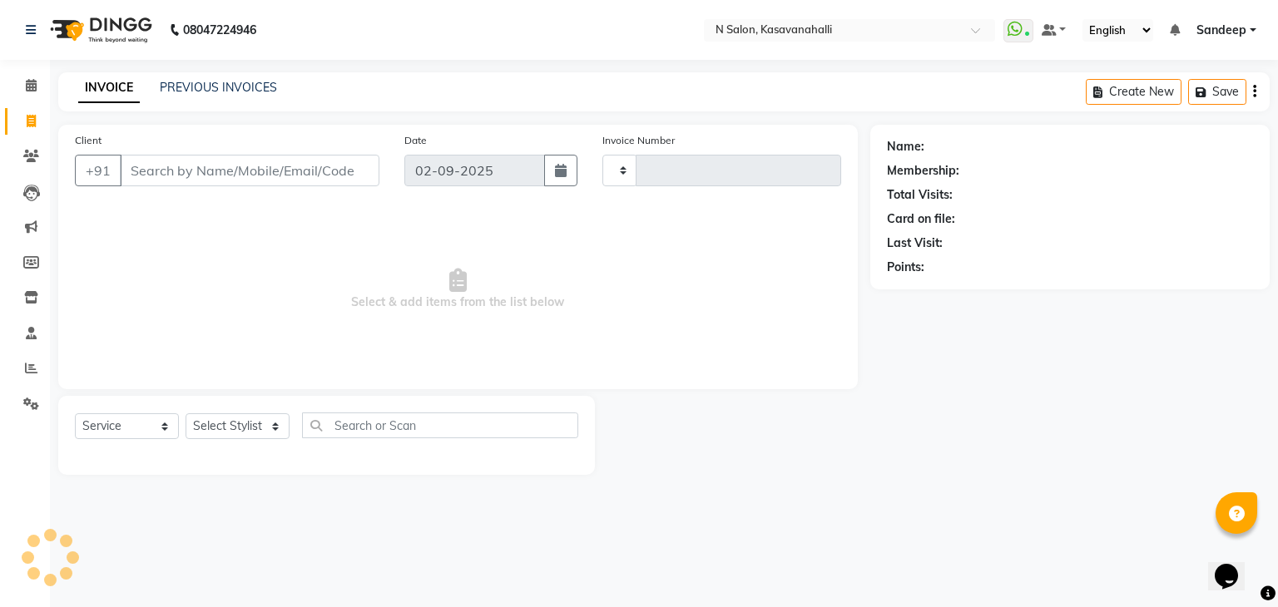
type input "1947"
select select "7111"
click at [32, 87] on icon at bounding box center [31, 85] width 11 height 12
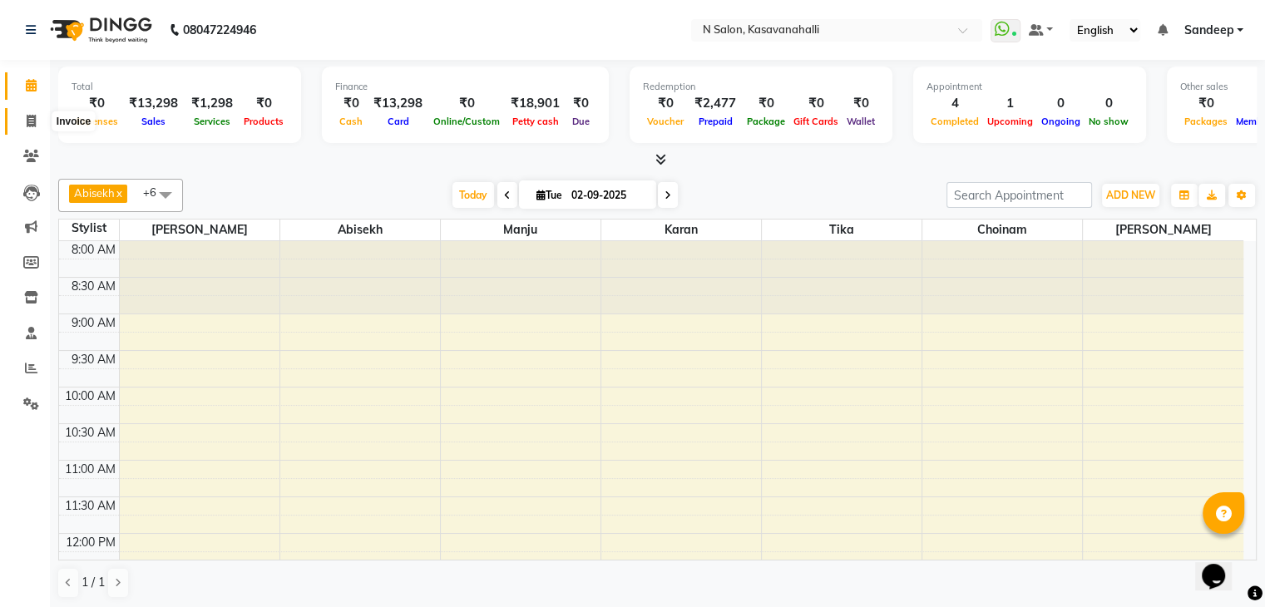
click at [37, 122] on span at bounding box center [31, 121] width 29 height 19
select select "service"
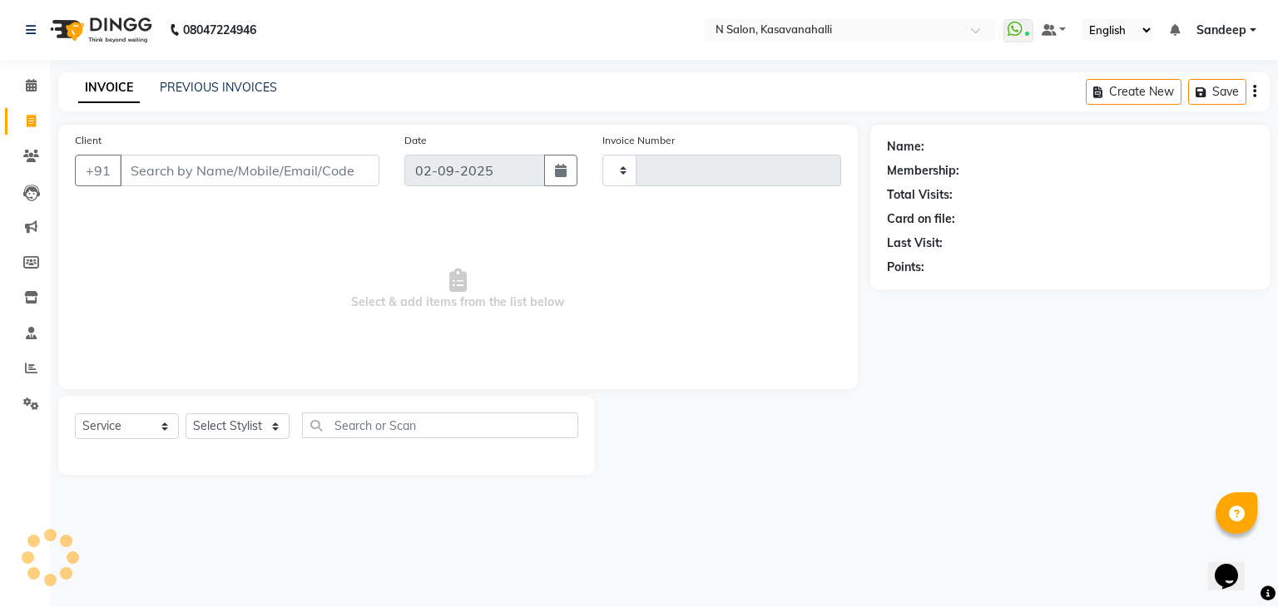
type input "1949"
select select "7111"
click at [32, 94] on span at bounding box center [31, 86] width 29 height 19
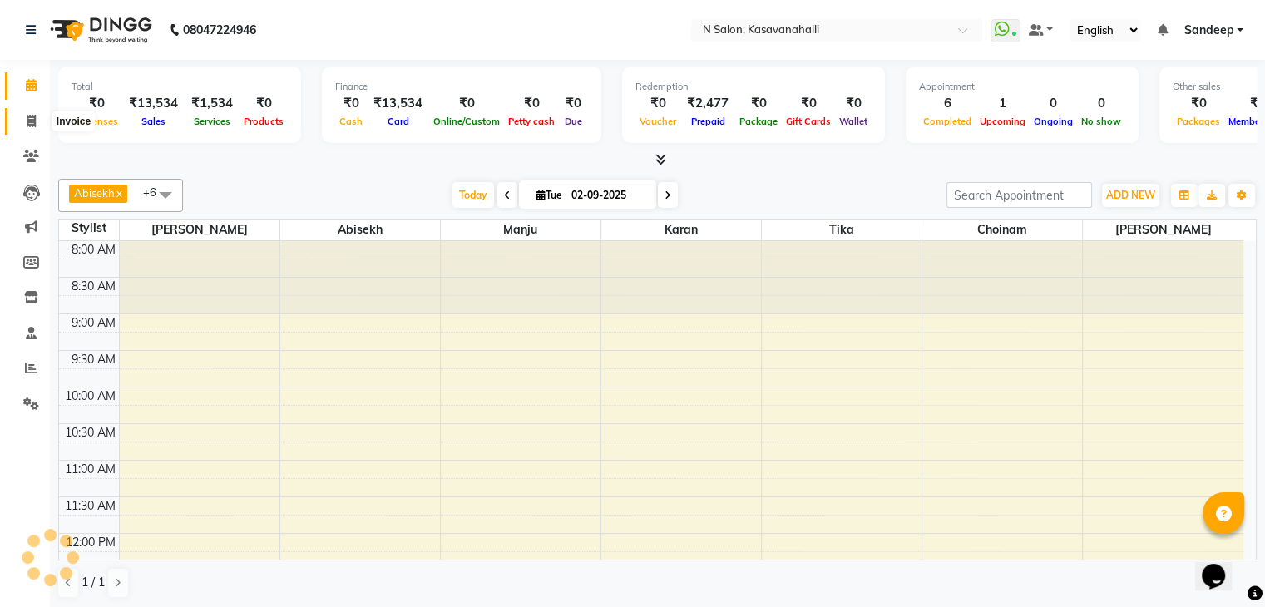
click at [31, 127] on span at bounding box center [31, 121] width 29 height 19
select select "service"
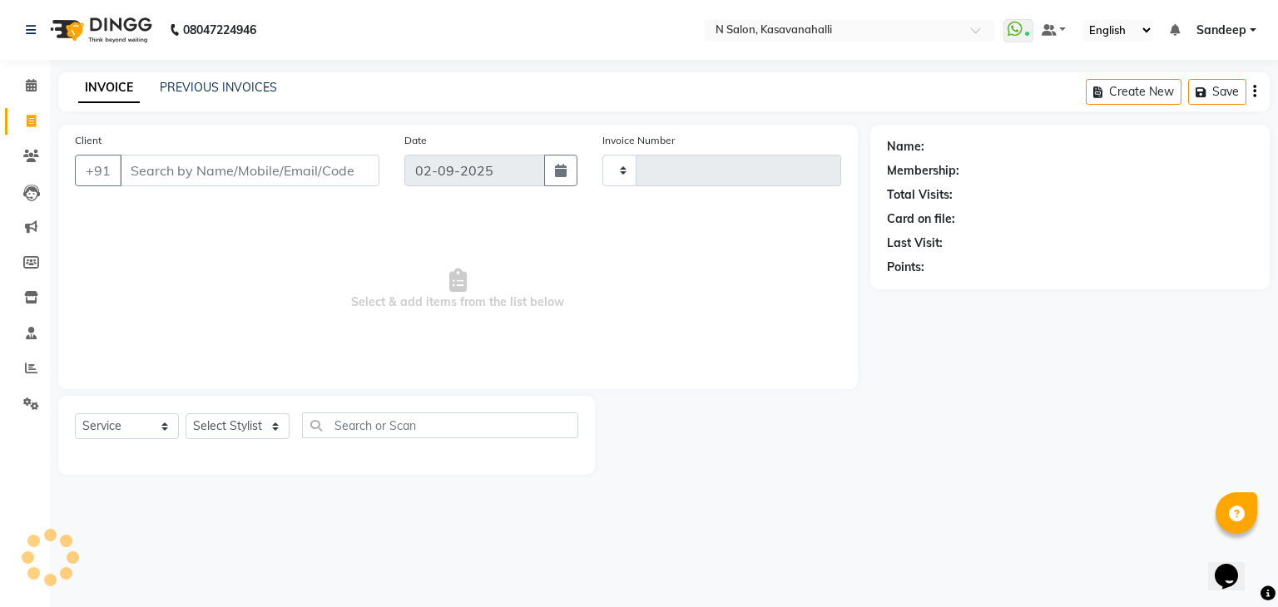
type input "1949"
select select "7111"
click at [188, 176] on input "Client" at bounding box center [249, 171] width 259 height 32
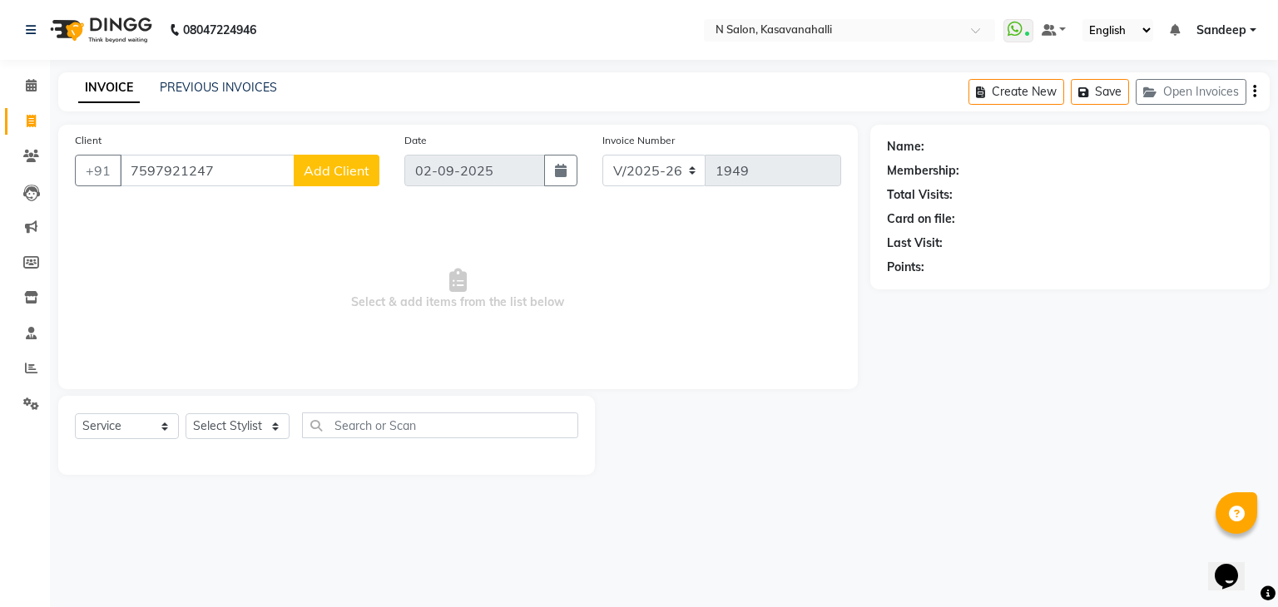
type input "7597921247"
click at [343, 163] on span "Add Client" at bounding box center [337, 170] width 66 height 17
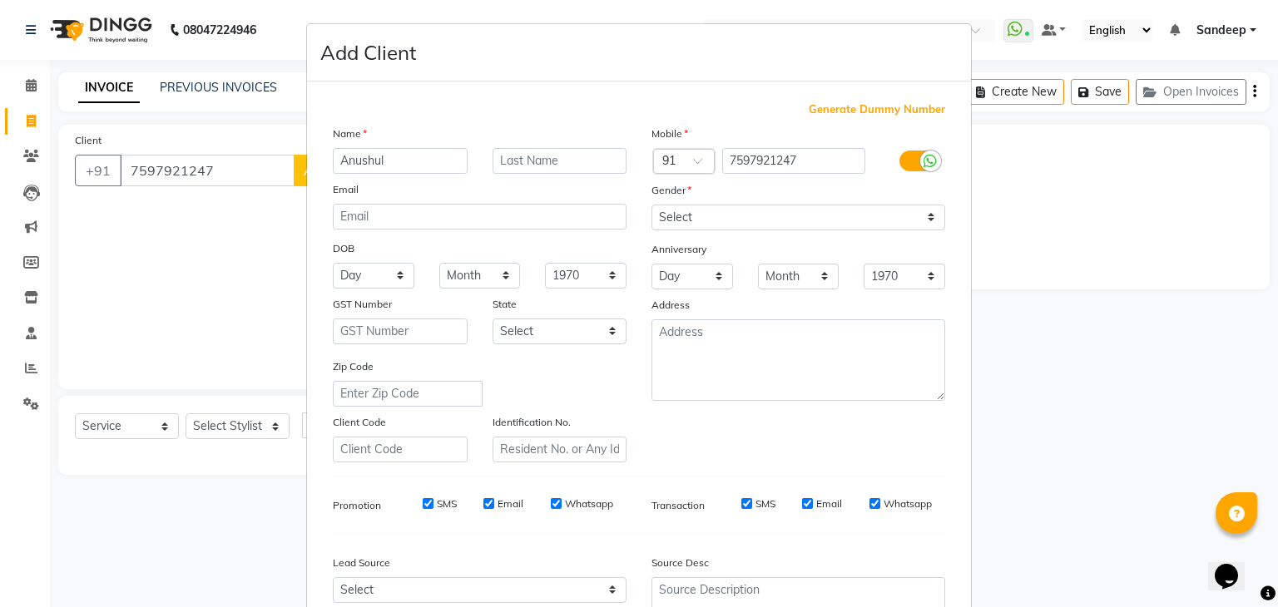
type input "Anushul"
click at [894, 223] on select "Select [DEMOGRAPHIC_DATA] [DEMOGRAPHIC_DATA] Other Prefer Not To Say" at bounding box center [798, 218] width 294 height 26
select select "[DEMOGRAPHIC_DATA]"
click at [651, 205] on select "Select [DEMOGRAPHIC_DATA] [DEMOGRAPHIC_DATA] Other Prefer Not To Say" at bounding box center [798, 218] width 294 height 26
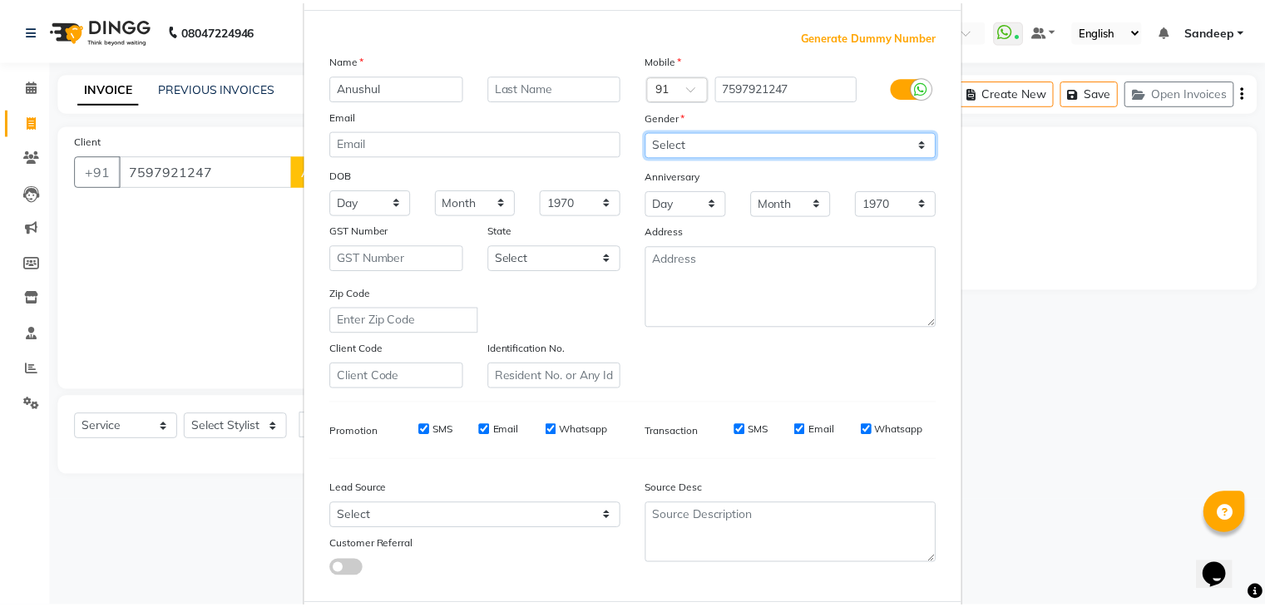
scroll to position [169, 0]
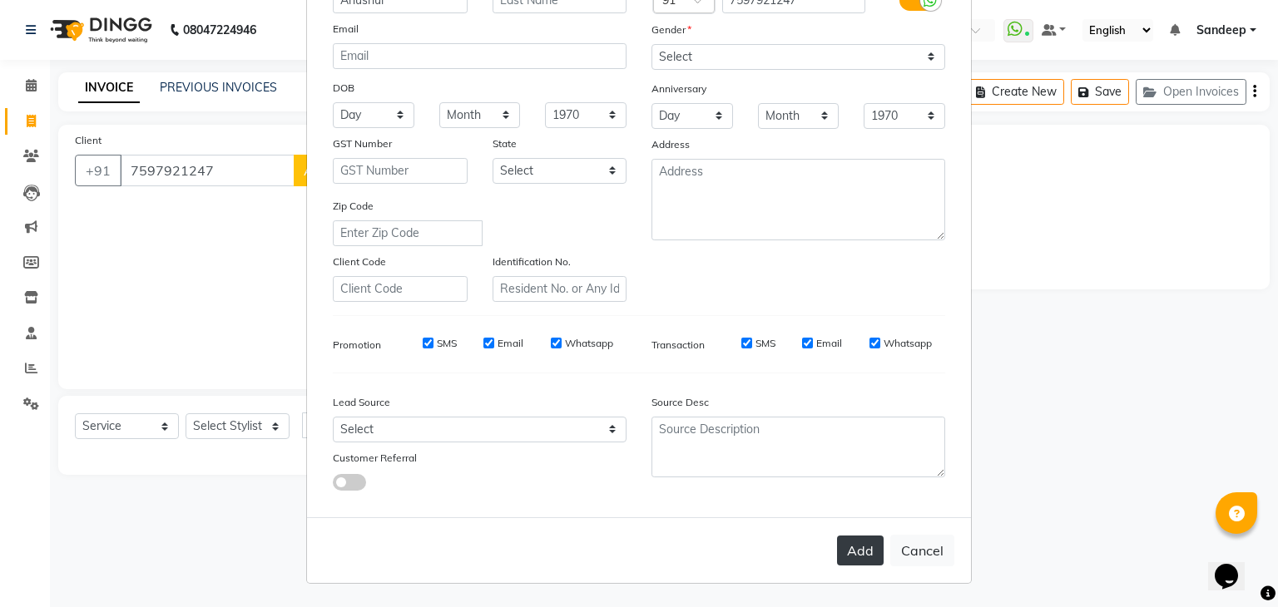
click at [854, 555] on button "Add" at bounding box center [860, 551] width 47 height 30
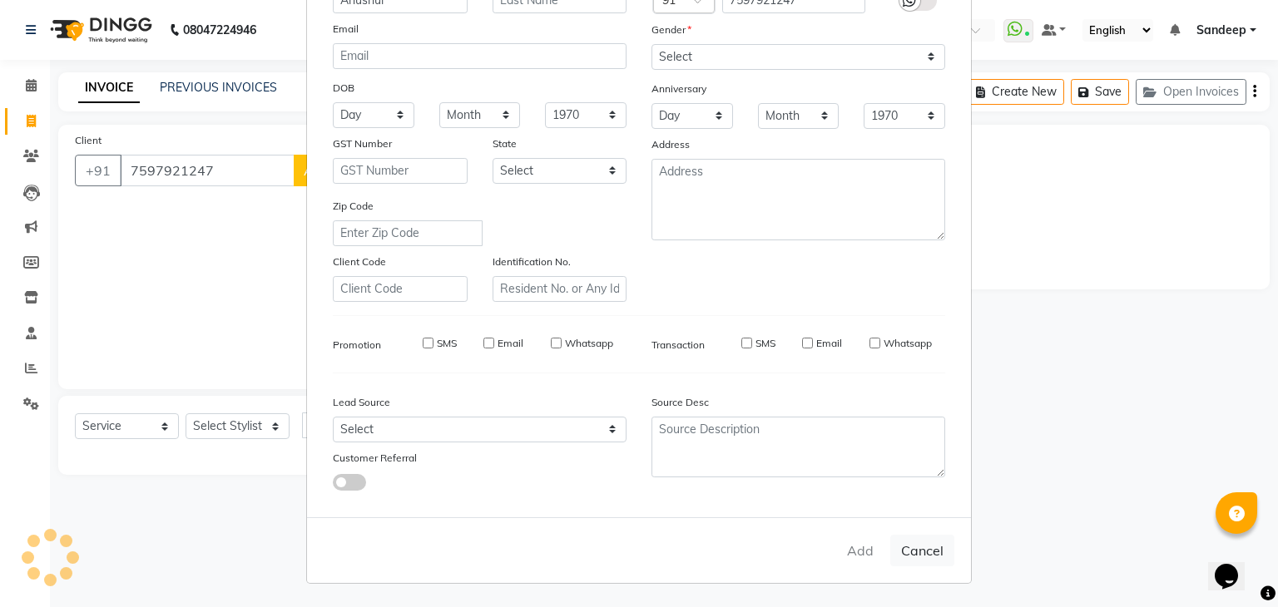
select select
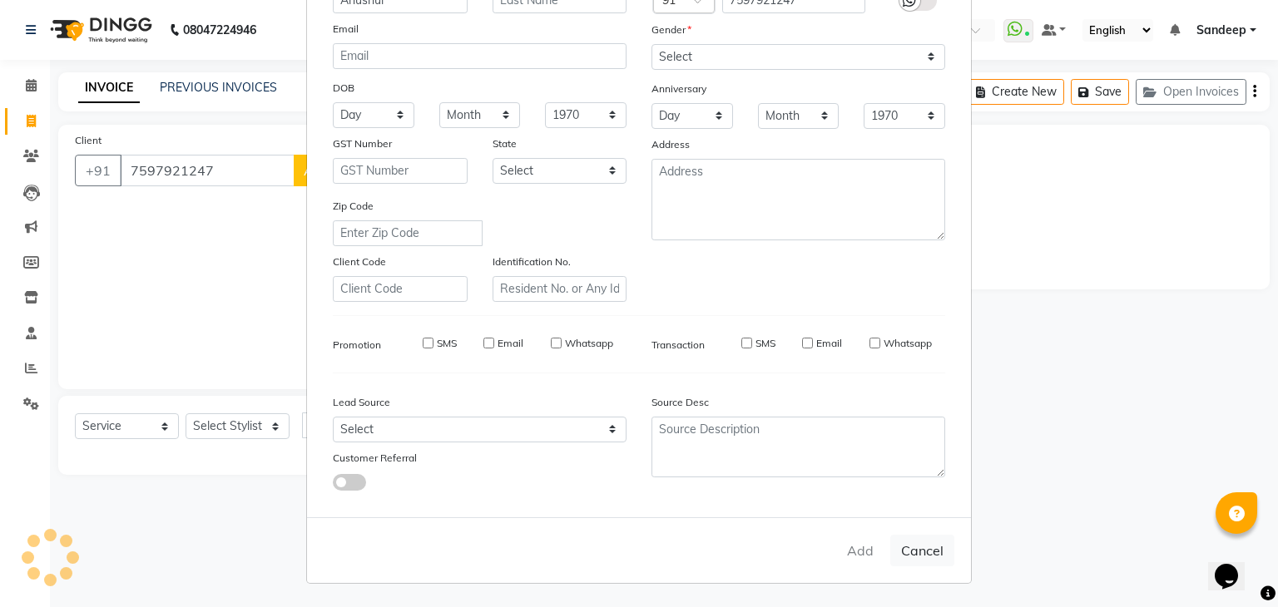
select select
checkbox input "false"
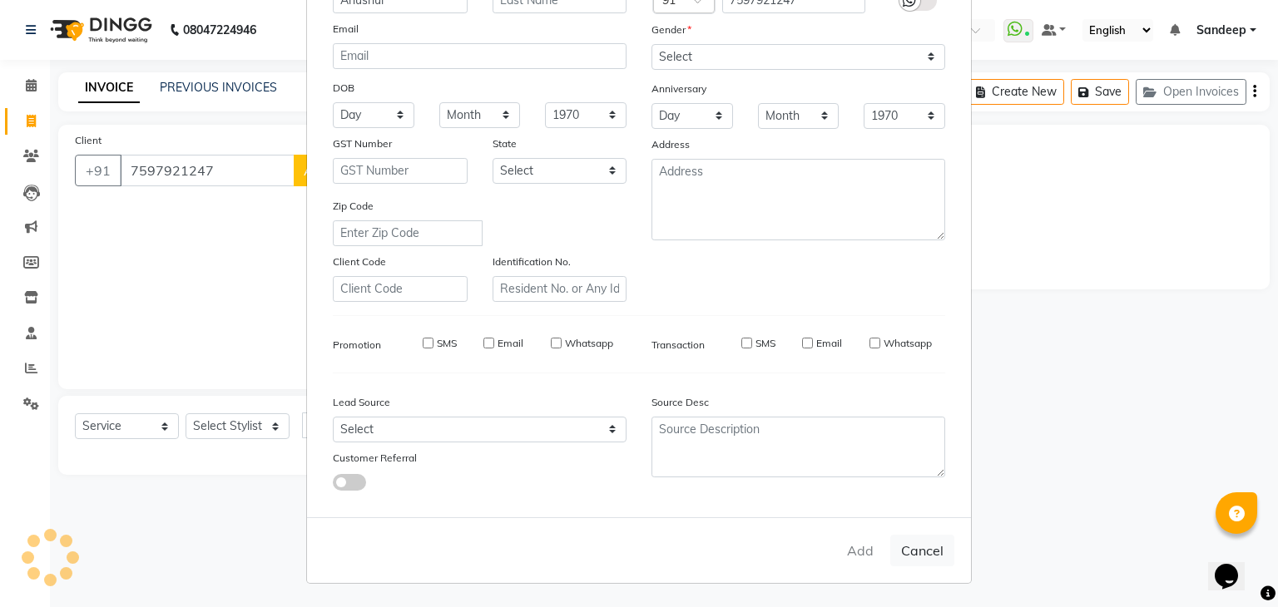
checkbox input "false"
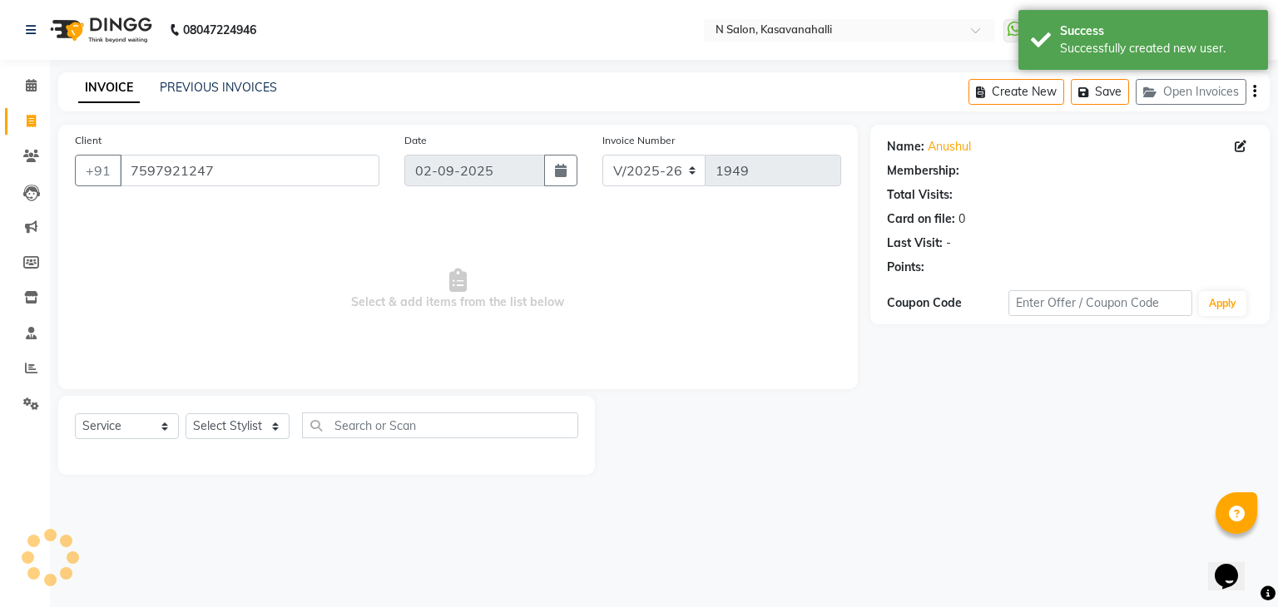
select select "1: Object"
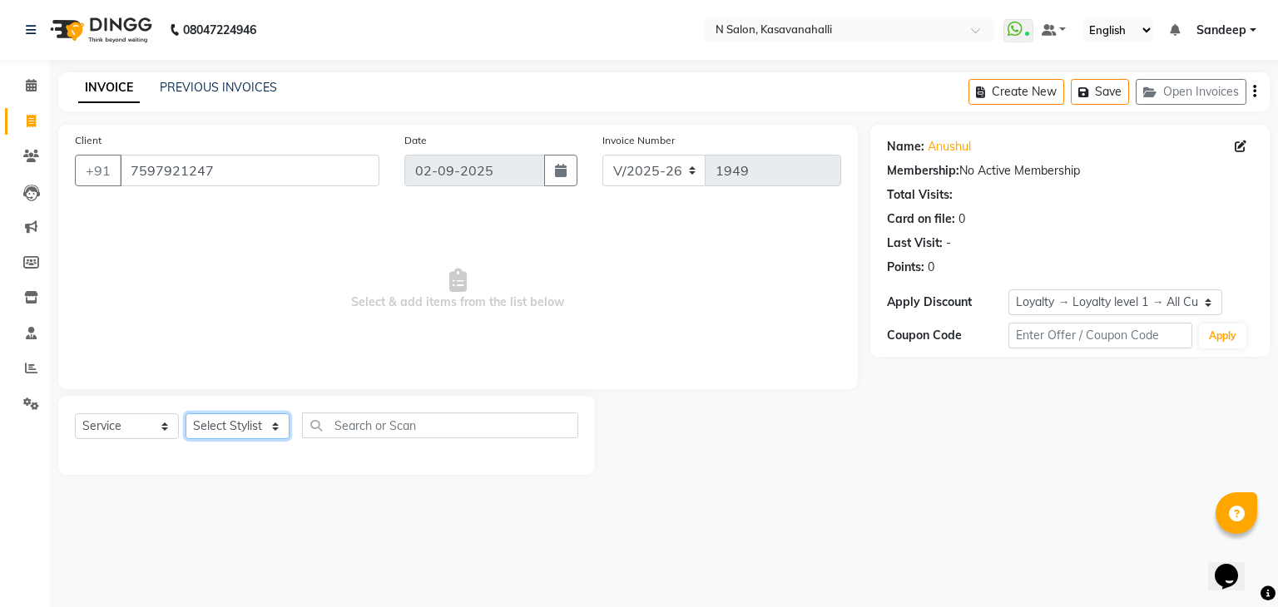
click at [285, 423] on select "Select Stylist Abisekh [PERSON_NAME] Choinam Karan Manju Owner [PERSON_NAME]" at bounding box center [237, 426] width 104 height 26
select select "86035"
click at [185, 414] on select "Select Stylist Abisekh [PERSON_NAME] Choinam Karan Manju Owner [PERSON_NAME]" at bounding box center [237, 426] width 104 height 26
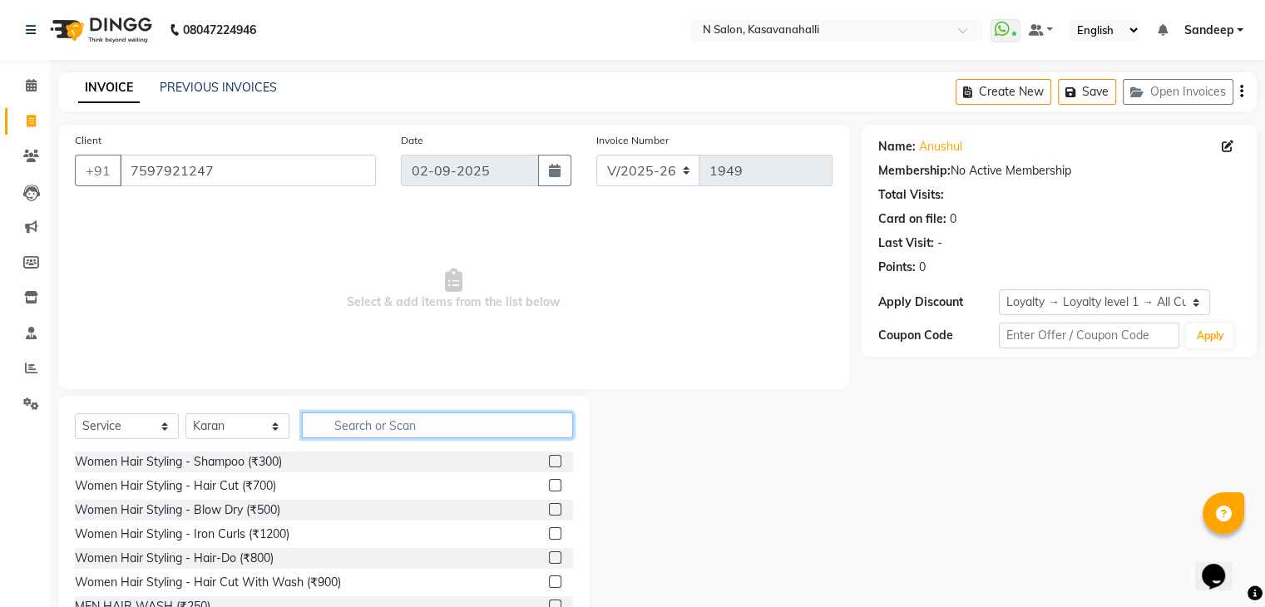
click at [390, 431] on input "text" at bounding box center [437, 426] width 271 height 26
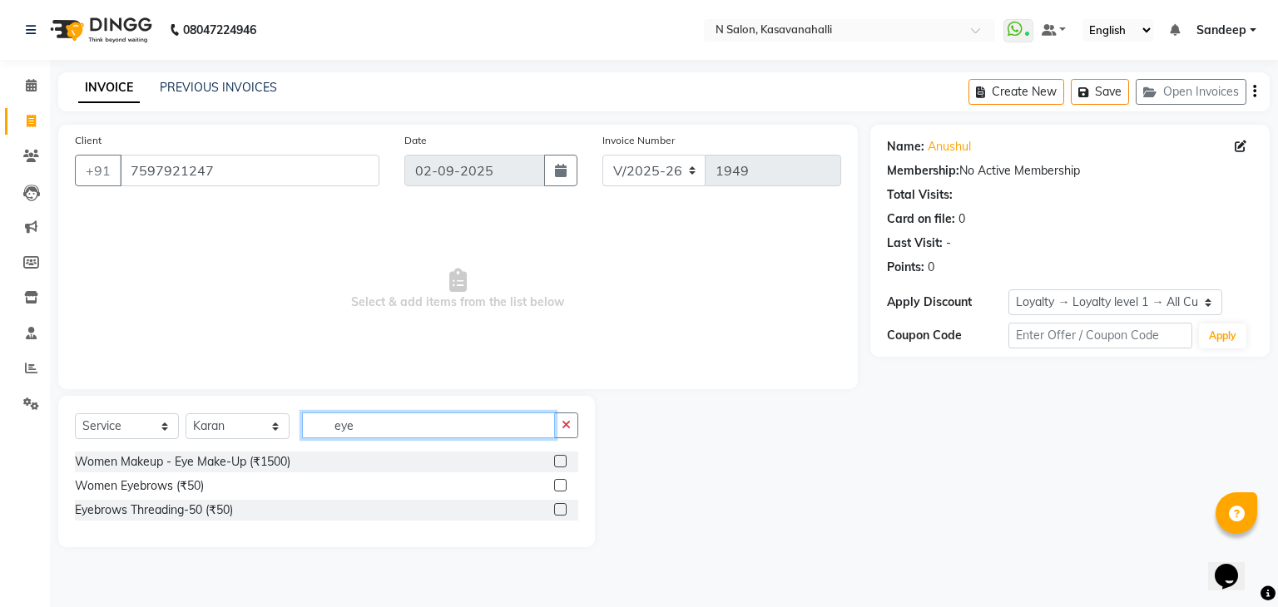
type input "eye"
click at [564, 486] on label at bounding box center [560, 485] width 12 height 12
click at [564, 486] on input "checkbox" at bounding box center [559, 486] width 11 height 11
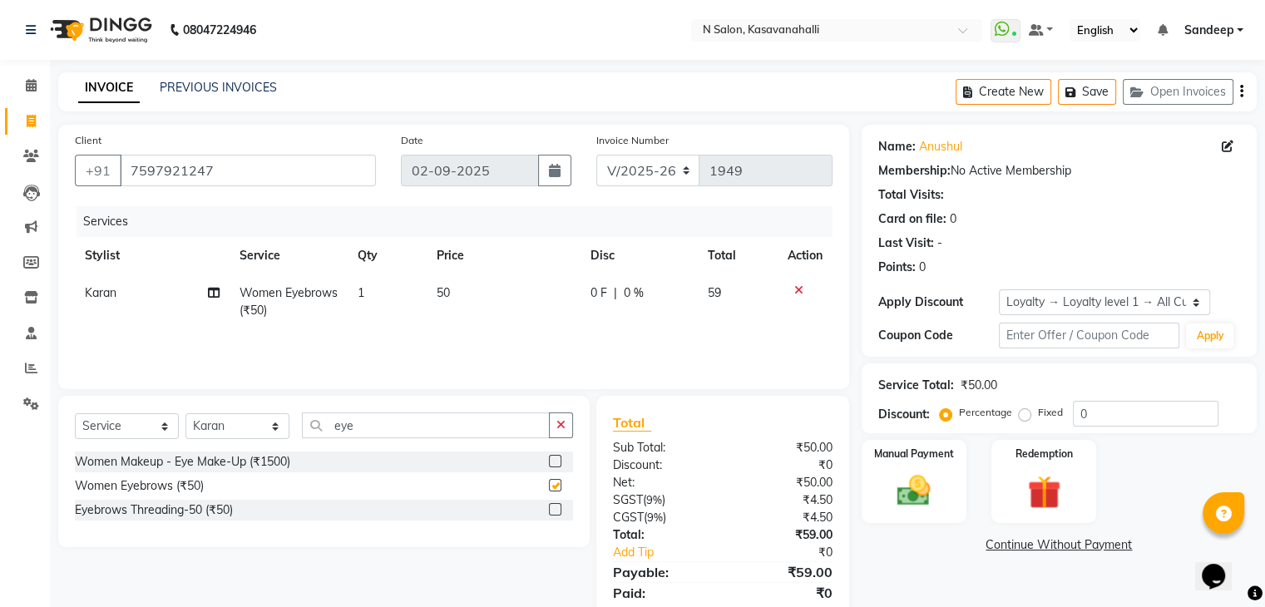
checkbox input "false"
click at [432, 430] on input "eye" at bounding box center [426, 426] width 248 height 26
type input "e"
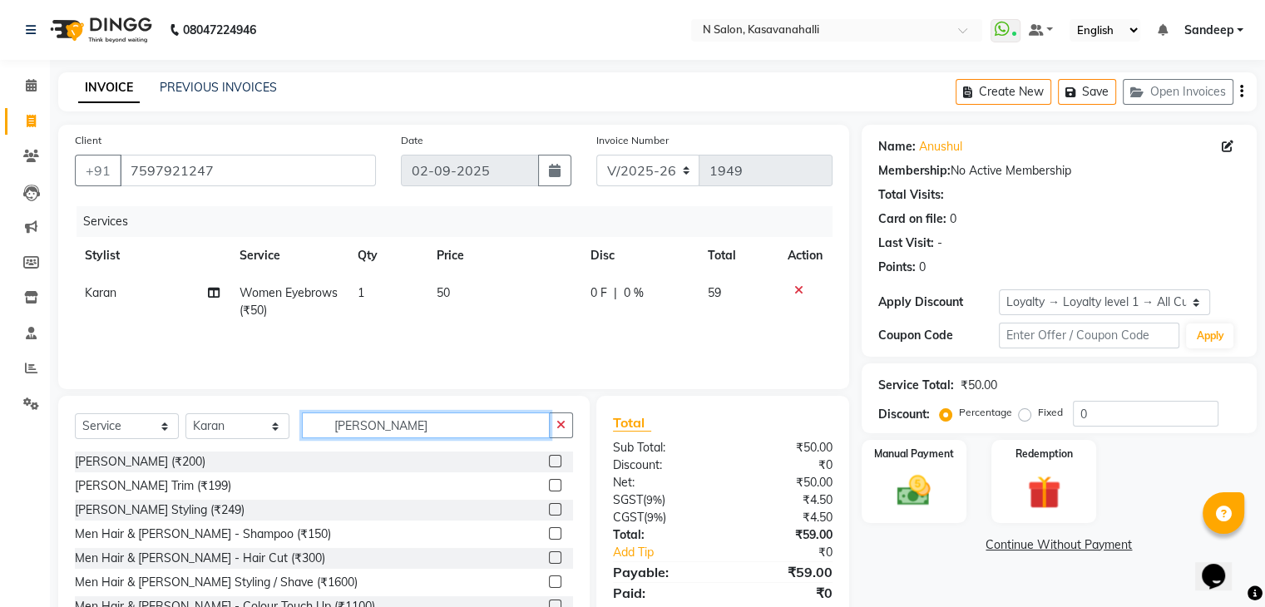
type input "[PERSON_NAME]"
click at [549, 458] on label at bounding box center [555, 461] width 12 height 12
click at [549, 458] on input "checkbox" at bounding box center [554, 462] width 11 height 11
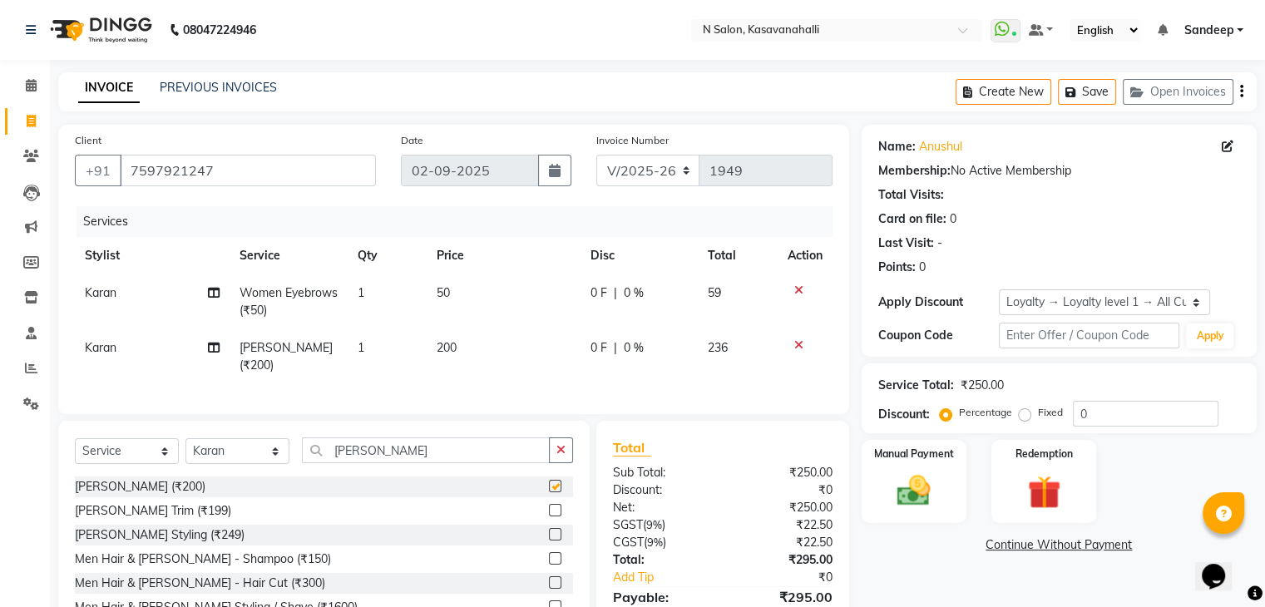
checkbox input "false"
click at [403, 442] on input "[PERSON_NAME]" at bounding box center [426, 450] width 248 height 26
type input "b"
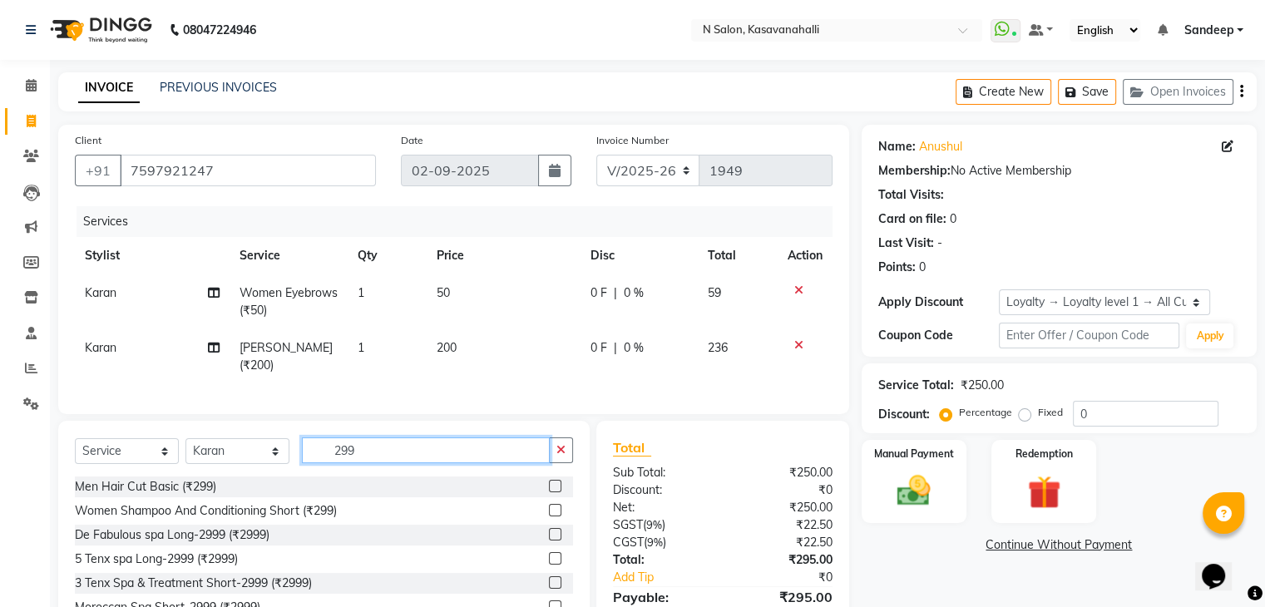
type input "299"
click at [549, 484] on label at bounding box center [555, 486] width 12 height 12
click at [549, 484] on input "checkbox" at bounding box center [554, 487] width 11 height 11
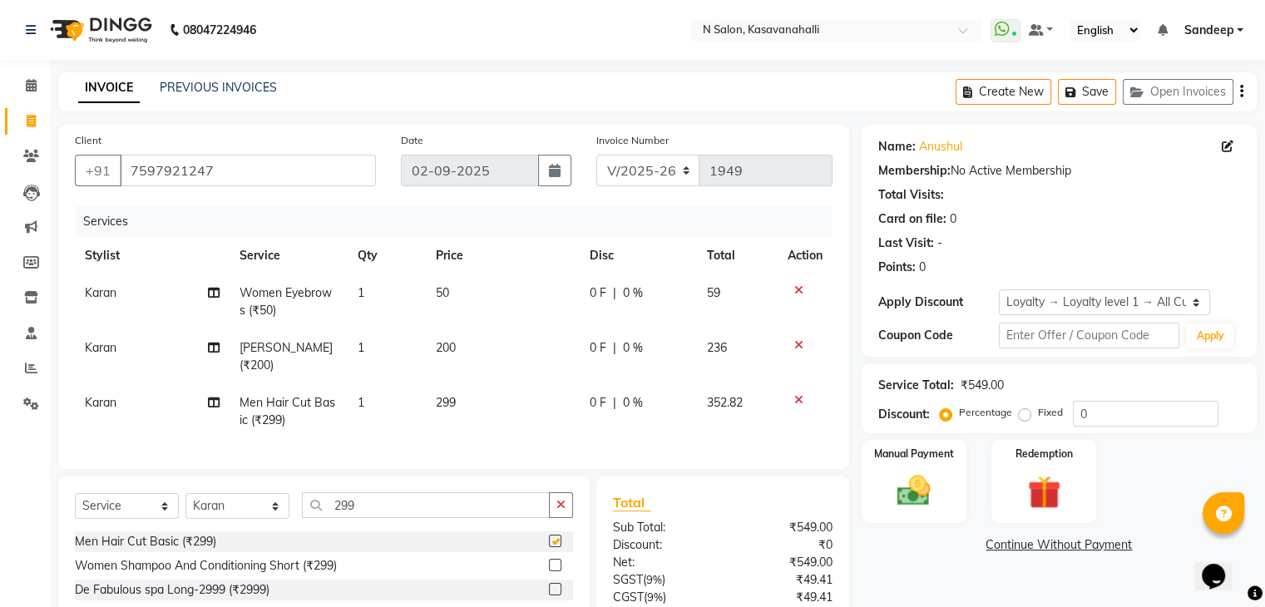
checkbox input "false"
click at [125, 397] on td "Karan" at bounding box center [152, 411] width 155 height 55
select select "86035"
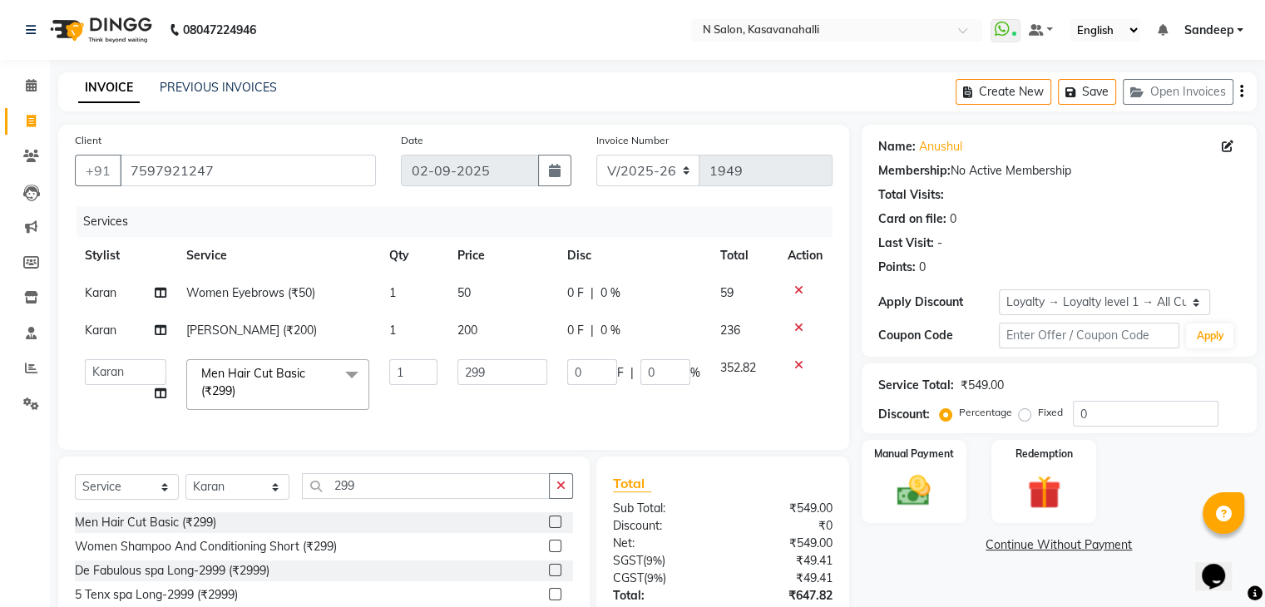
click at [107, 292] on span "Karan" at bounding box center [101, 292] width 32 height 15
select select "86035"
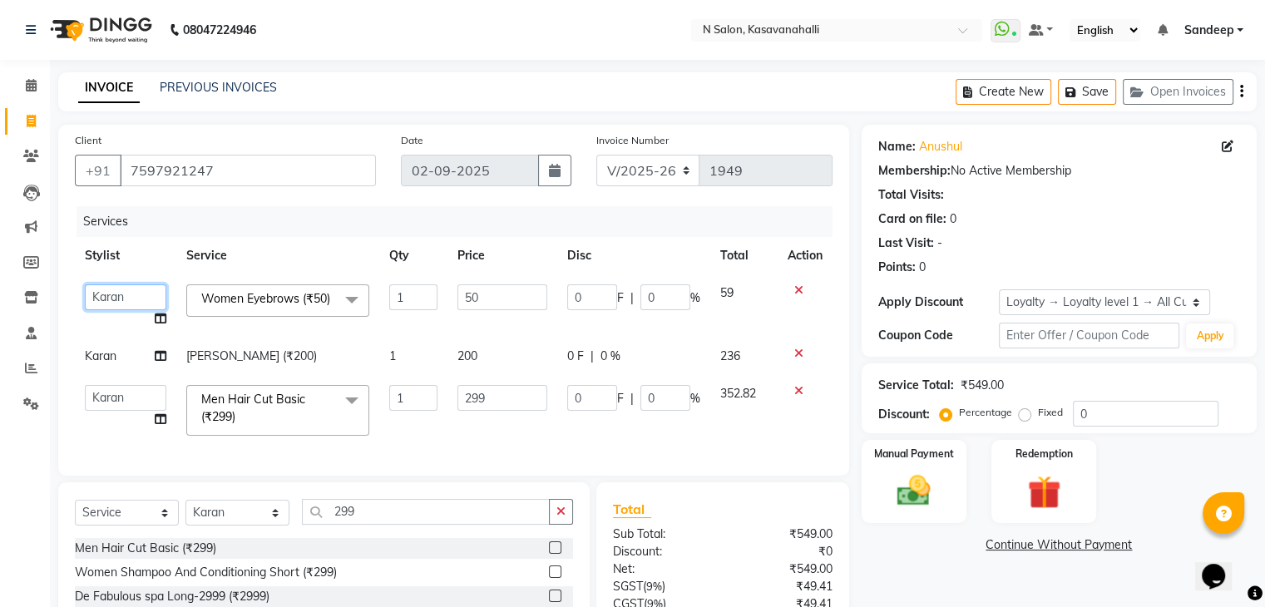
click at [111, 294] on select "[PERSON_NAME] [PERSON_NAME] Choinam [PERSON_NAME] Owner [PERSON_NAME]" at bounding box center [126, 297] width 82 height 26
select select "90046"
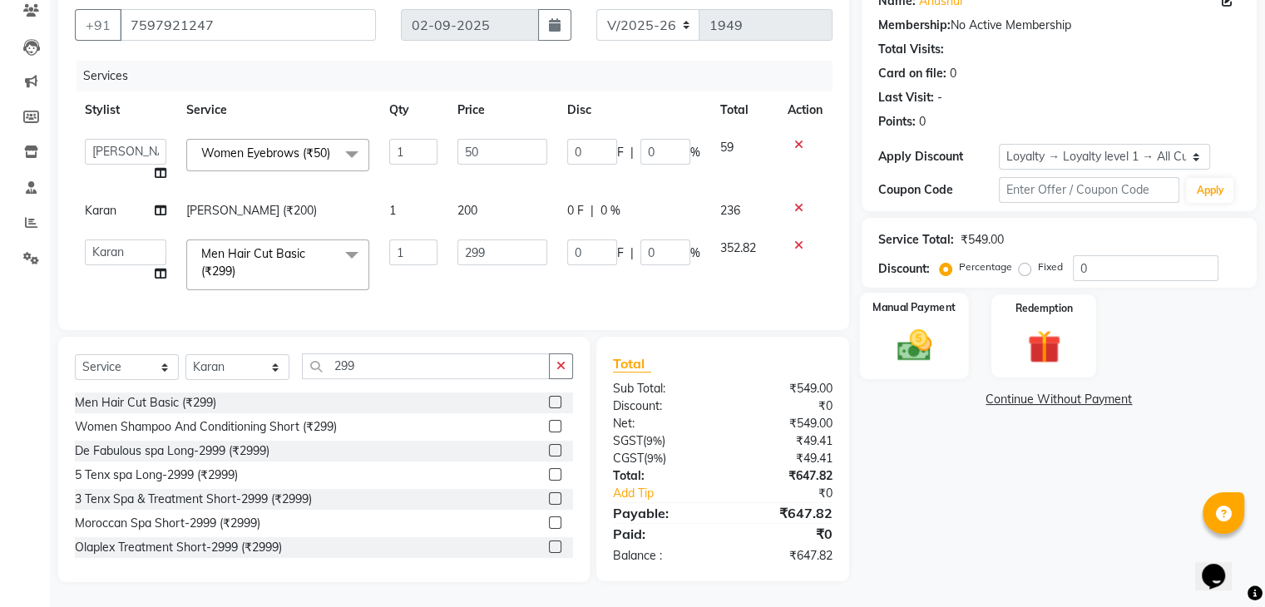
click at [943, 328] on div "Manual Payment" at bounding box center [913, 336] width 109 height 86
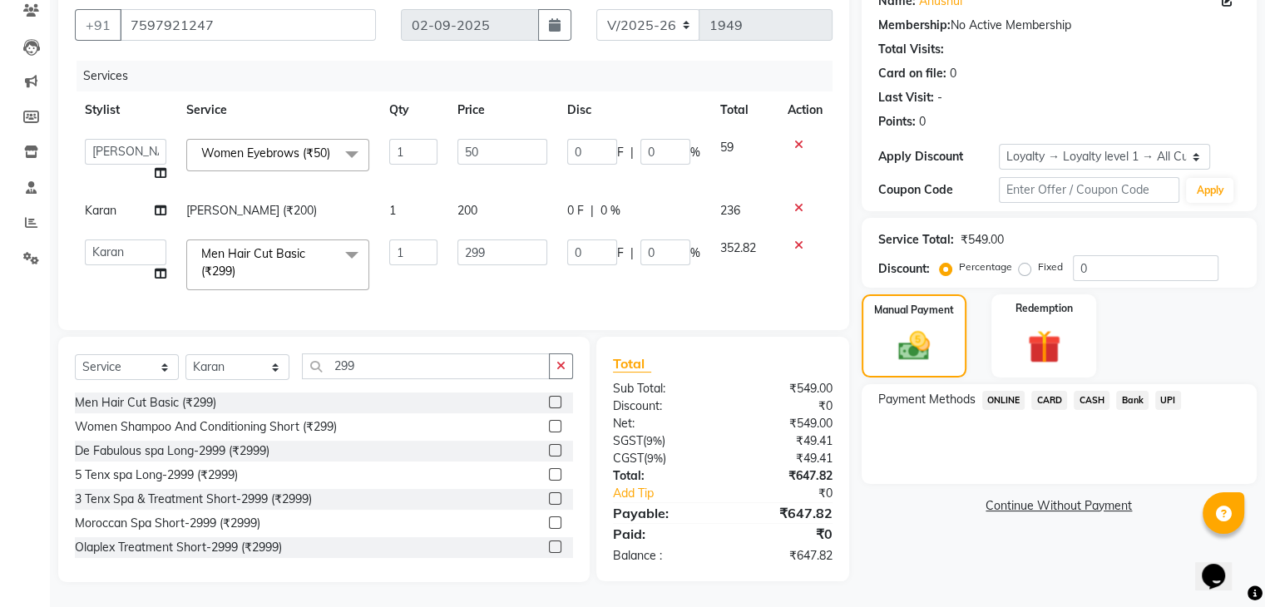
click at [1042, 391] on span "CARD" at bounding box center [1049, 400] width 36 height 19
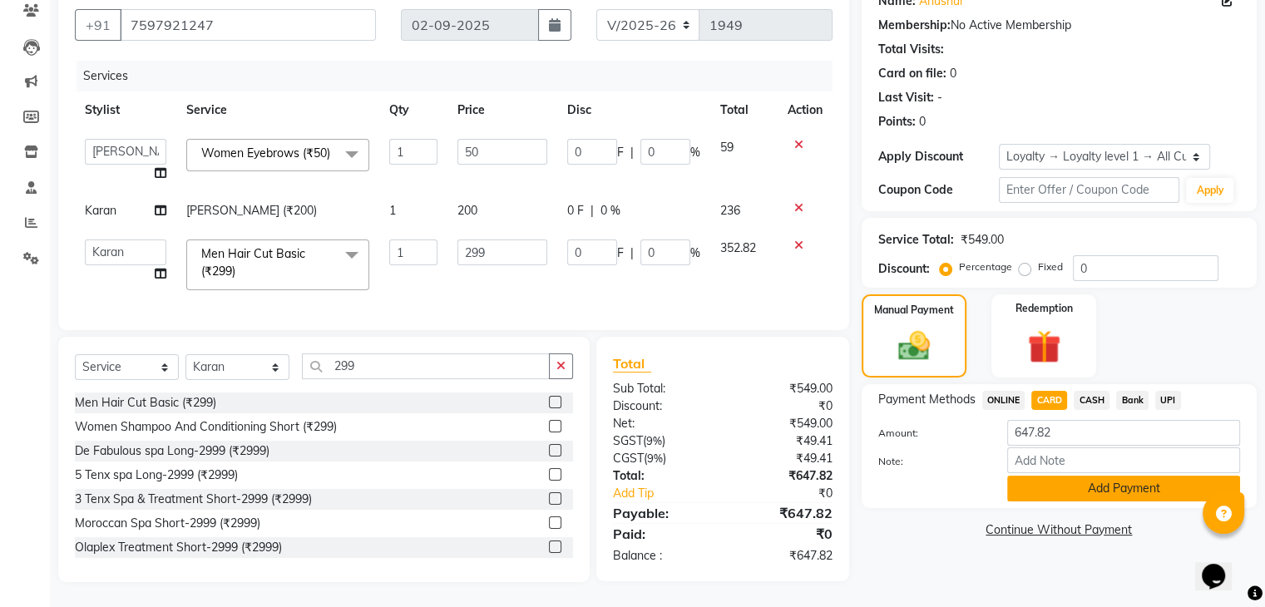
click at [1087, 476] on button "Add Payment" at bounding box center [1123, 489] width 233 height 26
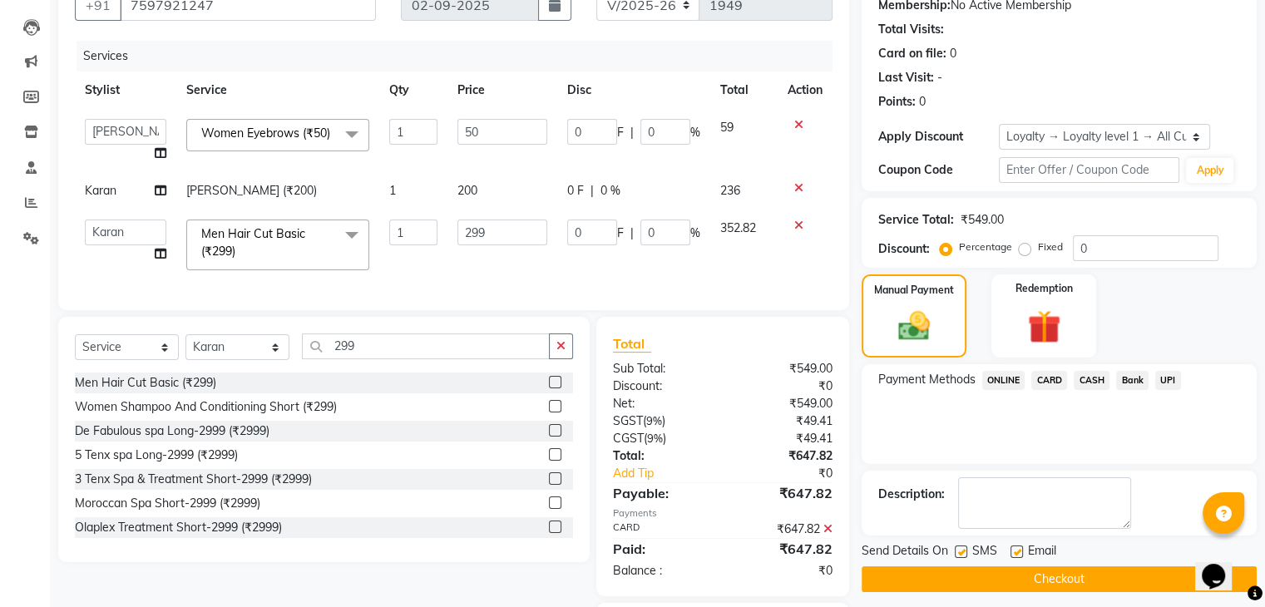
scroll to position [283, 0]
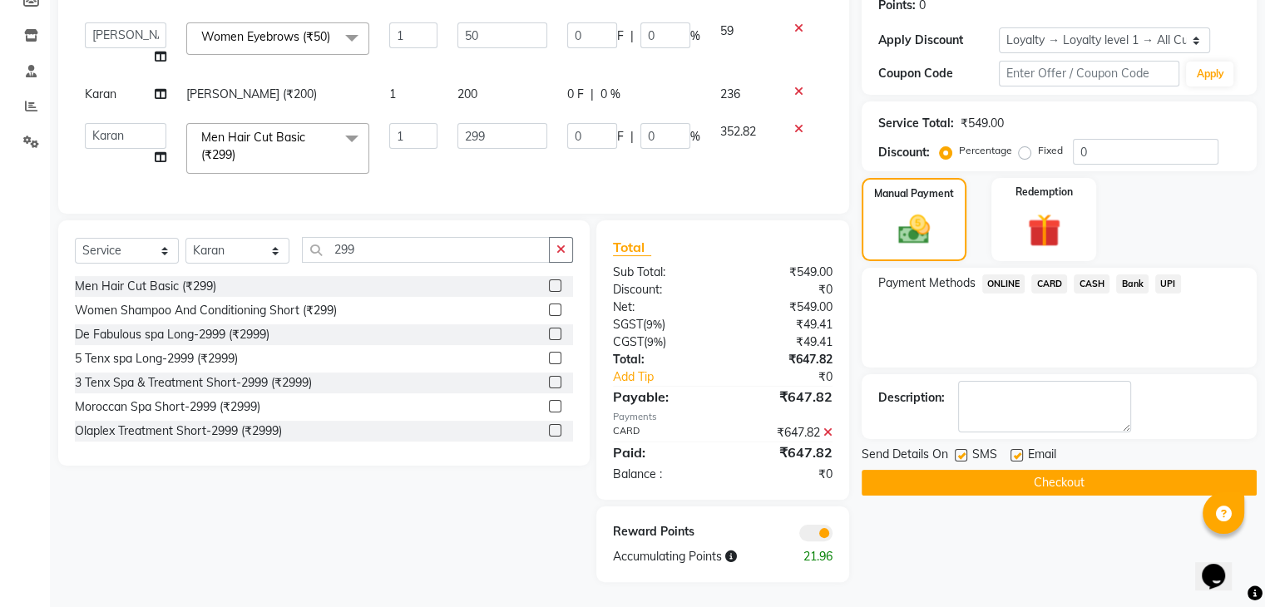
click at [1020, 470] on button "Checkout" at bounding box center [1059, 483] width 395 height 26
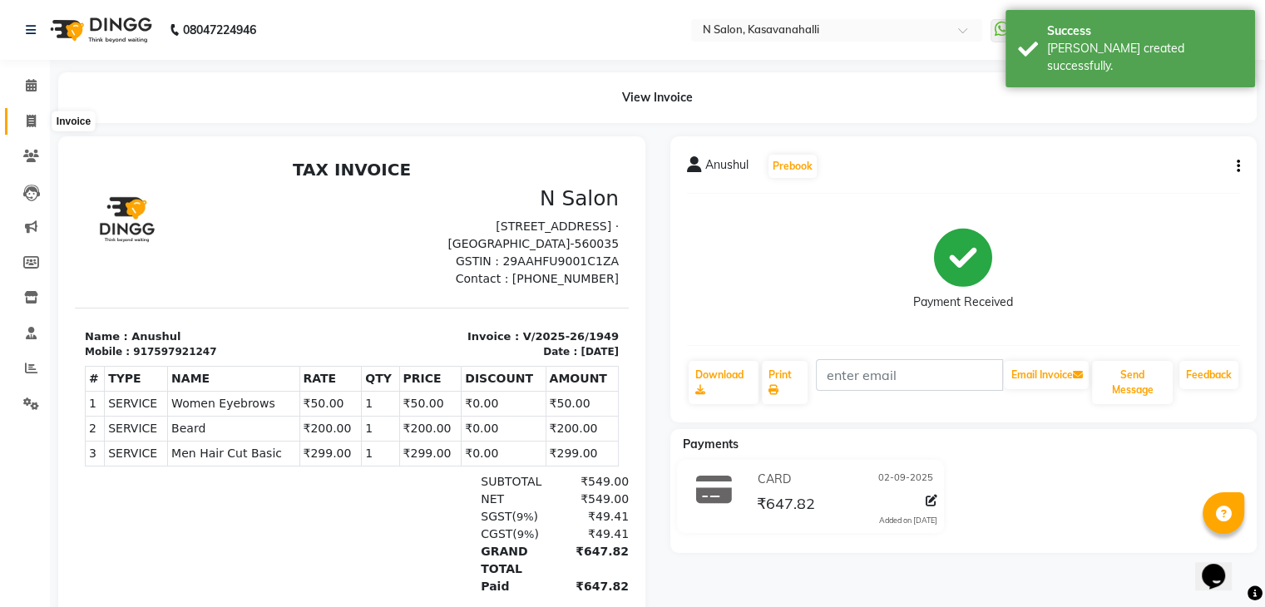
click at [33, 124] on icon at bounding box center [31, 121] width 9 height 12
select select "service"
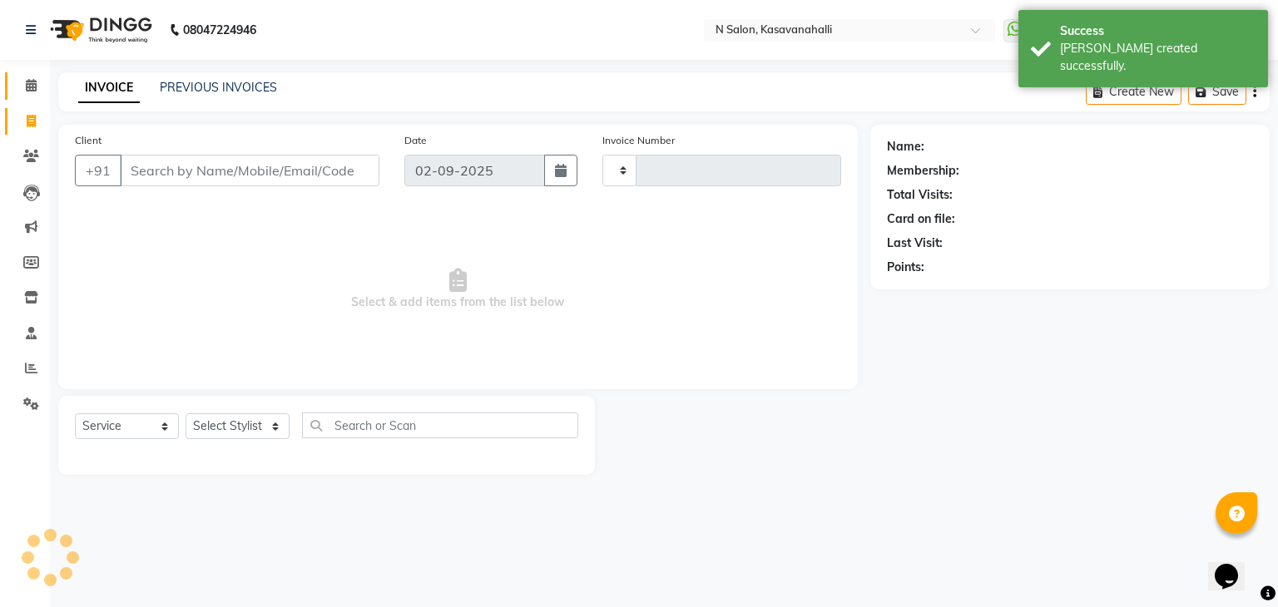
type input "1950"
select select "7111"
click at [32, 84] on icon at bounding box center [31, 85] width 11 height 12
